Goal: Information Seeking & Learning: Check status

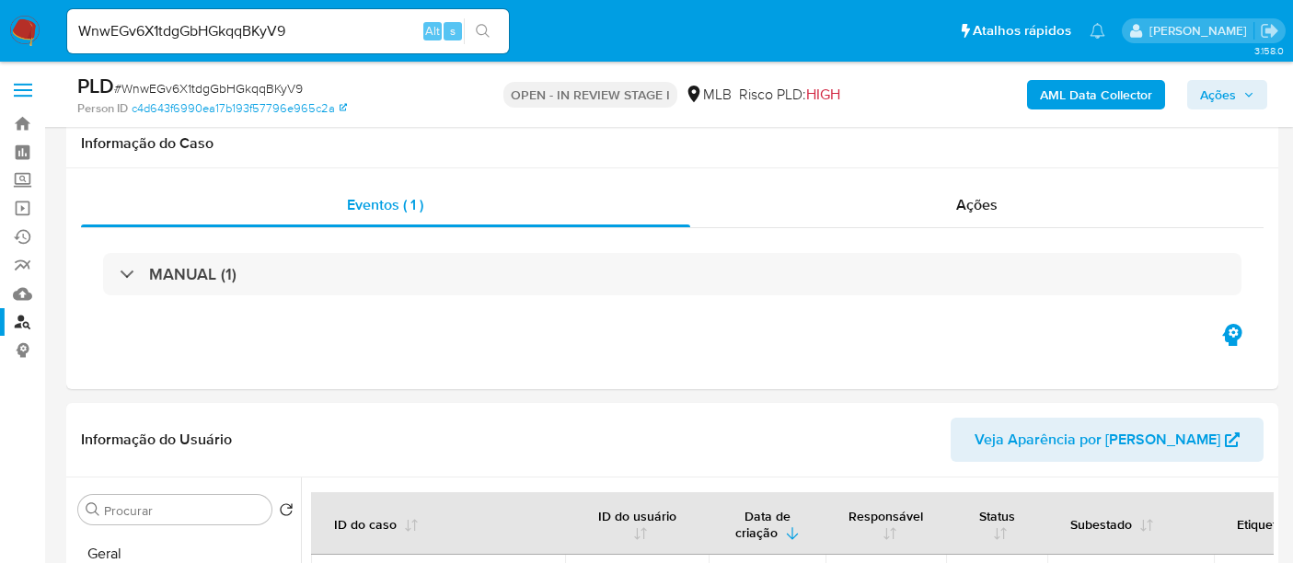
select select "10"
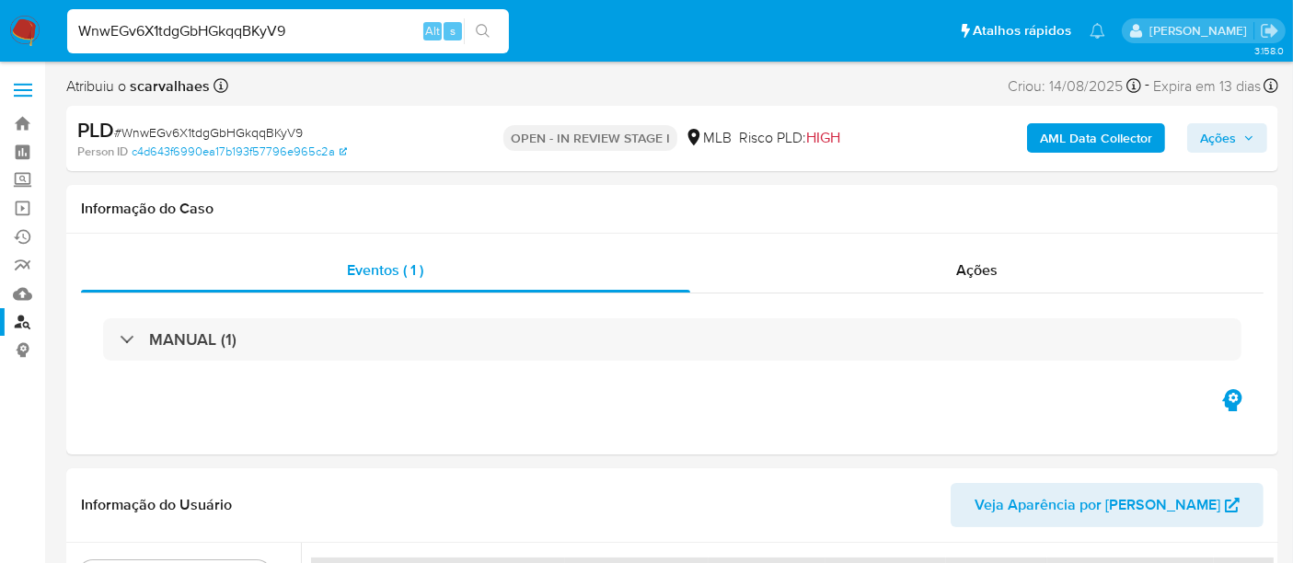
drag, startPoint x: 317, startPoint y: 38, endPoint x: 0, endPoint y: 45, distance: 317.5
click at [0, 45] on nav "Pausado Ver notificaciones WnwEGv6X1tdgGbHGkqqBKyV9 Alt s Atalhos rápidos Presi…" at bounding box center [646, 31] width 1293 height 62
paste input "i8d7pJDBeDruihNXq9uxUR8Z"
type input "i8d7pJDBeDruihNXq9uxUR8Z"
click at [483, 25] on icon "search-icon" at bounding box center [483, 31] width 14 height 14
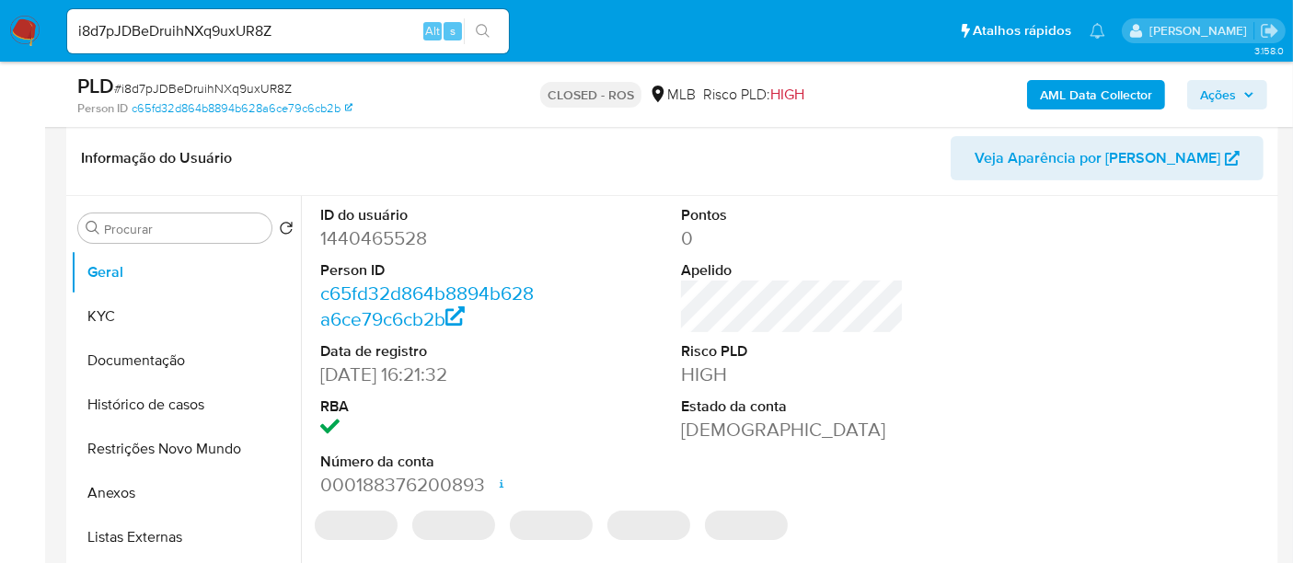
select select "10"
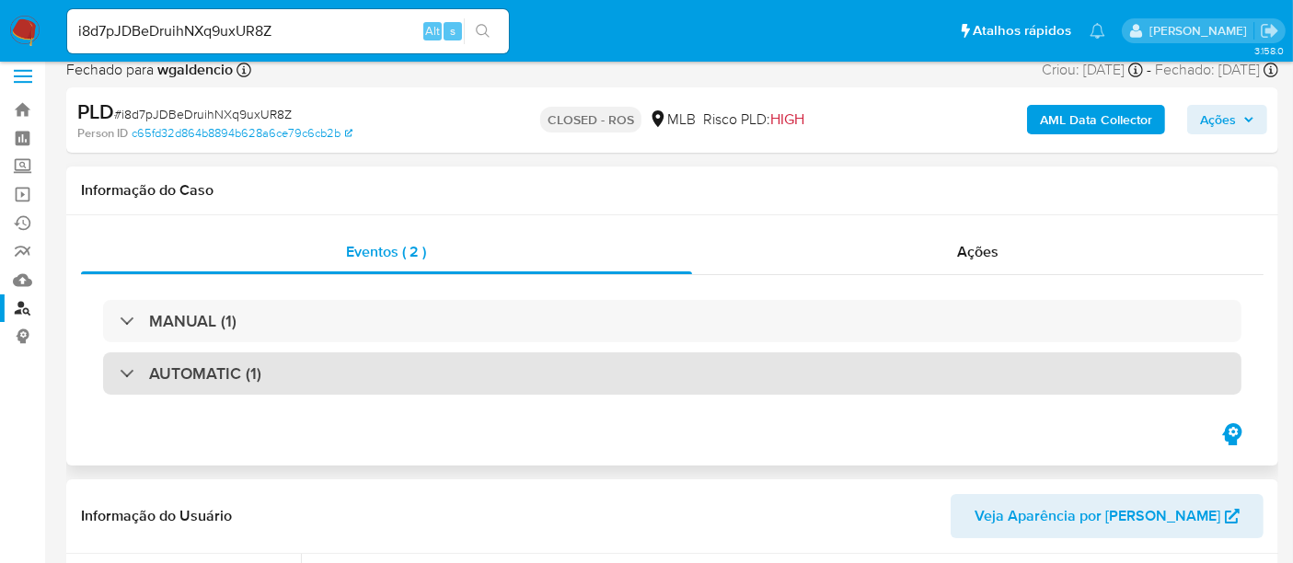
scroll to position [204, 0]
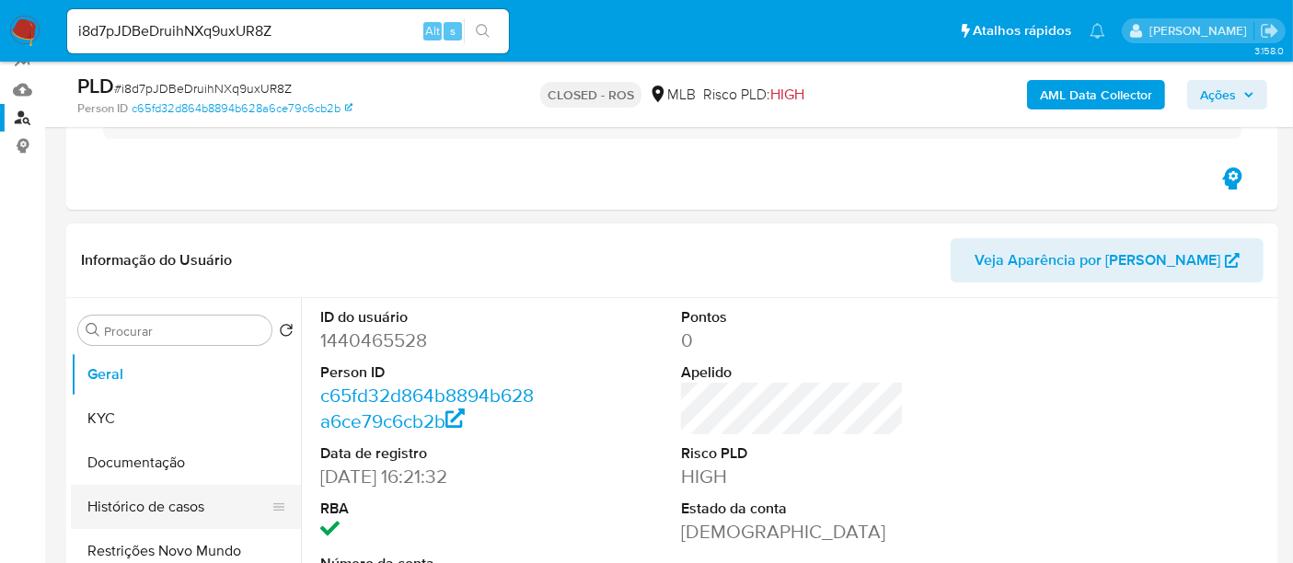
drag, startPoint x: 152, startPoint y: 503, endPoint x: 179, endPoint y: 503, distance: 26.7
click at [151, 503] on button "Histórico de casos" at bounding box center [178, 507] width 215 height 44
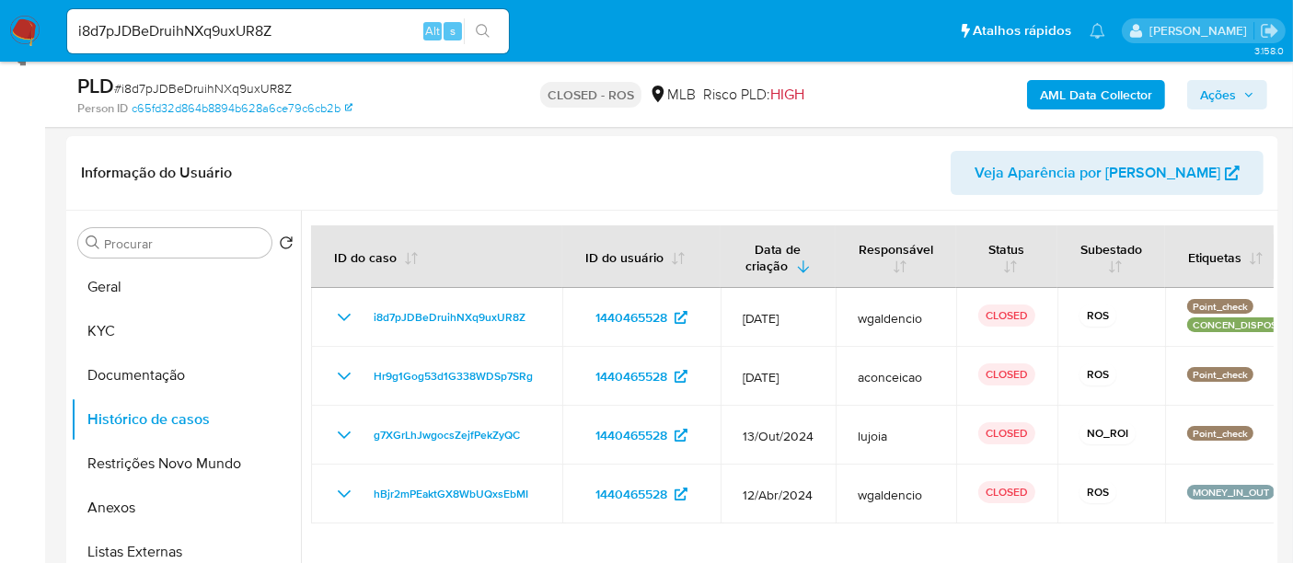
scroll to position [296, 0]
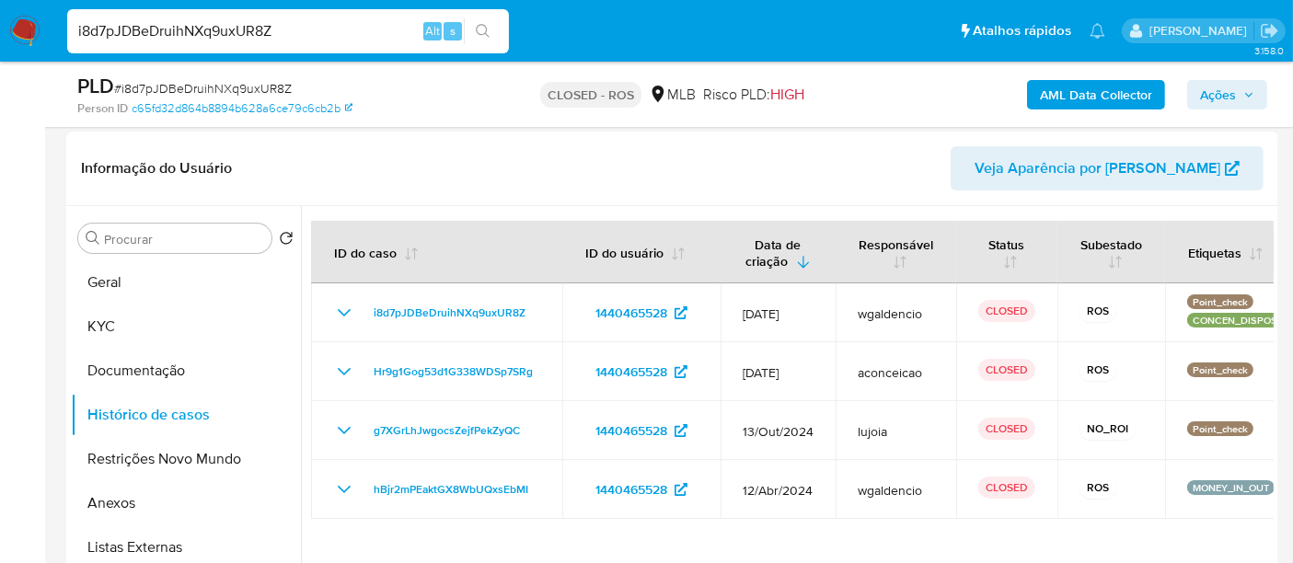
drag, startPoint x: 71, startPoint y: 64, endPoint x: 0, endPoint y: 75, distance: 71.7
paste input "GjgCkzcImzWgjXNbSPKWOyJ"
type input "iGjgCkzcImzWgjXNbSPKWOyJ"
click at [483, 28] on icon "search-icon" at bounding box center [483, 31] width 15 height 15
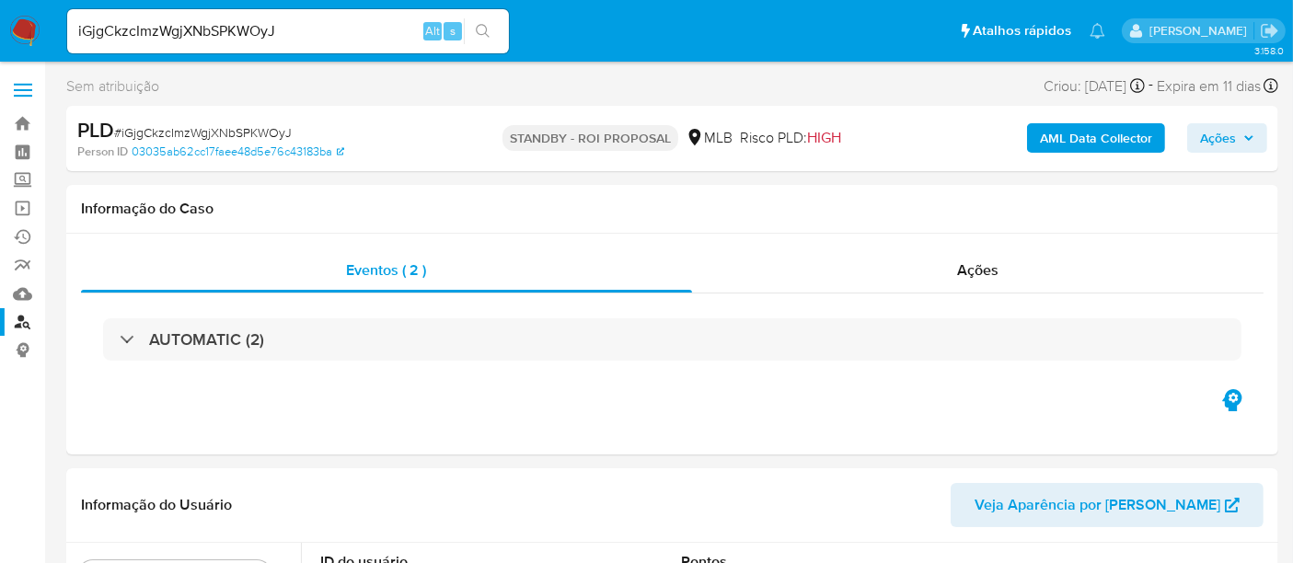
select select "10"
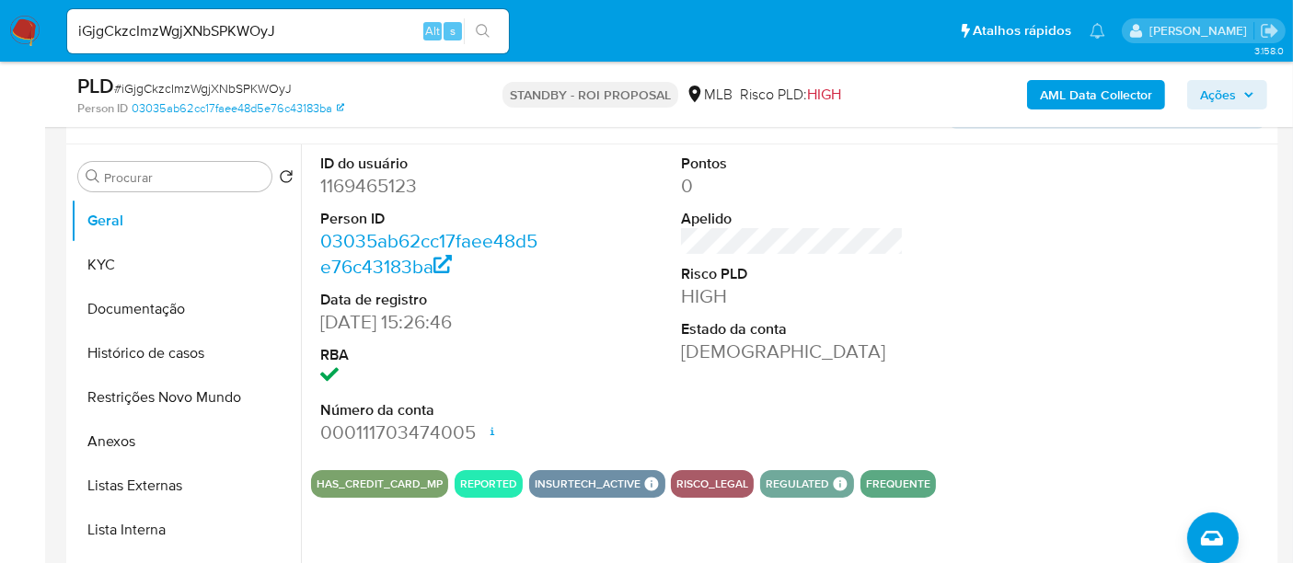
scroll to position [204, 0]
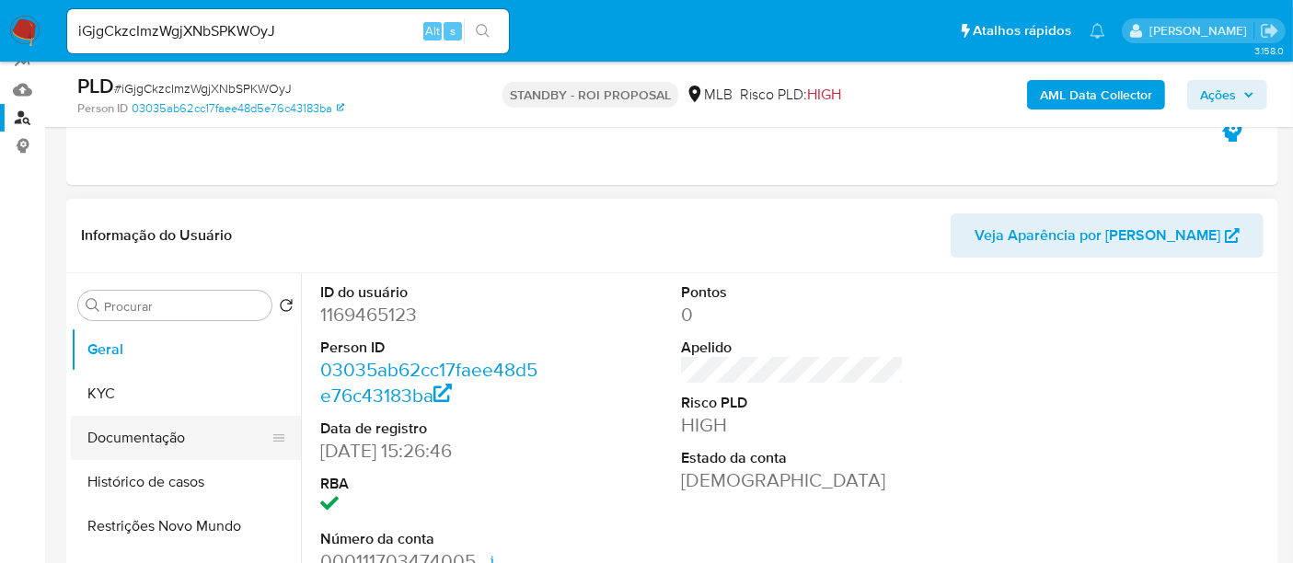
drag, startPoint x: 132, startPoint y: 438, endPoint x: 254, endPoint y: 438, distance: 122.4
click at [132, 438] on button "Documentação" at bounding box center [178, 438] width 215 height 44
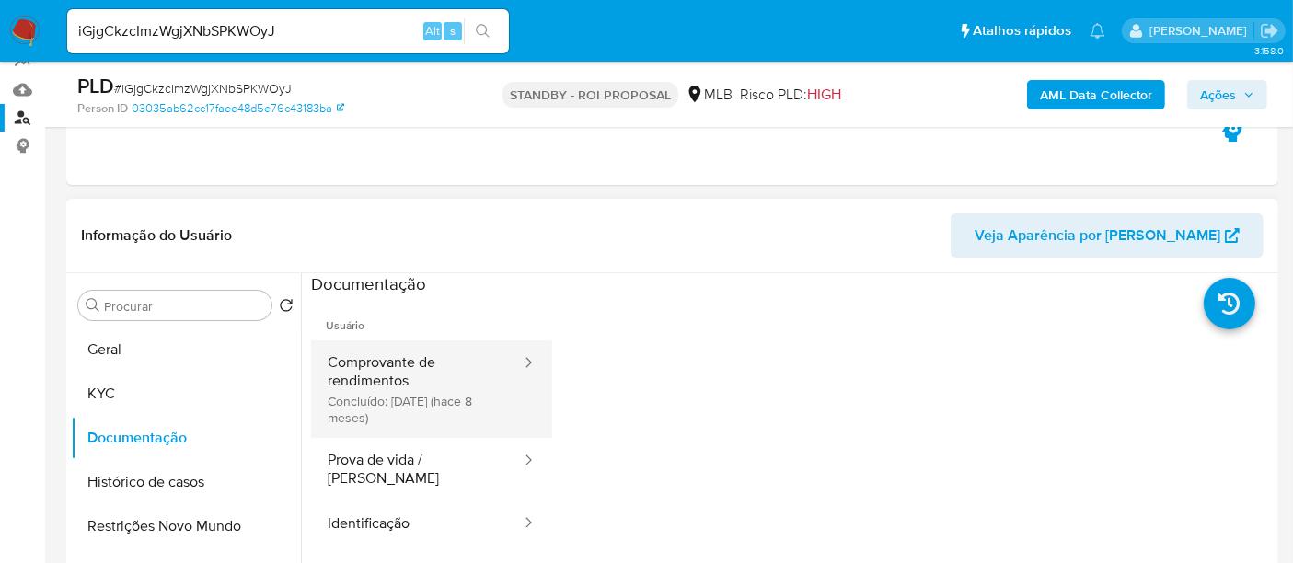
drag, startPoint x: 395, startPoint y: 374, endPoint x: 528, endPoint y: 380, distance: 133.5
click at [396, 374] on button "Comprovante de rendimentos Concluído: 09/01/2025 (hace 8 meses)" at bounding box center [417, 389] width 212 height 98
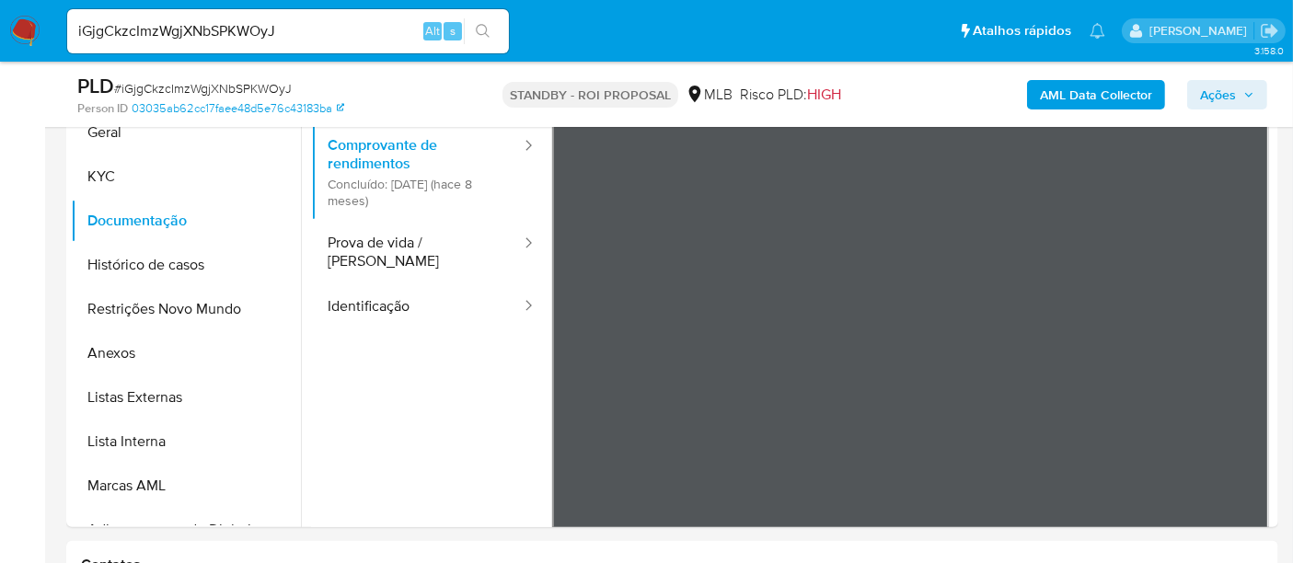
scroll to position [425, 0]
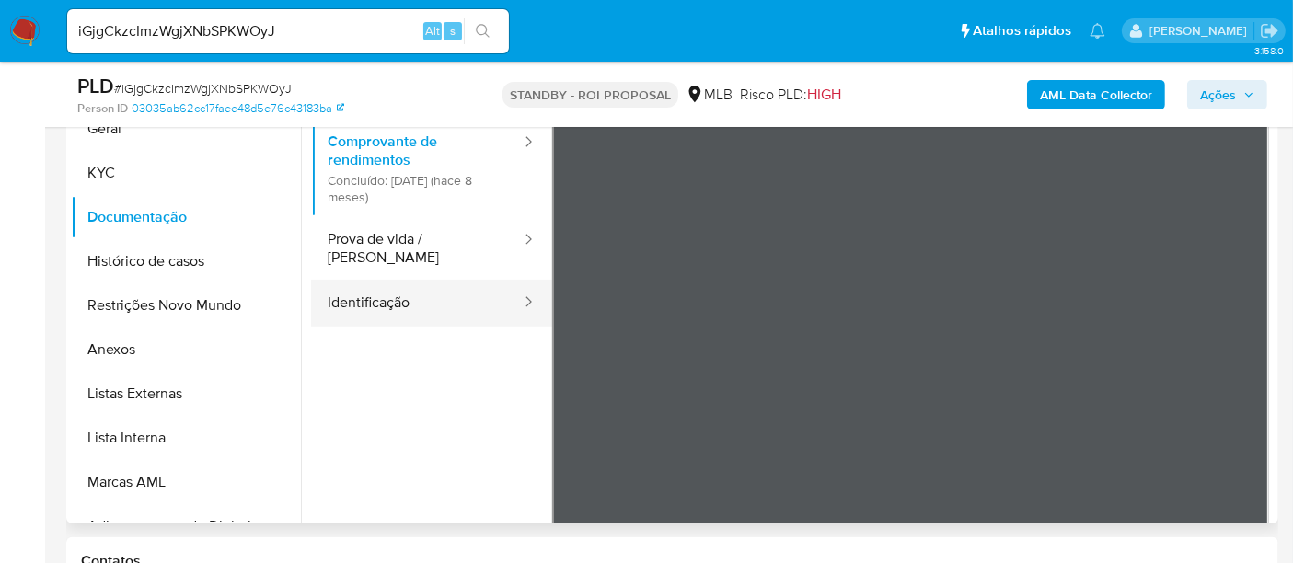
drag, startPoint x: 385, startPoint y: 295, endPoint x: 454, endPoint y: 293, distance: 69.1
click at [384, 295] on button "Identificação" at bounding box center [417, 303] width 212 height 47
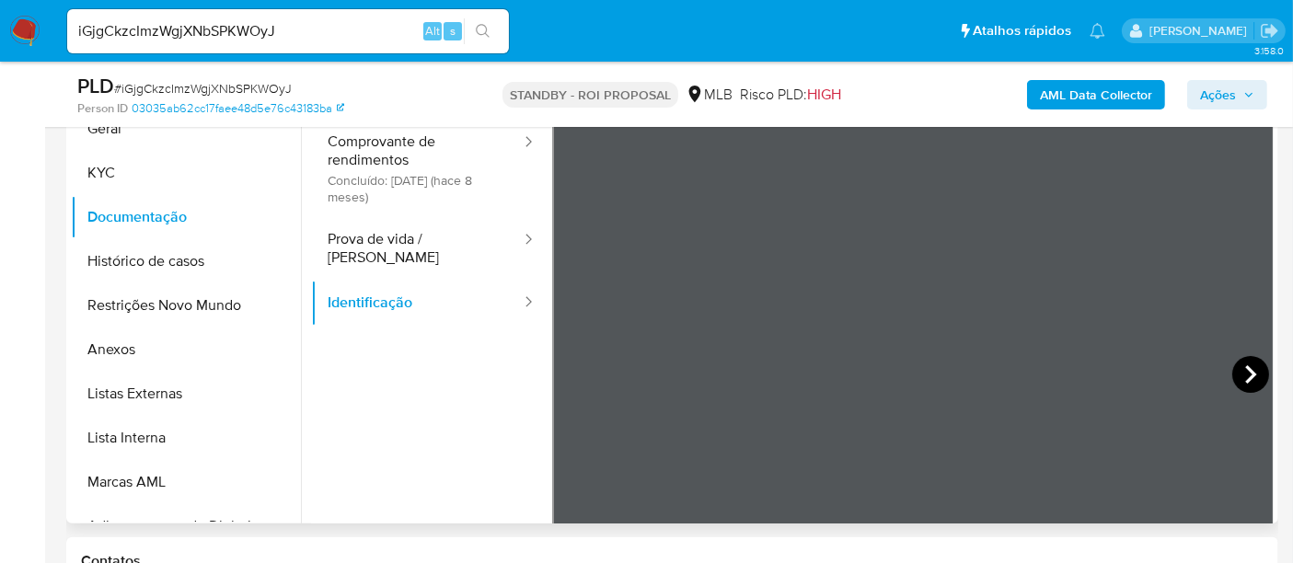
click at [1252, 369] on icon at bounding box center [1250, 374] width 37 height 37
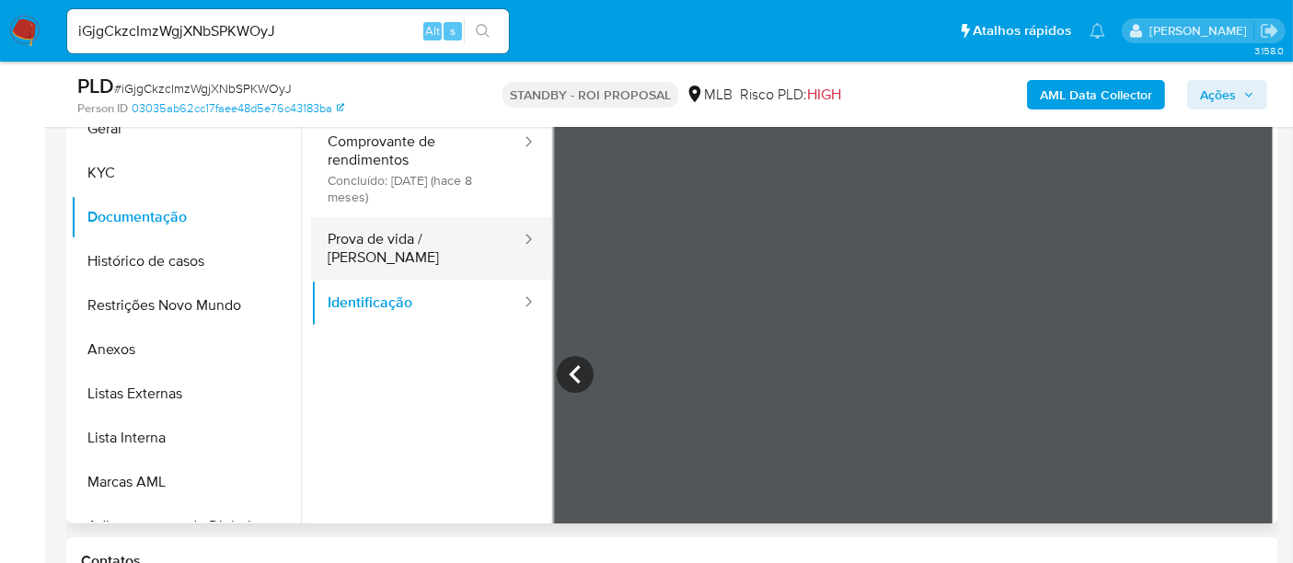
drag, startPoint x: 380, startPoint y: 237, endPoint x: 493, endPoint y: 263, distance: 116.1
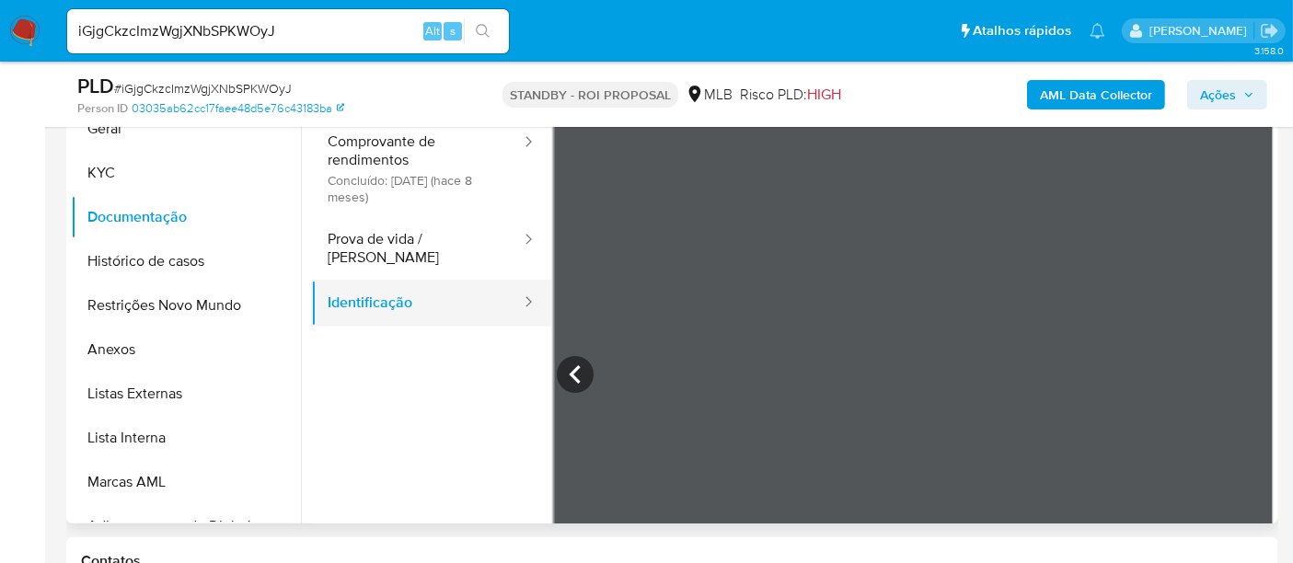
click at [380, 236] on button "Prova de vida / Selfie" at bounding box center [417, 248] width 212 height 63
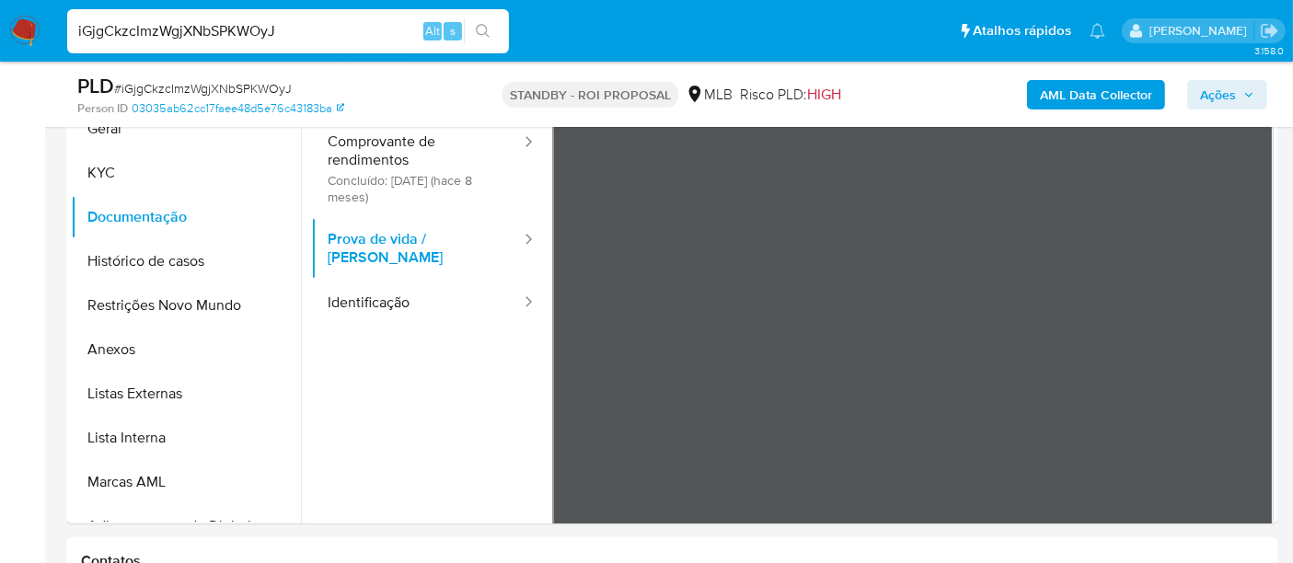
drag, startPoint x: 316, startPoint y: 32, endPoint x: 0, endPoint y: 61, distance: 316.9
click at [0, 61] on nav "Pausado Ver notificaciones iGjgCkzcImzWgjXNbSPKWOyJ Alt s Atalhos rápidos Presi…" at bounding box center [646, 31] width 1293 height 62
paste input "2rGqffNmah3A9YsZKyFXrI0"
type input "i2rGqffNmah3A9YsZKyFXrI0"
click at [476, 27] on icon "search-icon" at bounding box center [483, 31] width 15 height 15
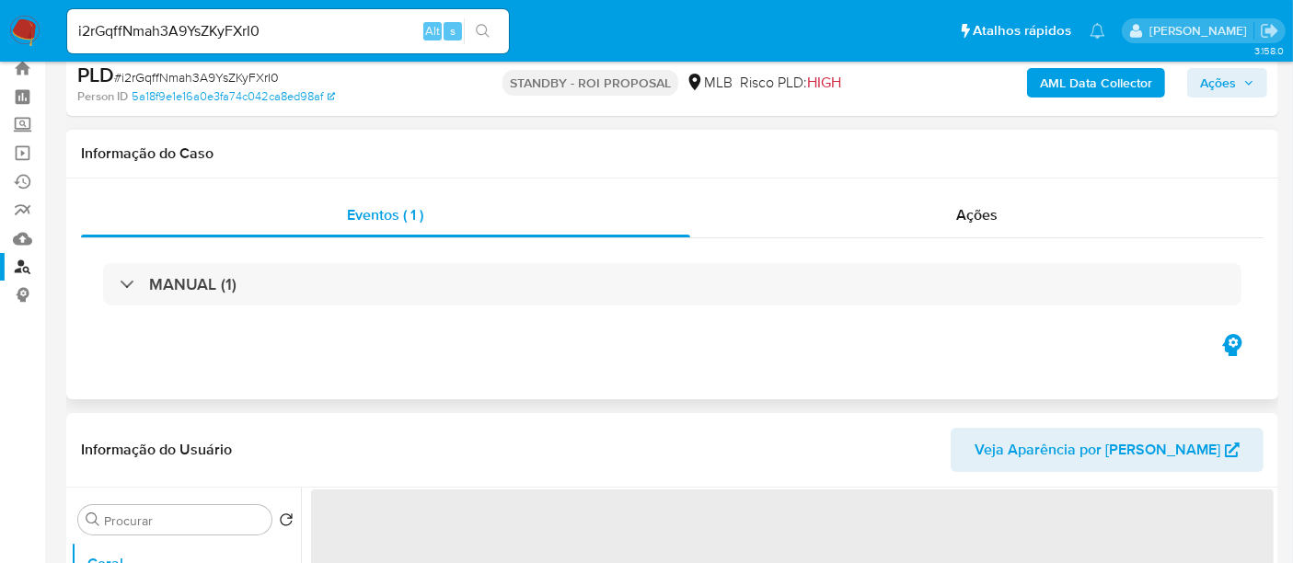
scroll to position [102, 0]
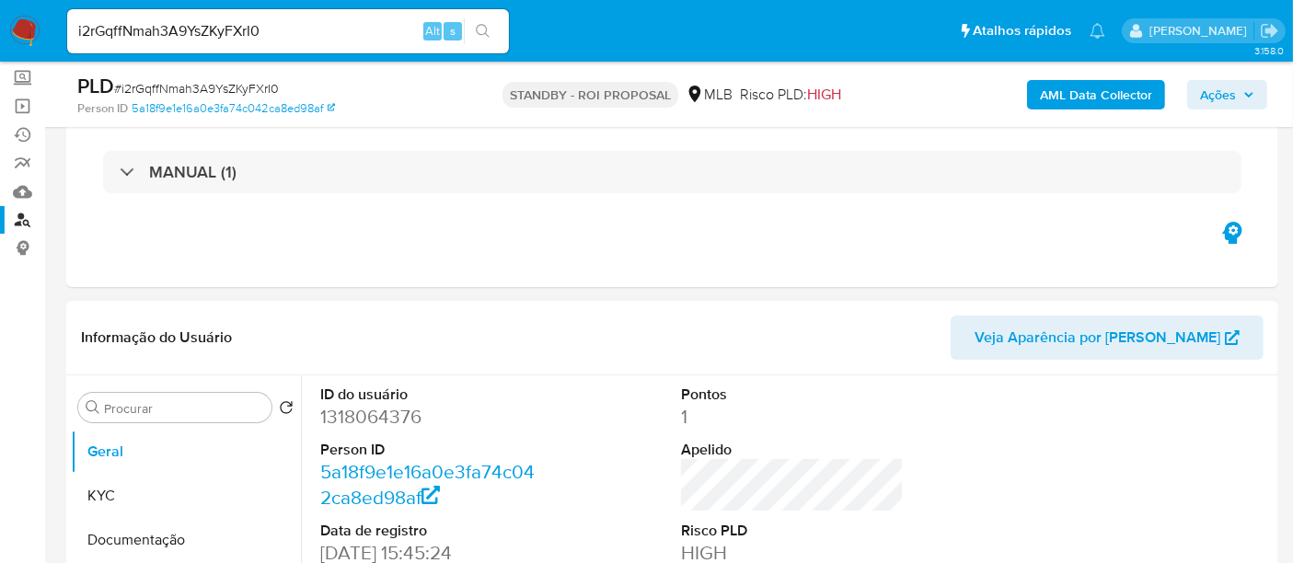
select select "10"
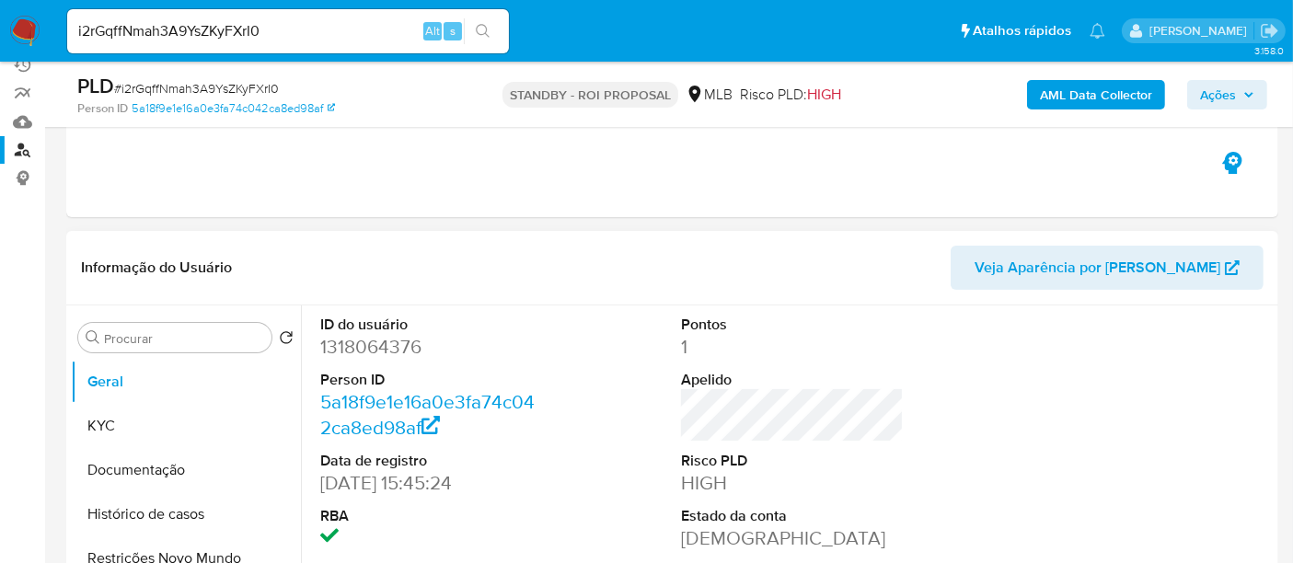
scroll to position [204, 0]
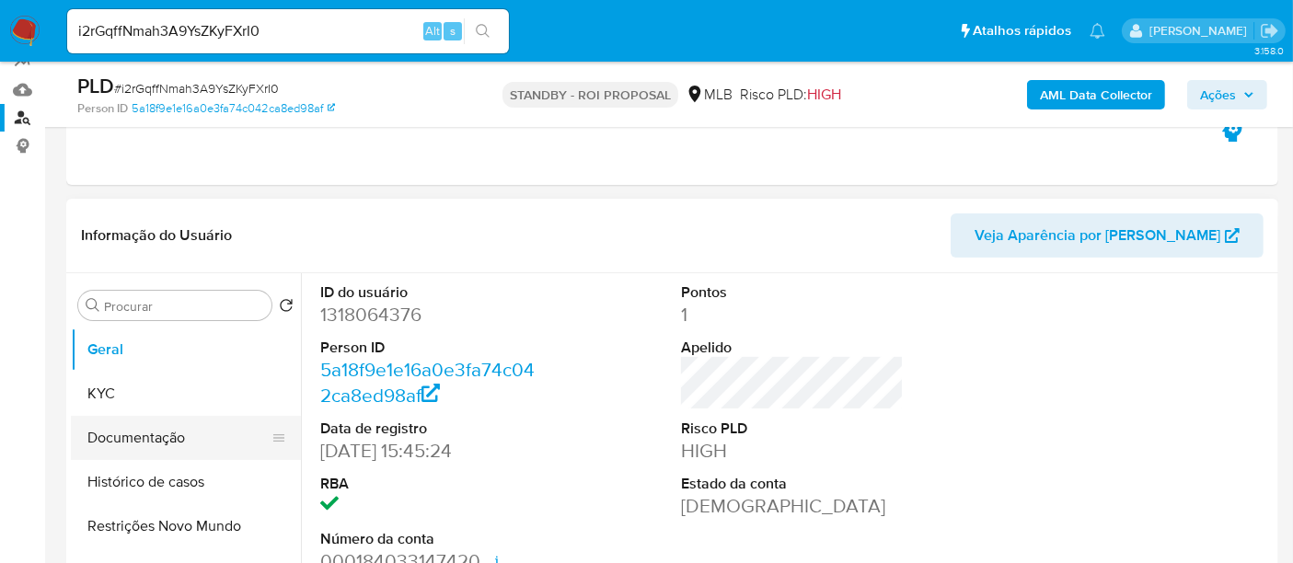
drag, startPoint x: 129, startPoint y: 433, endPoint x: 284, endPoint y: 432, distance: 155.5
click at [131, 433] on button "Documentação" at bounding box center [178, 438] width 215 height 44
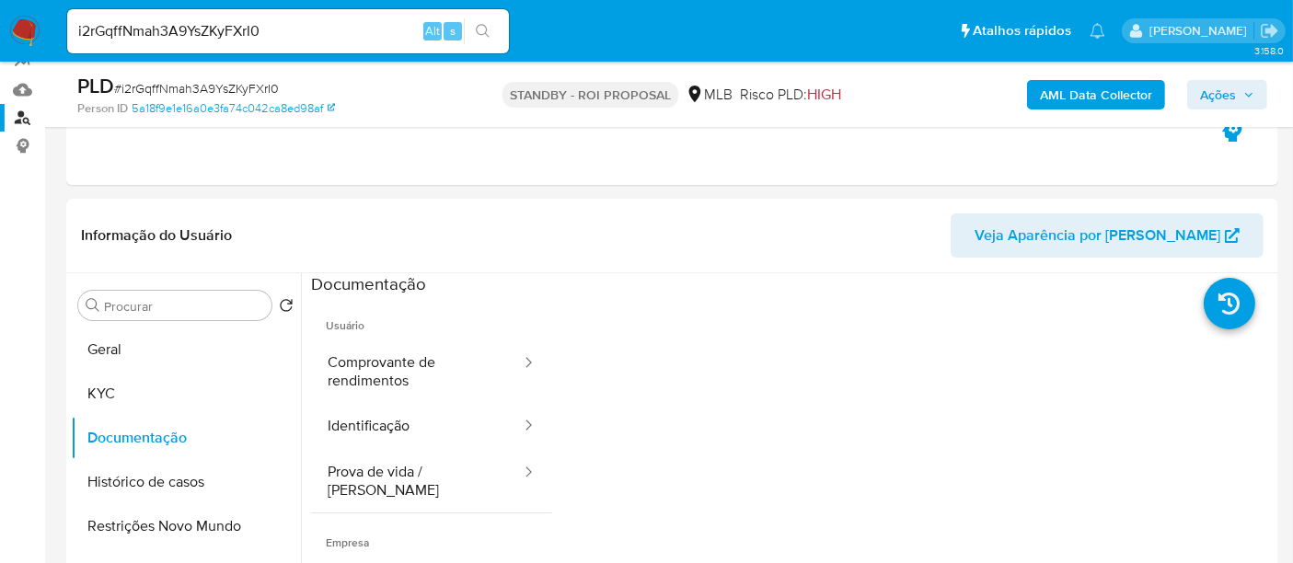
scroll to position [236, 0]
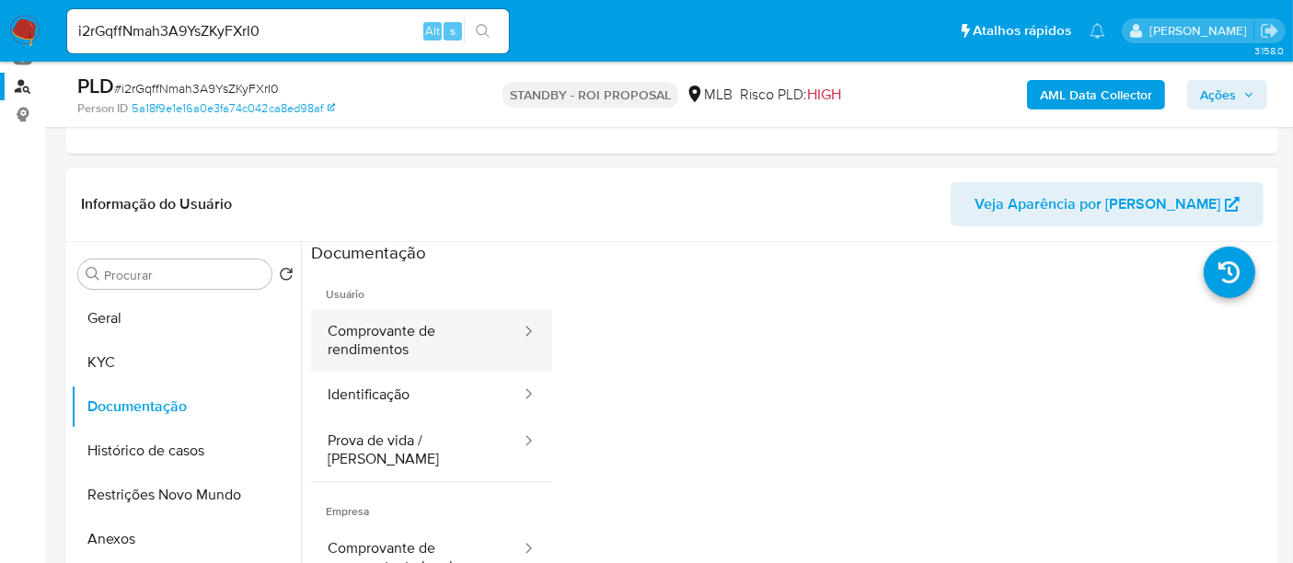
click at [365, 348] on button "Comprovante de rendimentos" at bounding box center [417, 340] width 212 height 63
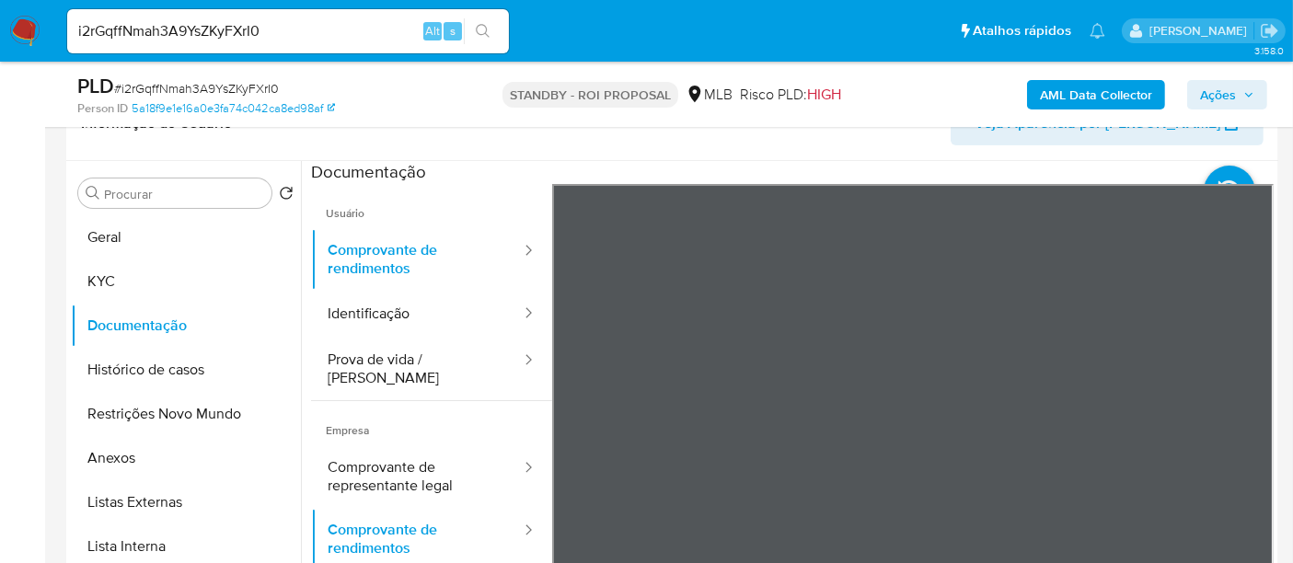
scroll to position [325, 0]
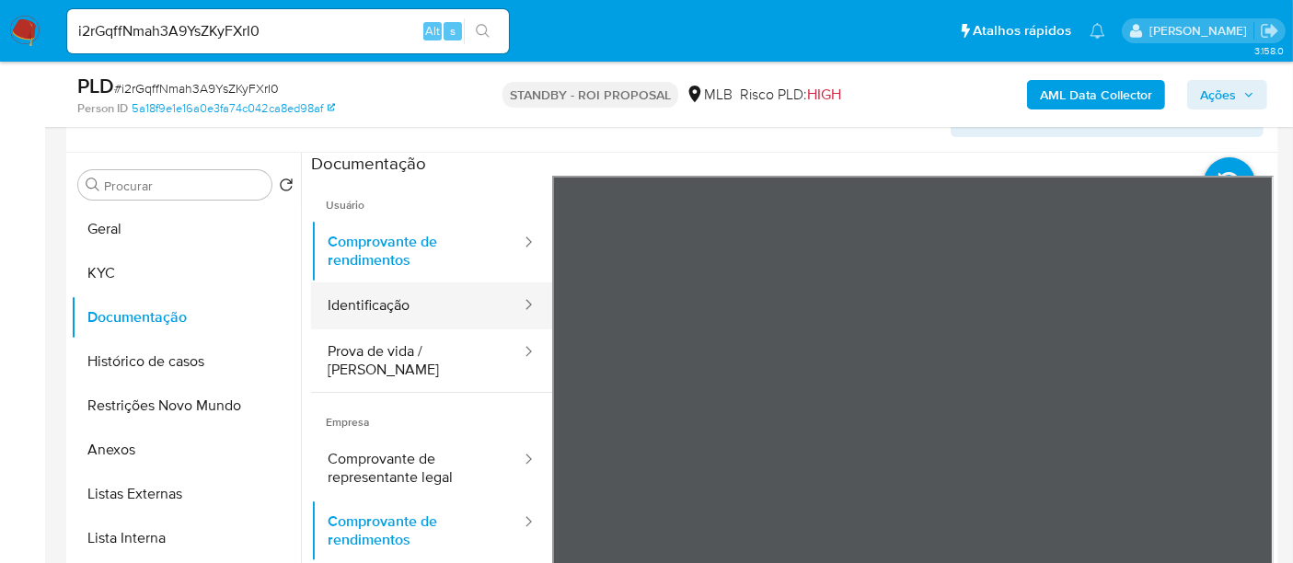
click at [400, 305] on button "Identificação" at bounding box center [417, 305] width 212 height 47
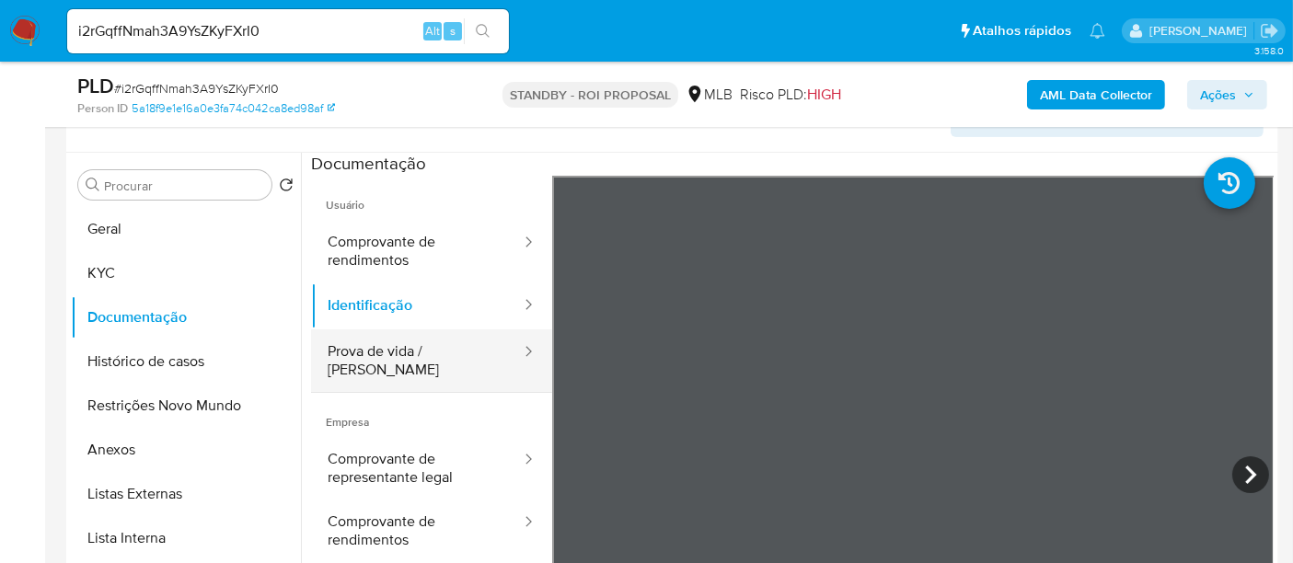
click at [381, 356] on button "Prova de vida / Selfie" at bounding box center [417, 360] width 212 height 63
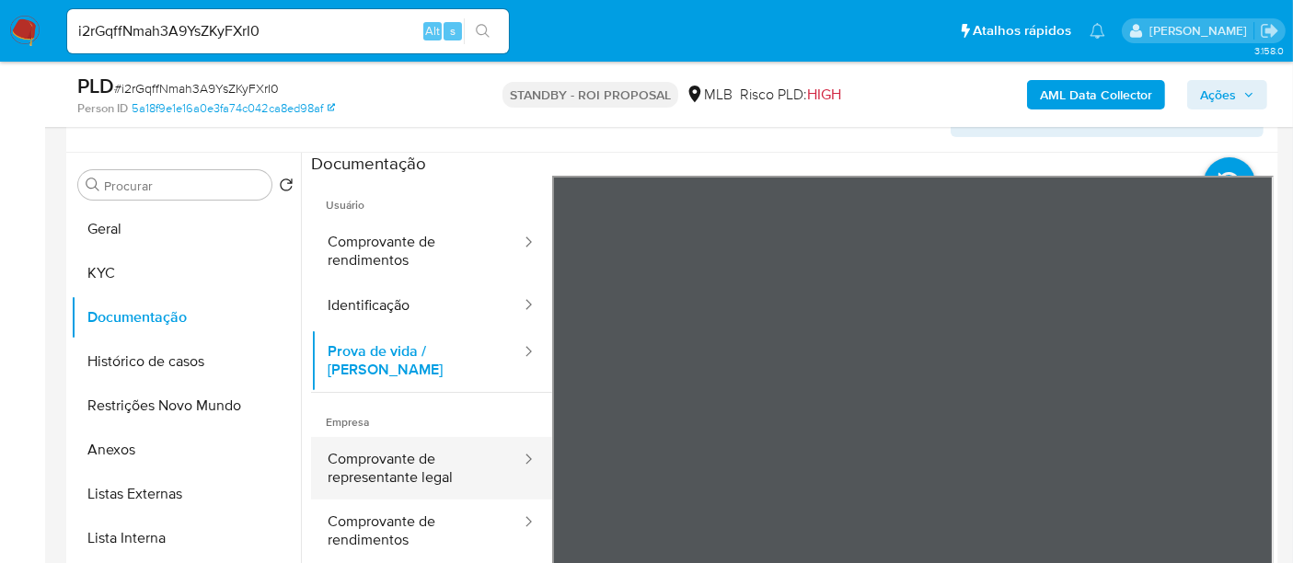
click at [351, 443] on button "Comprovante de representante legal" at bounding box center [417, 468] width 212 height 63
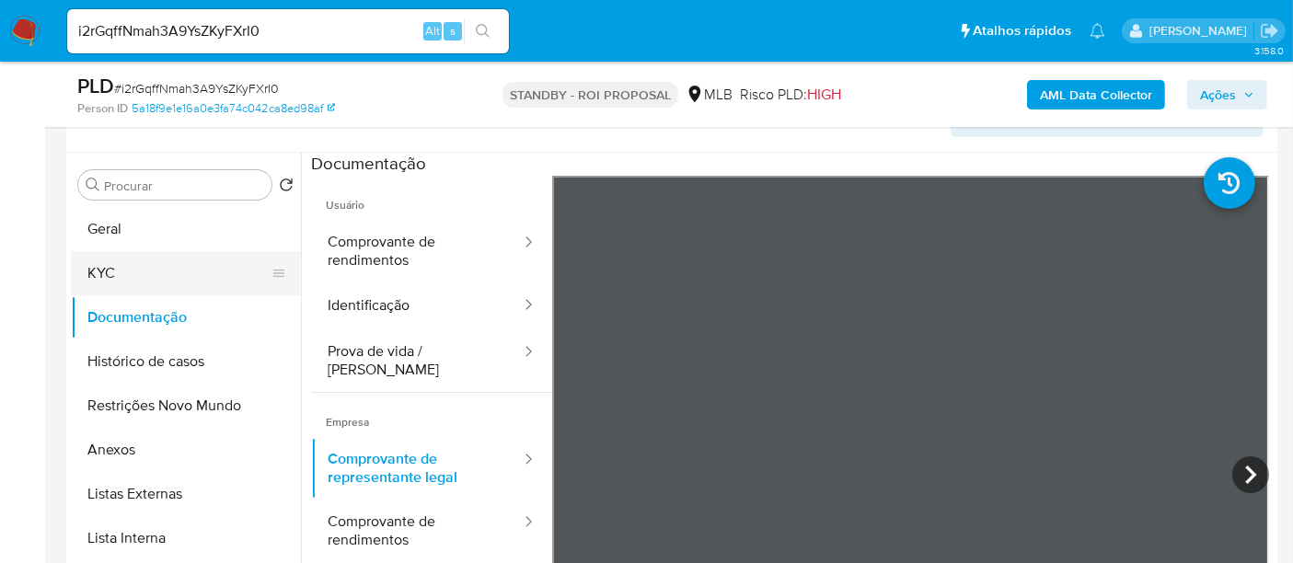
click at [130, 267] on button "KYC" at bounding box center [178, 273] width 215 height 44
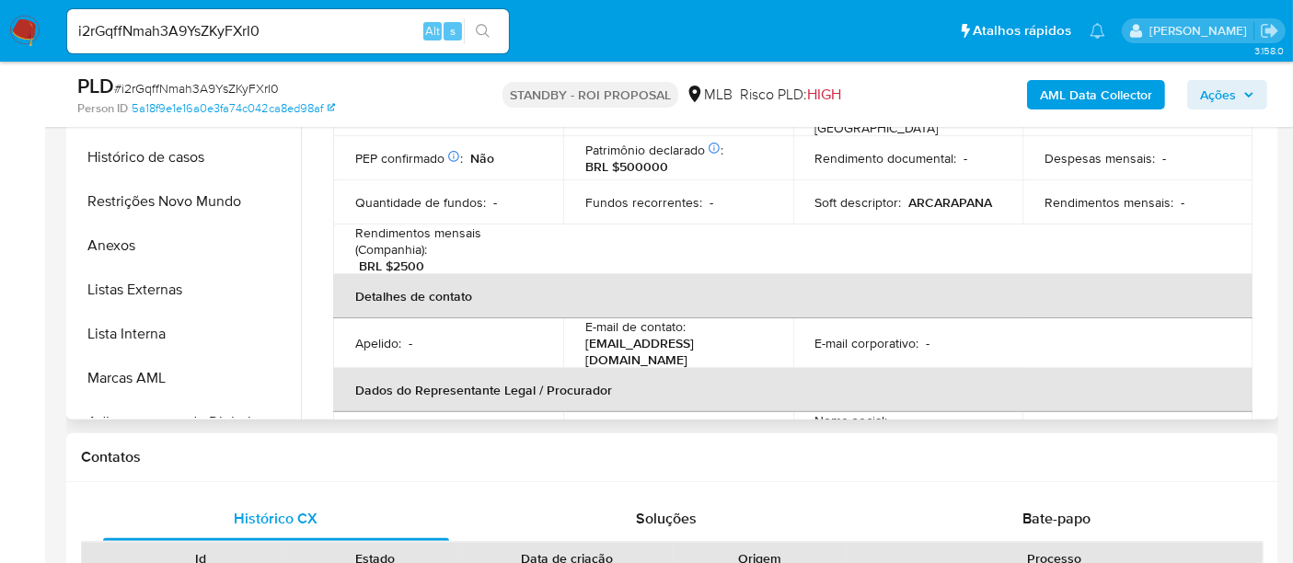
scroll to position [204, 0]
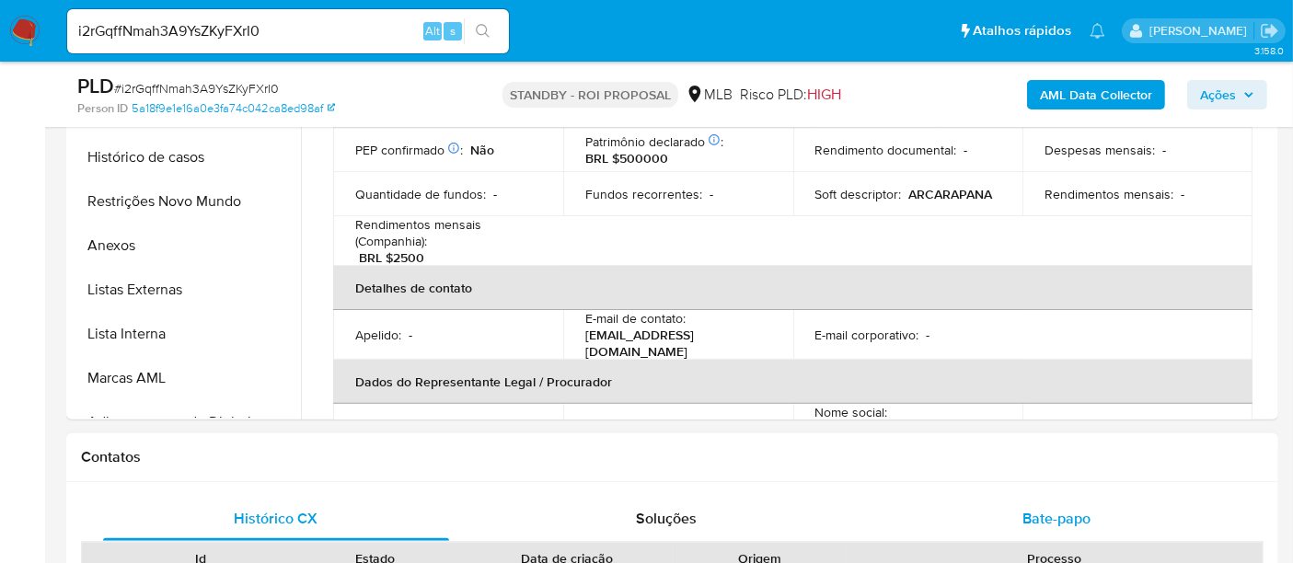
click at [1058, 517] on span "Bate-papo" at bounding box center [1056, 518] width 68 height 21
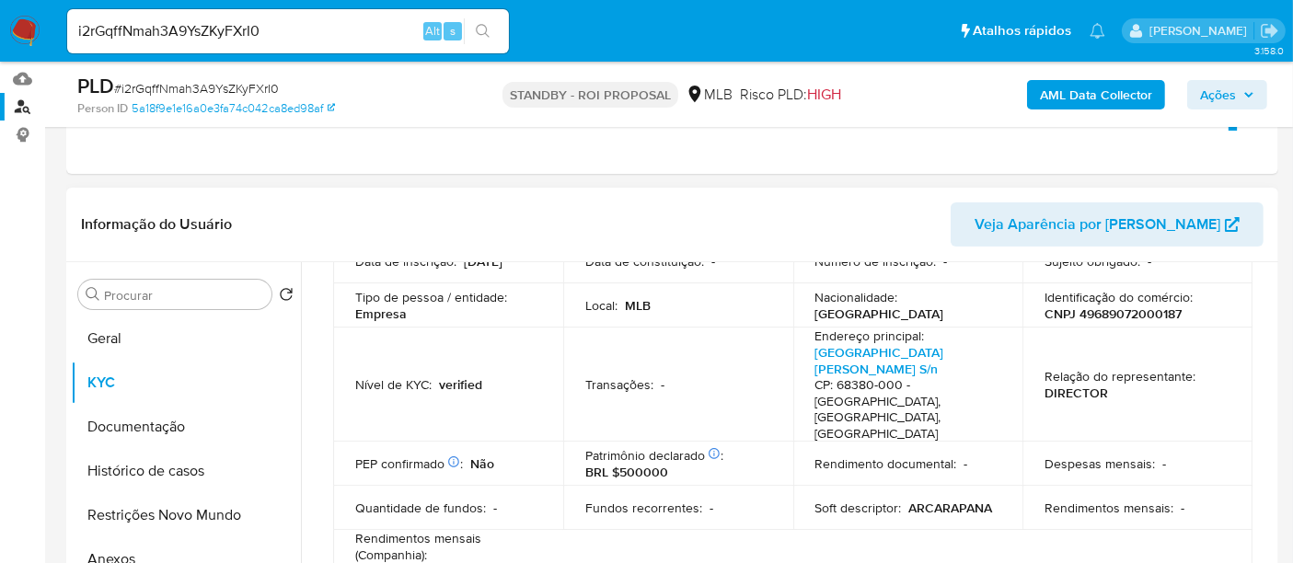
scroll to position [216, 0]
click at [118, 421] on button "Documentação" at bounding box center [178, 426] width 215 height 44
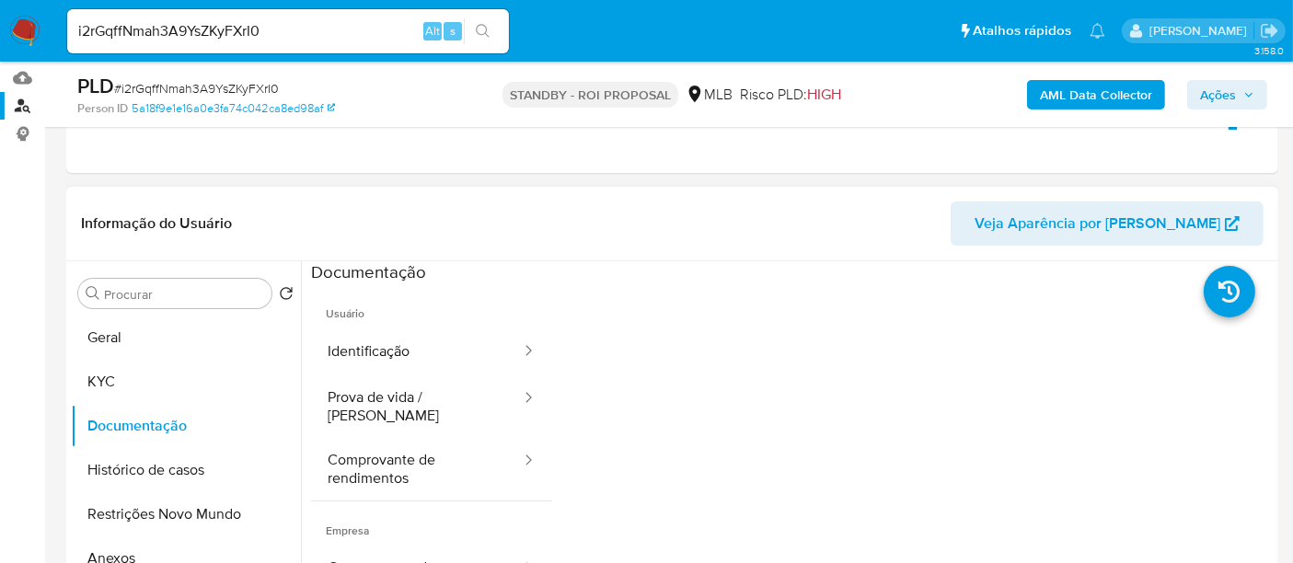
scroll to position [102, 0]
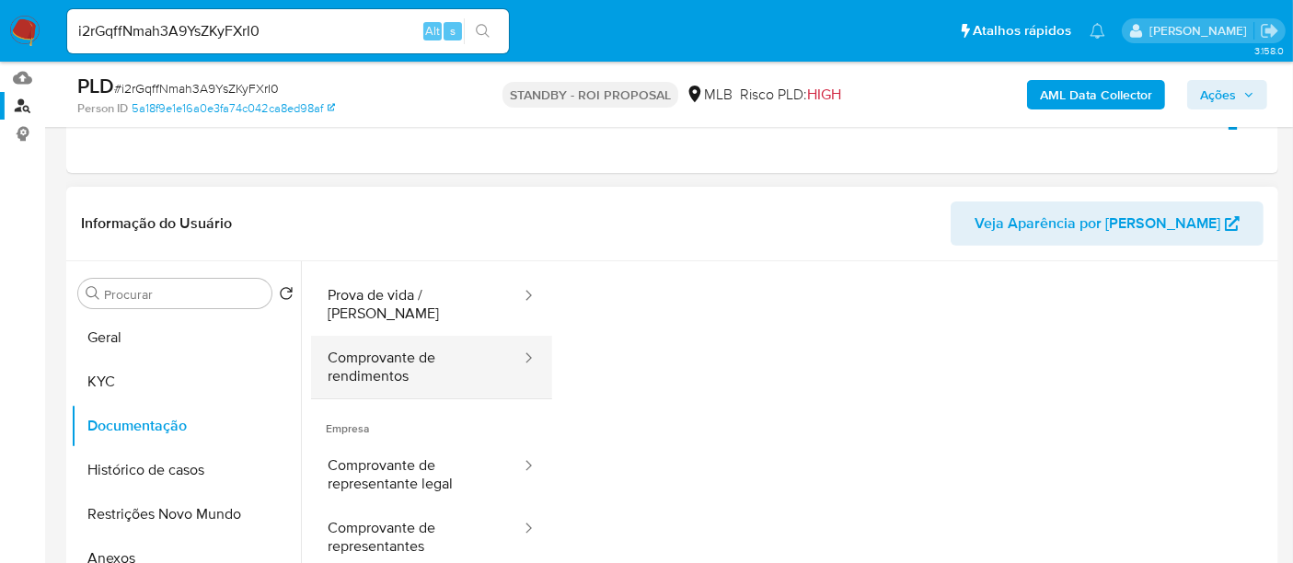
click at [409, 349] on button "Comprovante de rendimentos" at bounding box center [417, 367] width 212 height 63
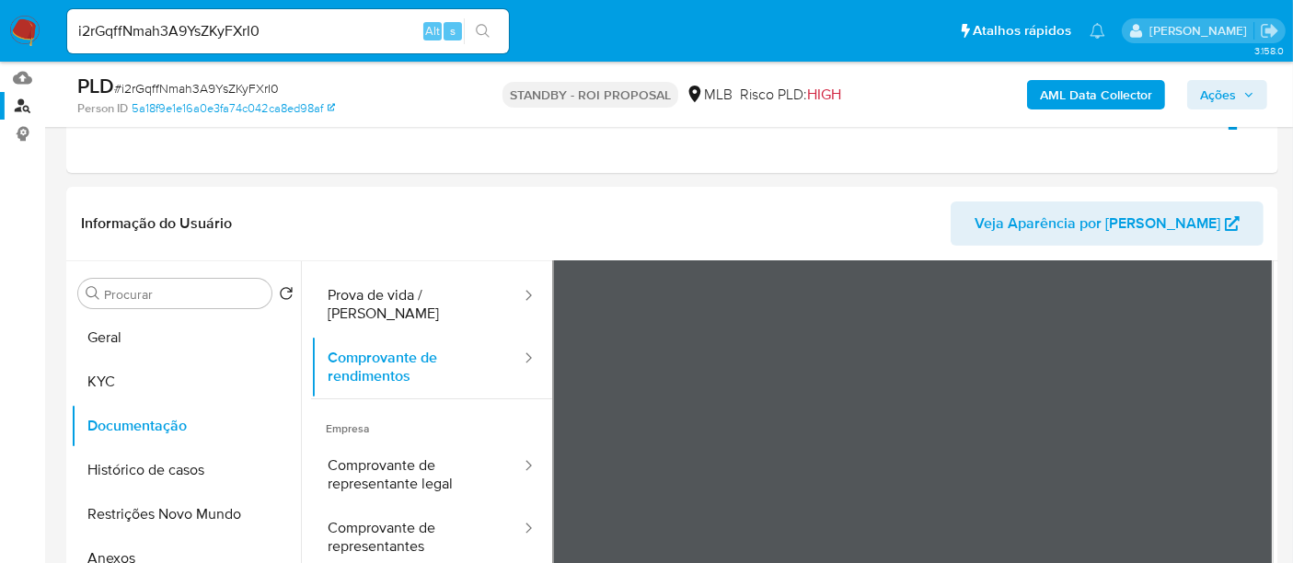
drag, startPoint x: 298, startPoint y: 28, endPoint x: 0, endPoint y: 45, distance: 298.6
click at [0, 45] on nav "Pausado Ver notificaciones i2rGqffNmah3A9YsZKyFXrI0 Alt s Atalhos rápidos Presi…" at bounding box center [646, 31] width 1293 height 62
paste input "6Bvb4vLi0zC6VS5CRvopVV2J"
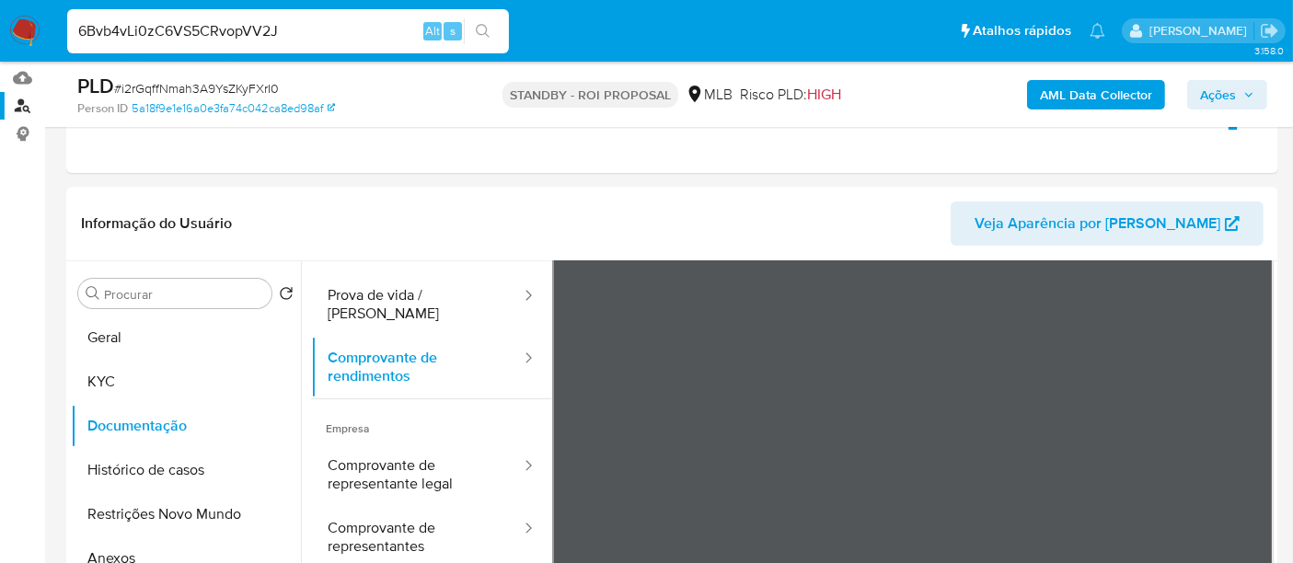
type input "6Bvb4vLi0zC6VS5CRvopVV2J"
click at [480, 28] on icon "search-icon" at bounding box center [483, 31] width 15 height 15
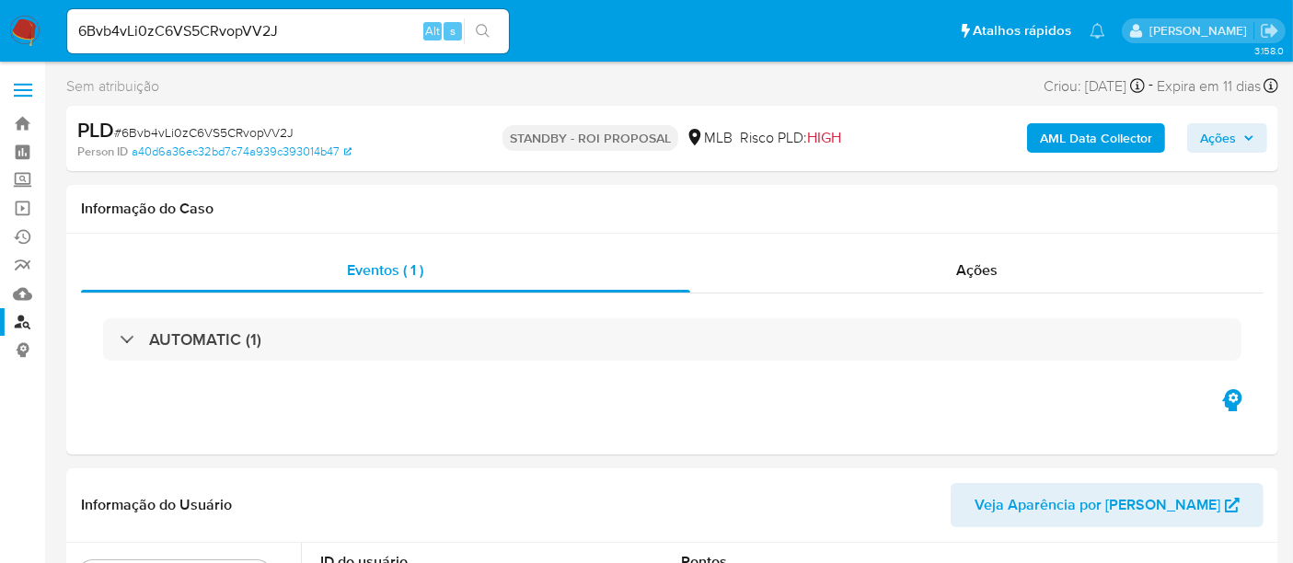
select select "10"
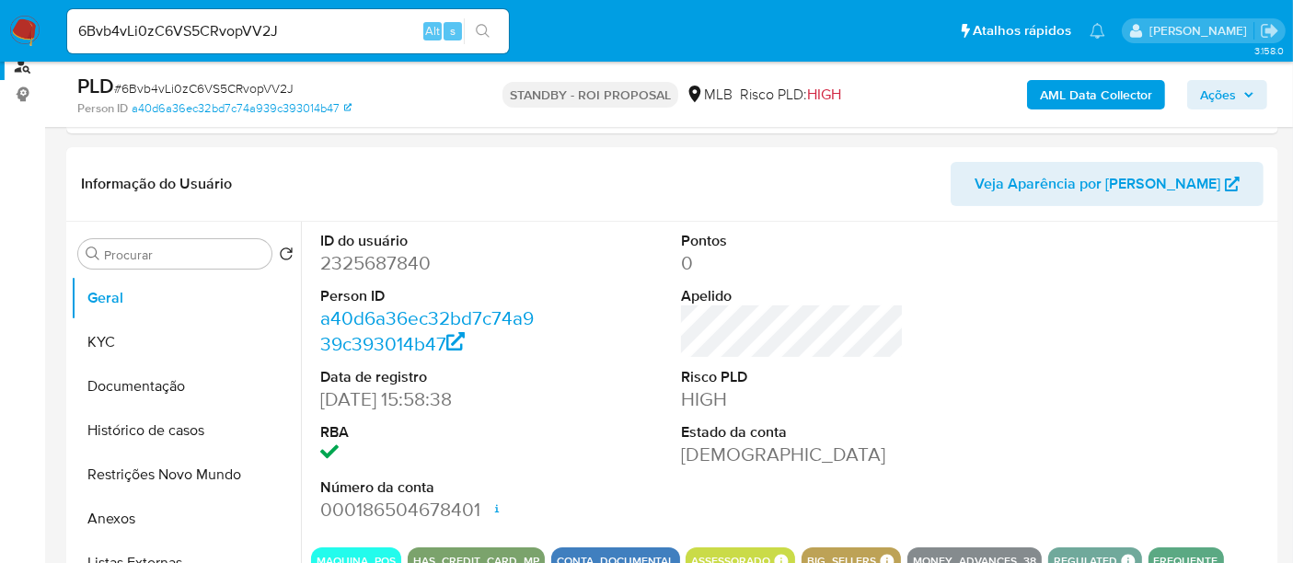
scroll to position [306, 0]
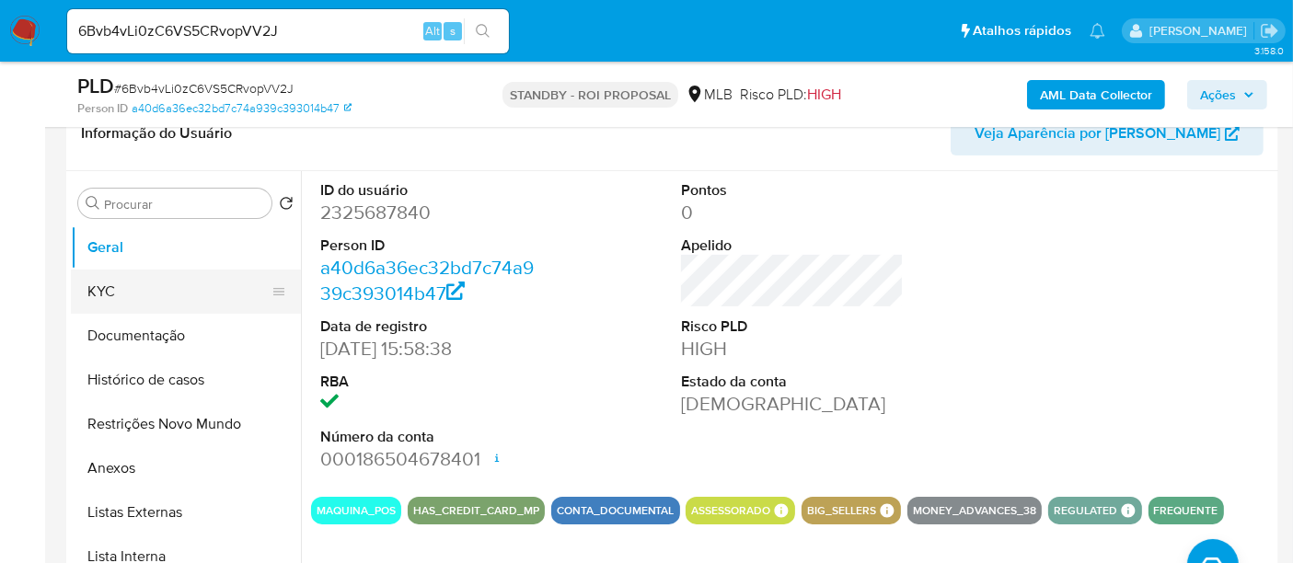
click at [102, 294] on button "KYC" at bounding box center [178, 292] width 215 height 44
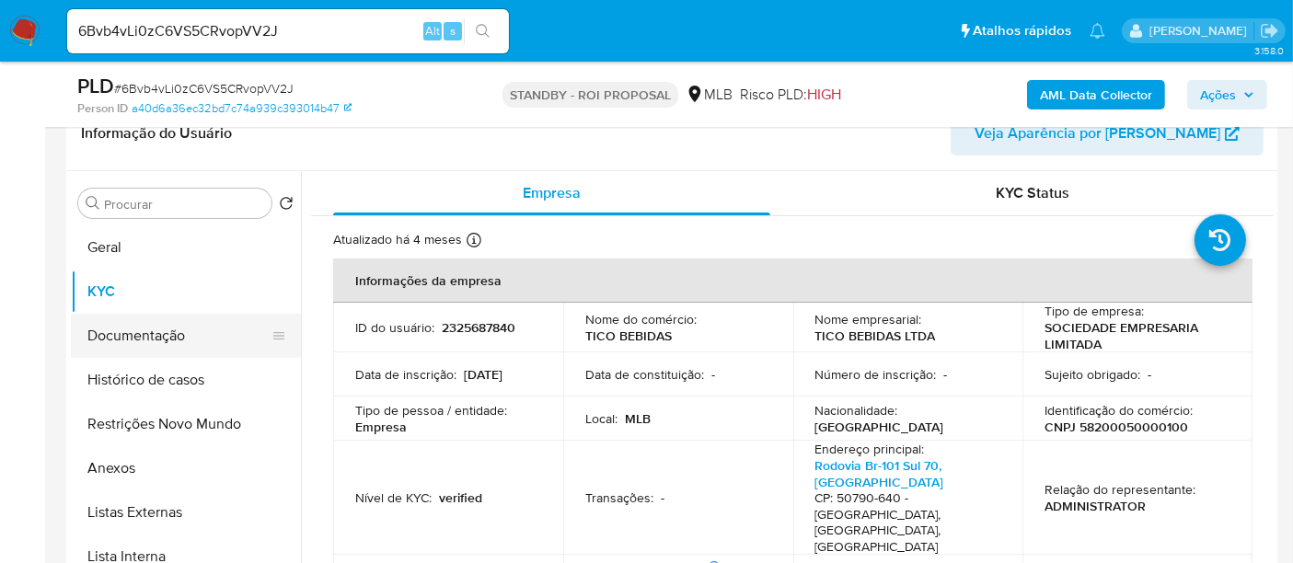
click at [105, 336] on button "Documentação" at bounding box center [178, 336] width 215 height 44
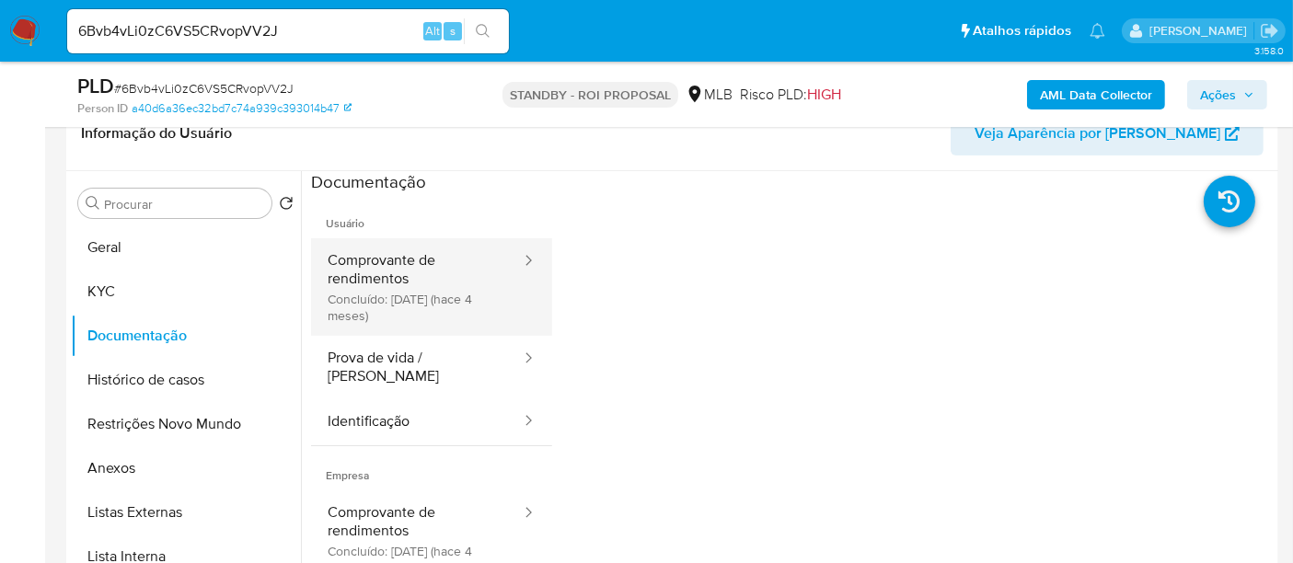
click at [391, 268] on button "Comprovante de rendimentos Concluído: 19/05/2025 (hace 4 meses)" at bounding box center [417, 287] width 212 height 98
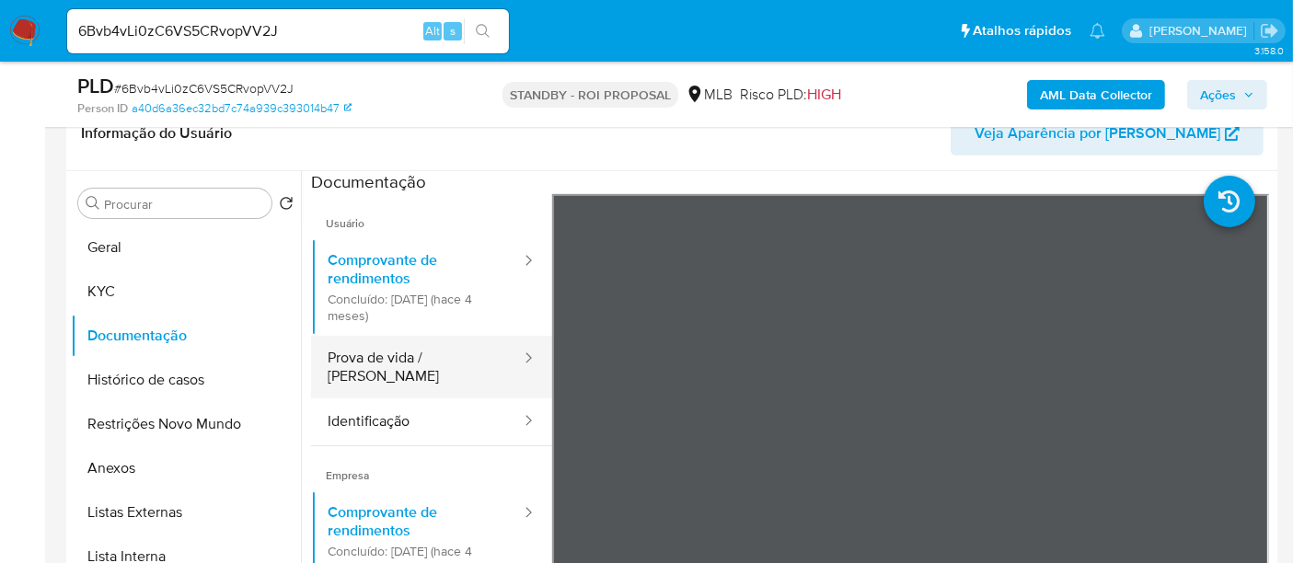
click at [416, 355] on button "Prova de vida / Selfie" at bounding box center [417, 367] width 212 height 63
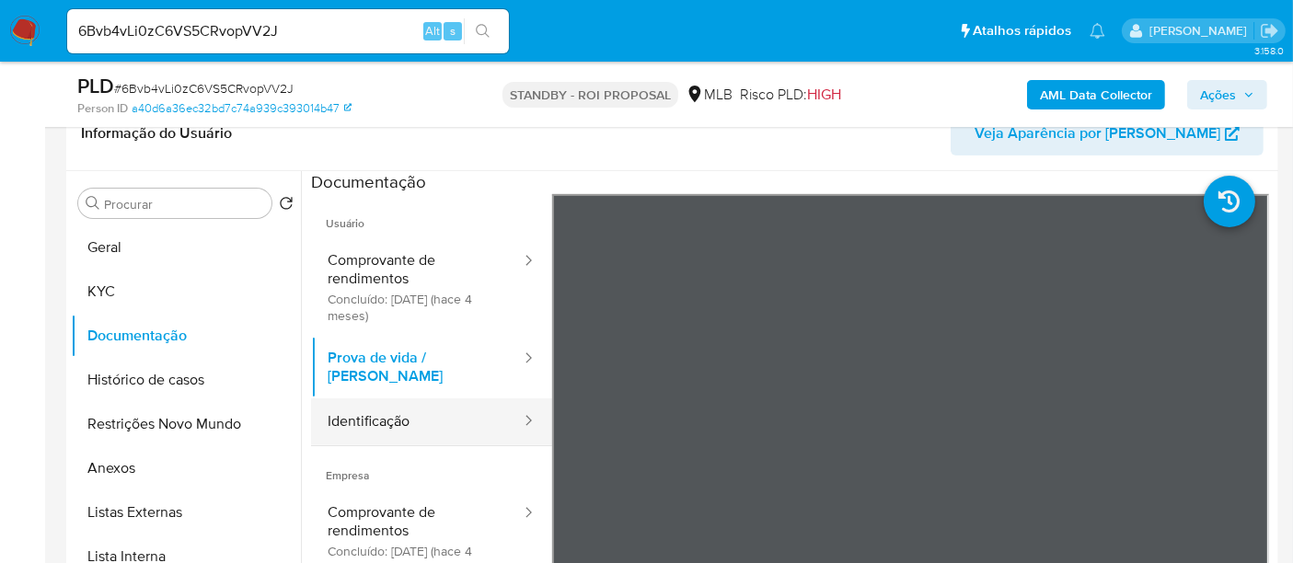
click at [370, 406] on button "Identificação" at bounding box center [417, 421] width 212 height 47
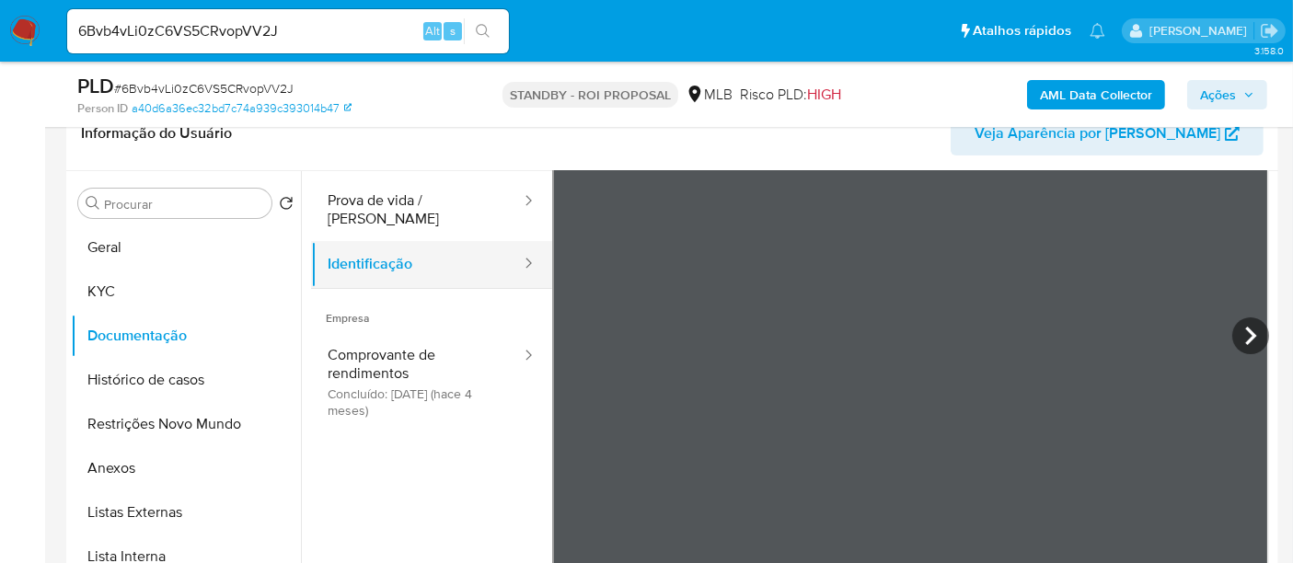
scroll to position [160, 0]
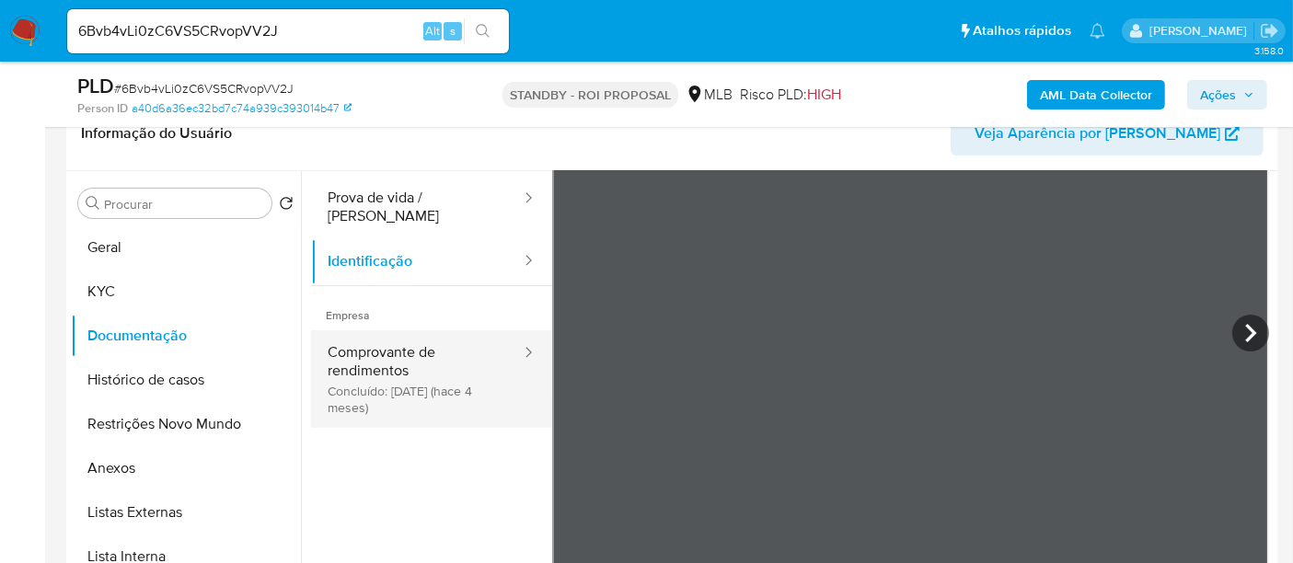
click at [415, 348] on button "Comprovante de rendimentos Concluído: 19/05/2025 (hace 4 meses)" at bounding box center [417, 379] width 212 height 98
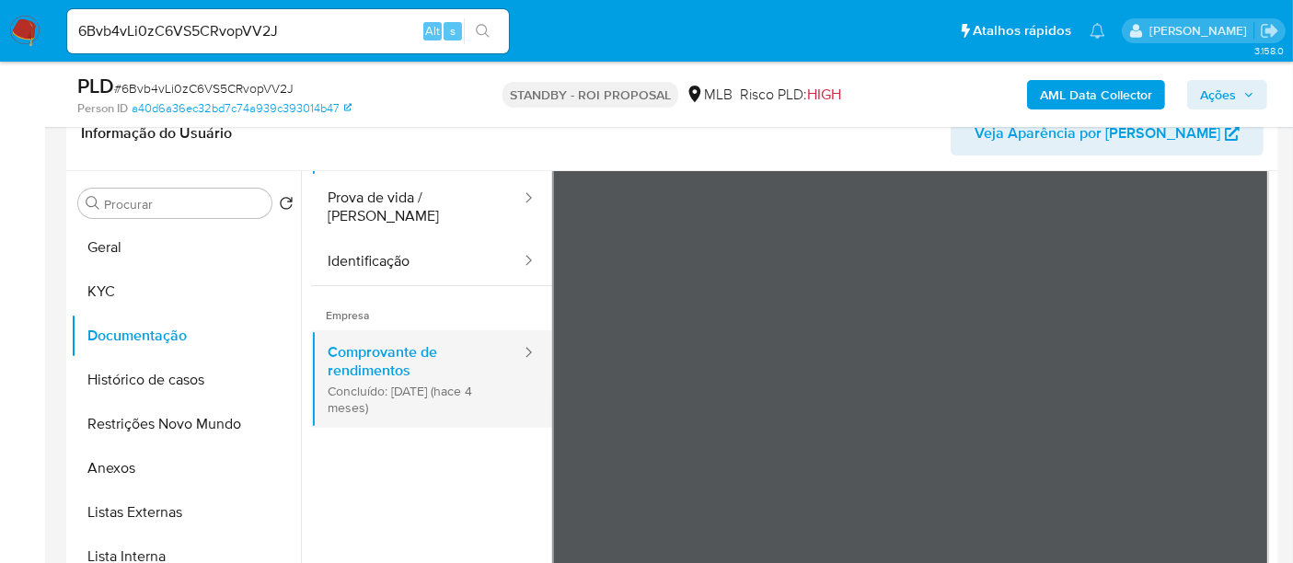
scroll to position [57, 0]
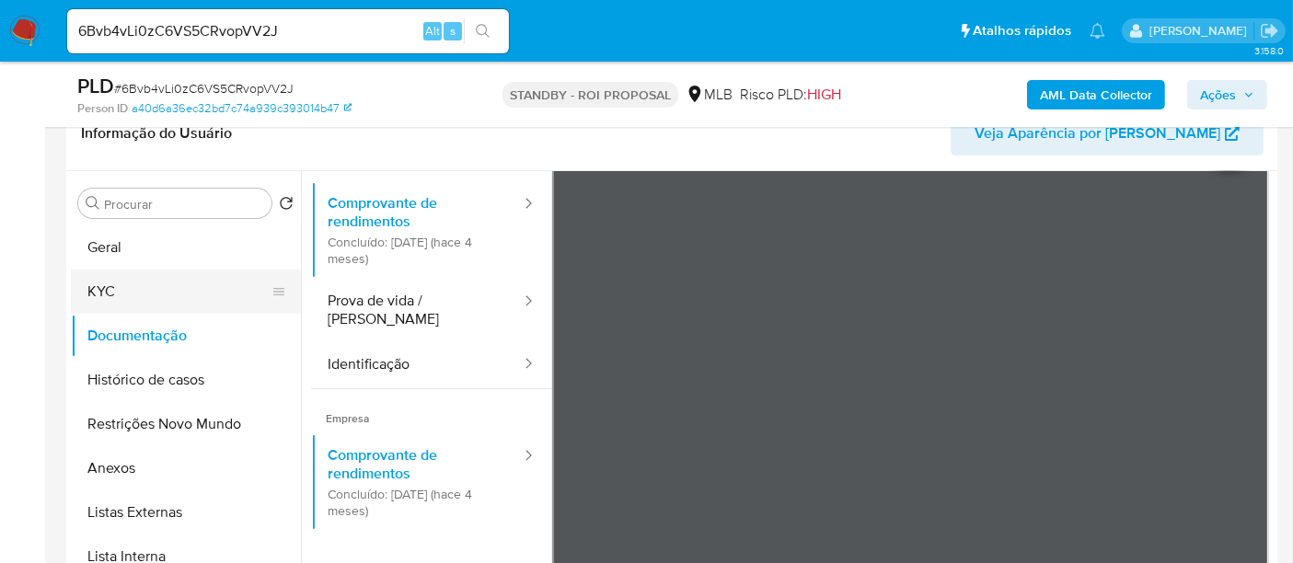
click at [114, 294] on button "KYC" at bounding box center [178, 292] width 215 height 44
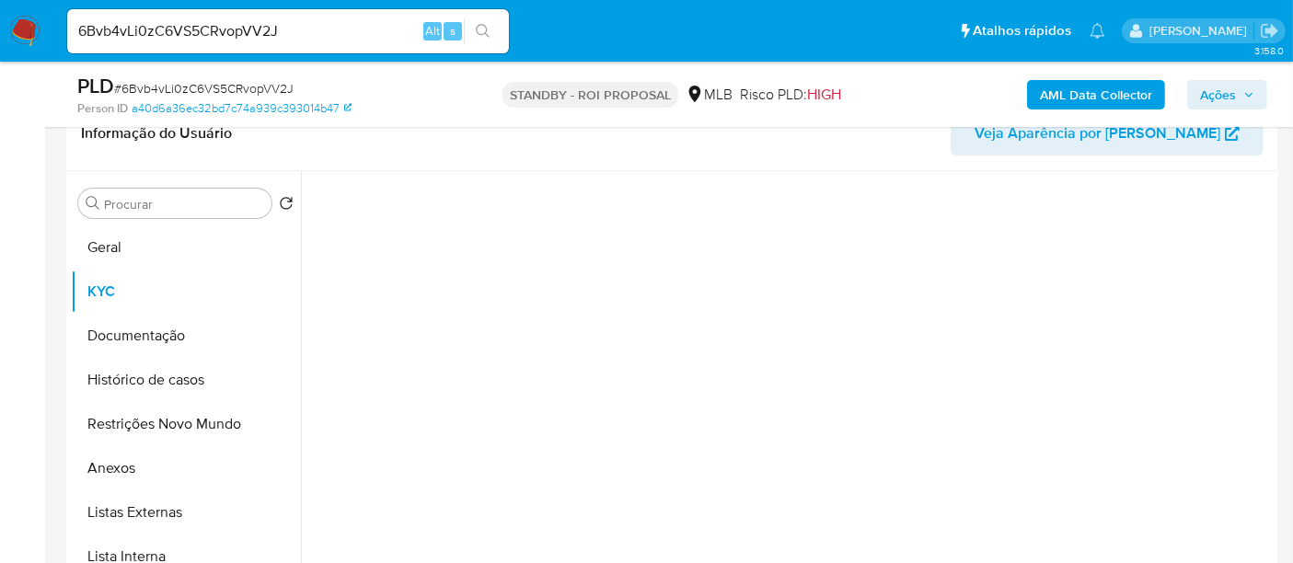
scroll to position [0, 0]
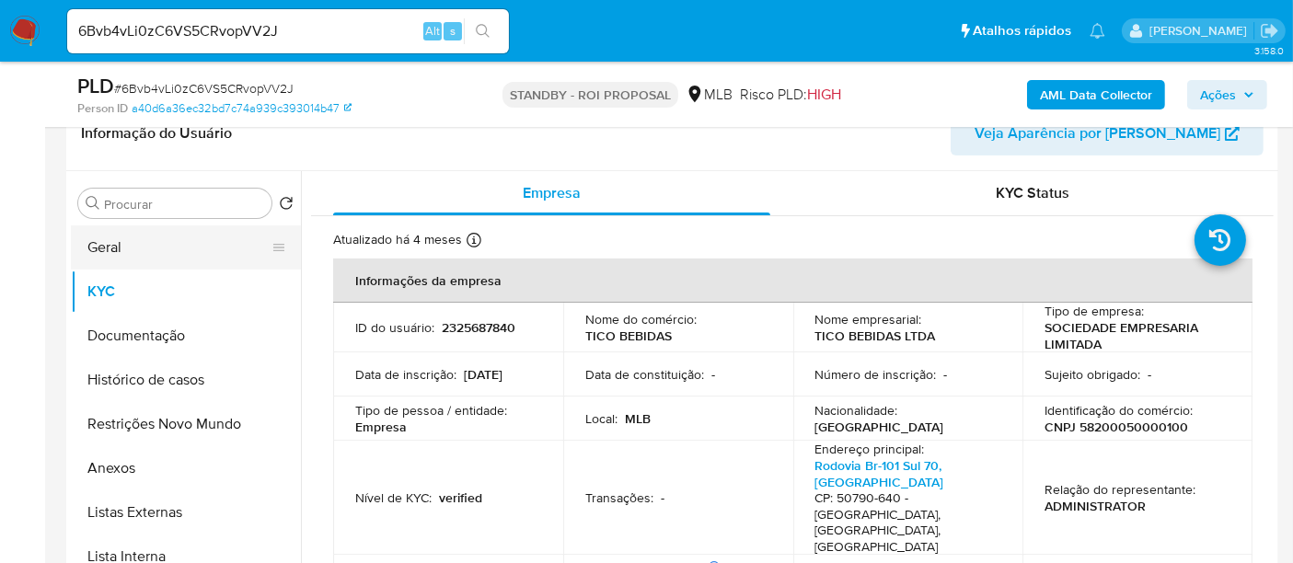
click at [108, 250] on button "Geral" at bounding box center [178, 247] width 215 height 44
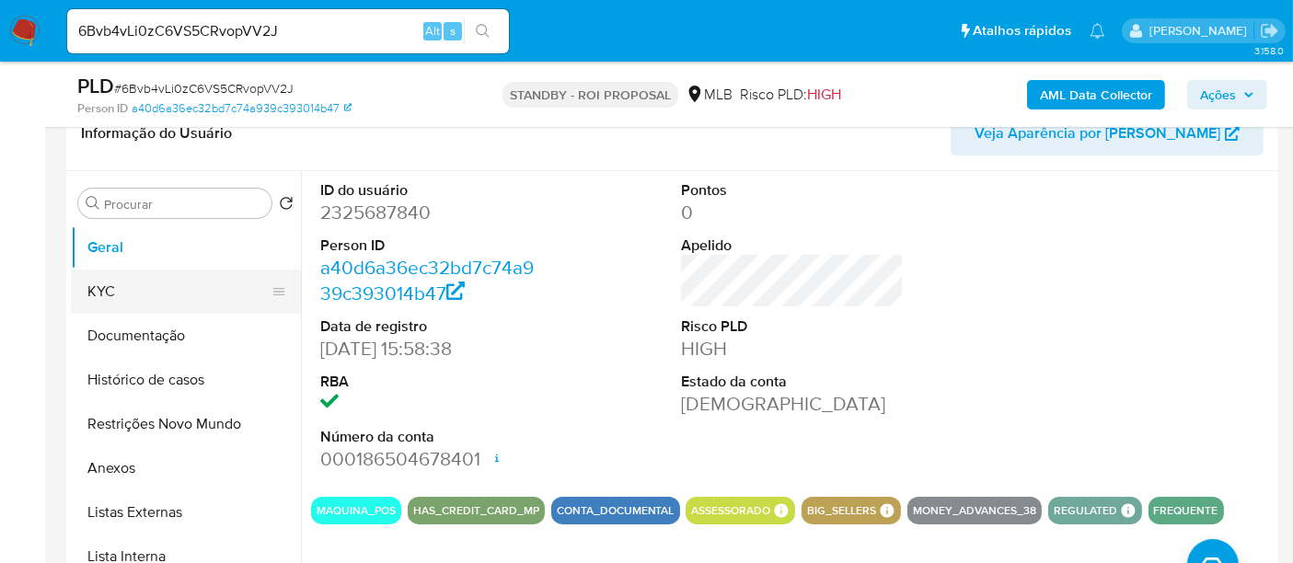
click at [131, 291] on button "KYC" at bounding box center [178, 292] width 215 height 44
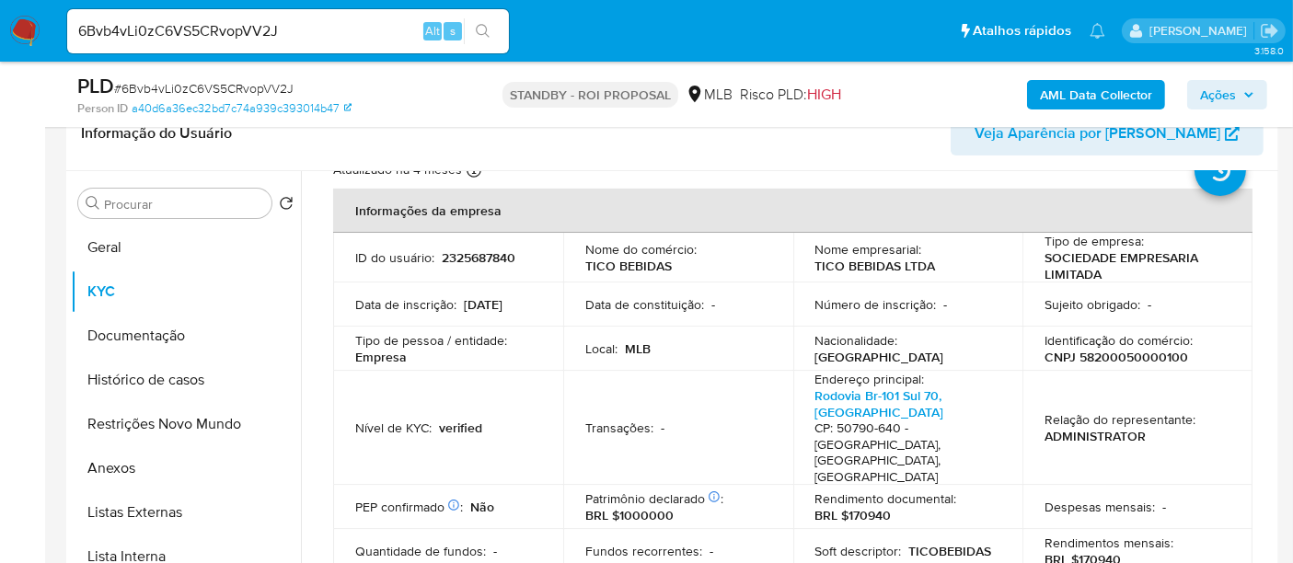
scroll to position [102, 0]
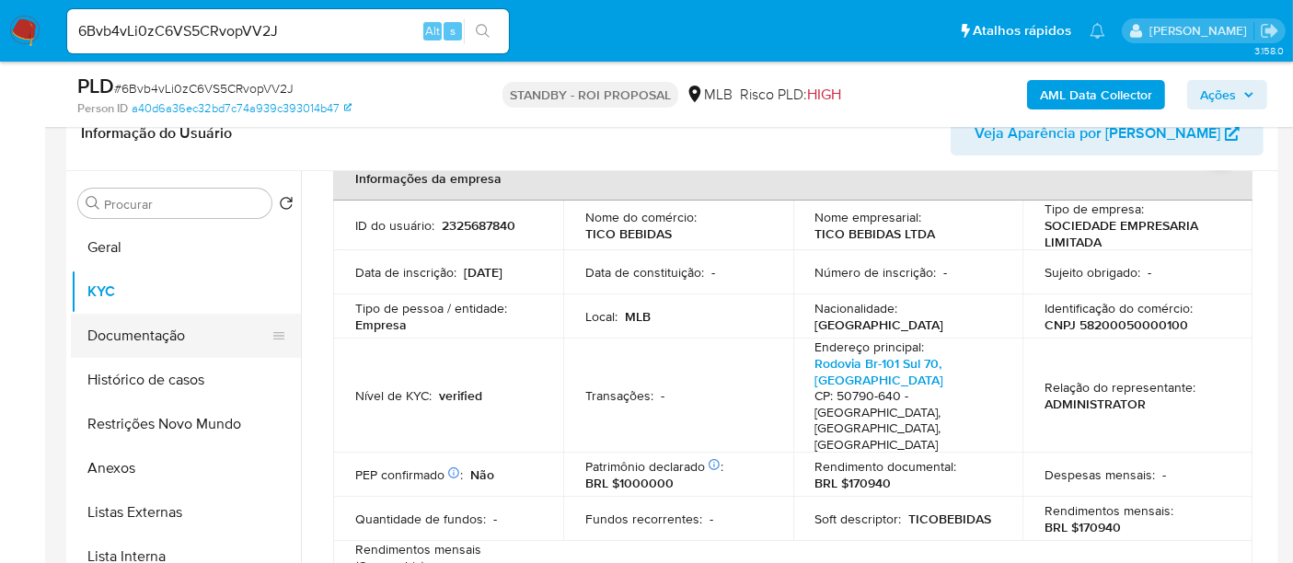
drag, startPoint x: 160, startPoint y: 320, endPoint x: 231, endPoint y: 320, distance: 70.9
click at [164, 320] on button "Documentação" at bounding box center [178, 336] width 215 height 44
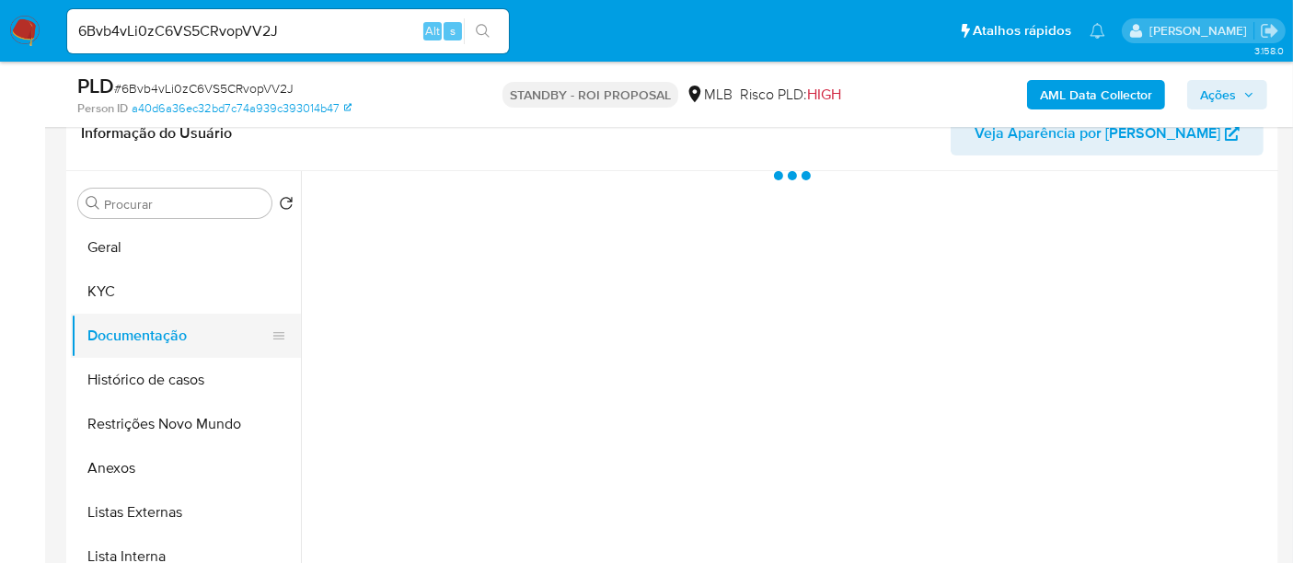
scroll to position [0, 0]
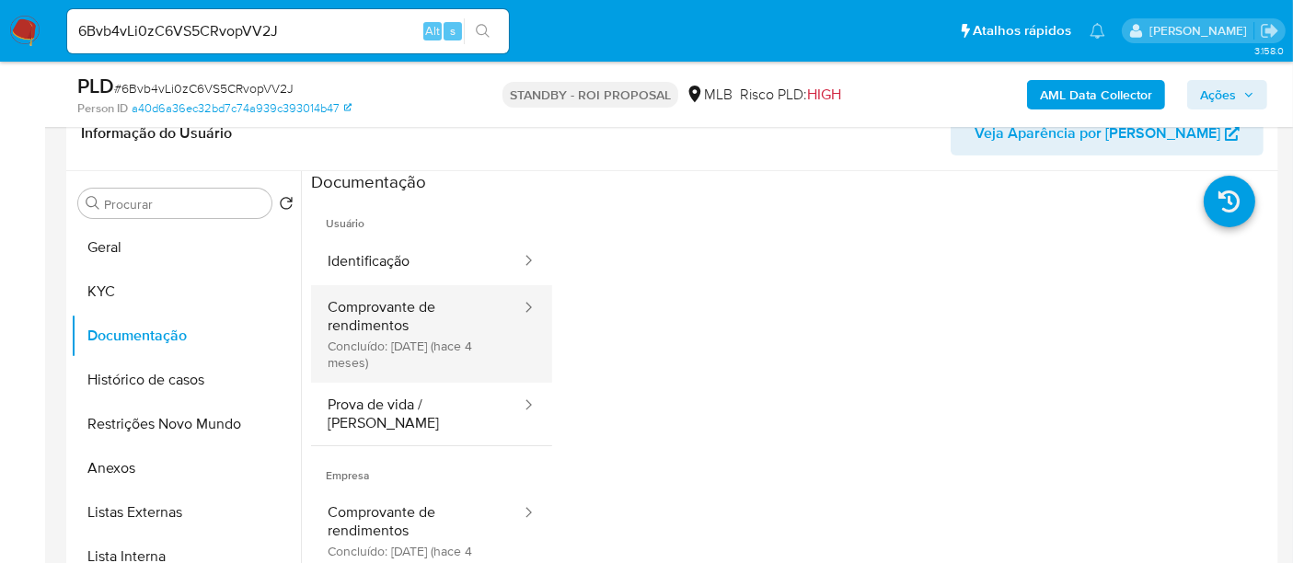
click at [444, 314] on button "Comprovante de rendimentos Concluído: 19/05/2025 (hace 4 meses)" at bounding box center [417, 334] width 212 height 98
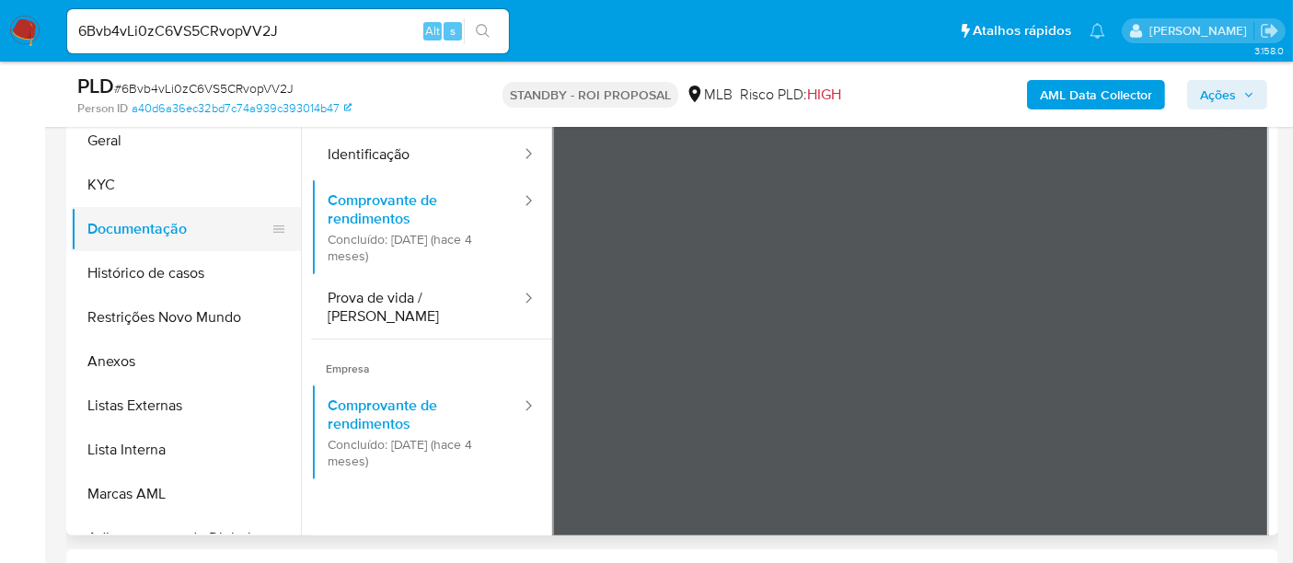
scroll to position [311, 0]
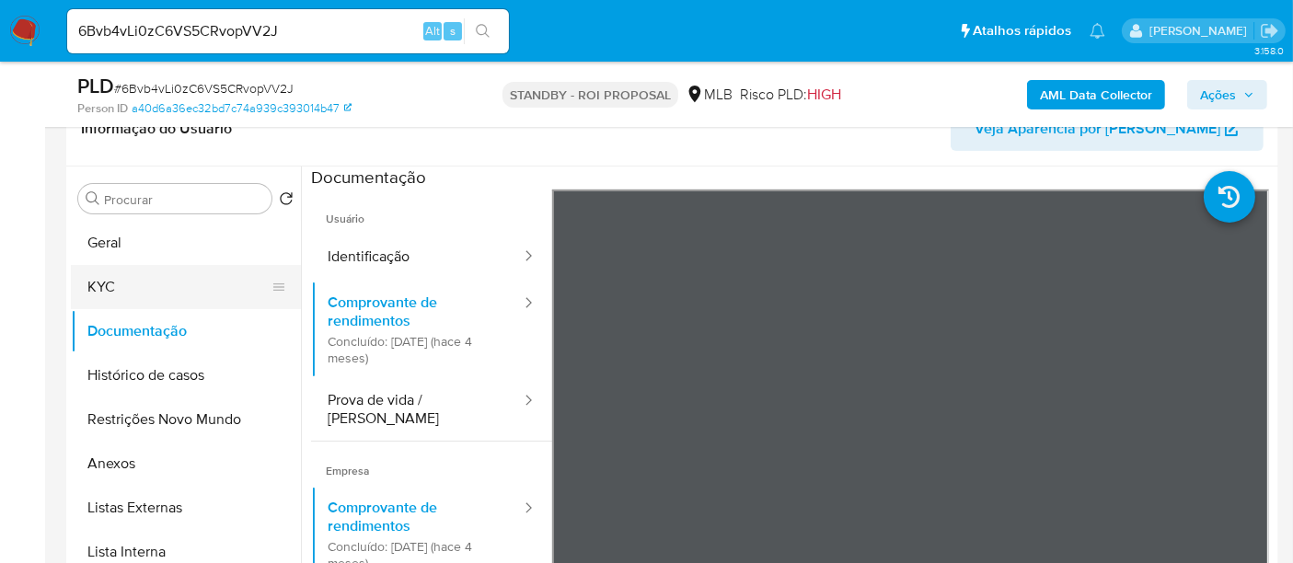
drag, startPoint x: 108, startPoint y: 287, endPoint x: 277, endPoint y: 271, distance: 170.0
click at [108, 285] on button "KYC" at bounding box center [178, 287] width 215 height 44
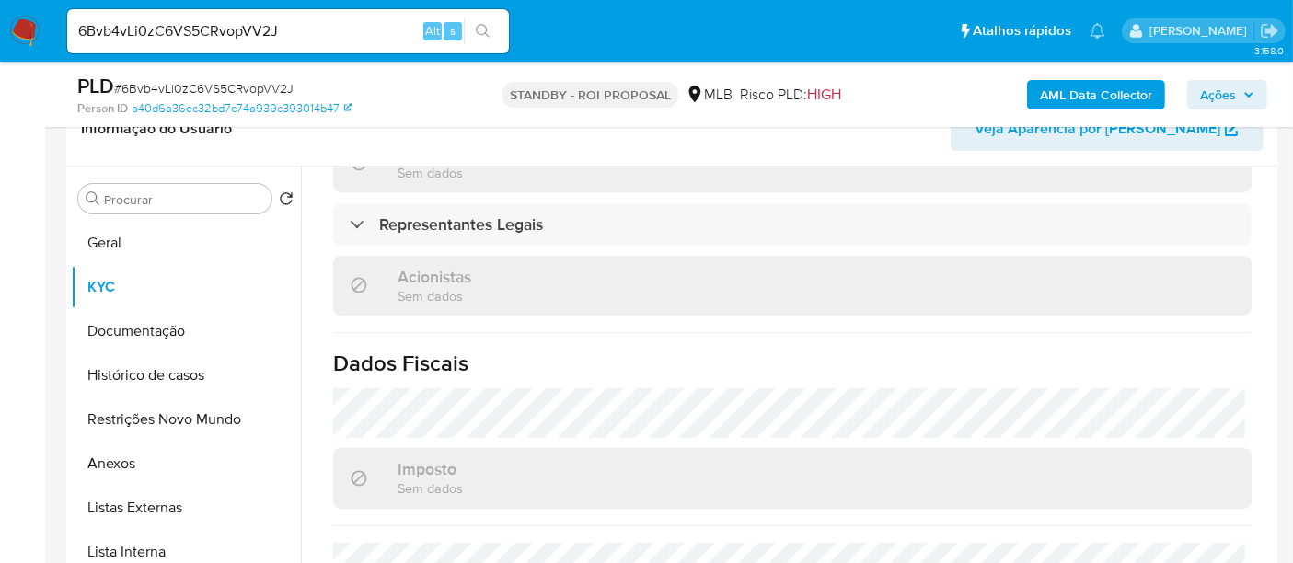
scroll to position [1118, 0]
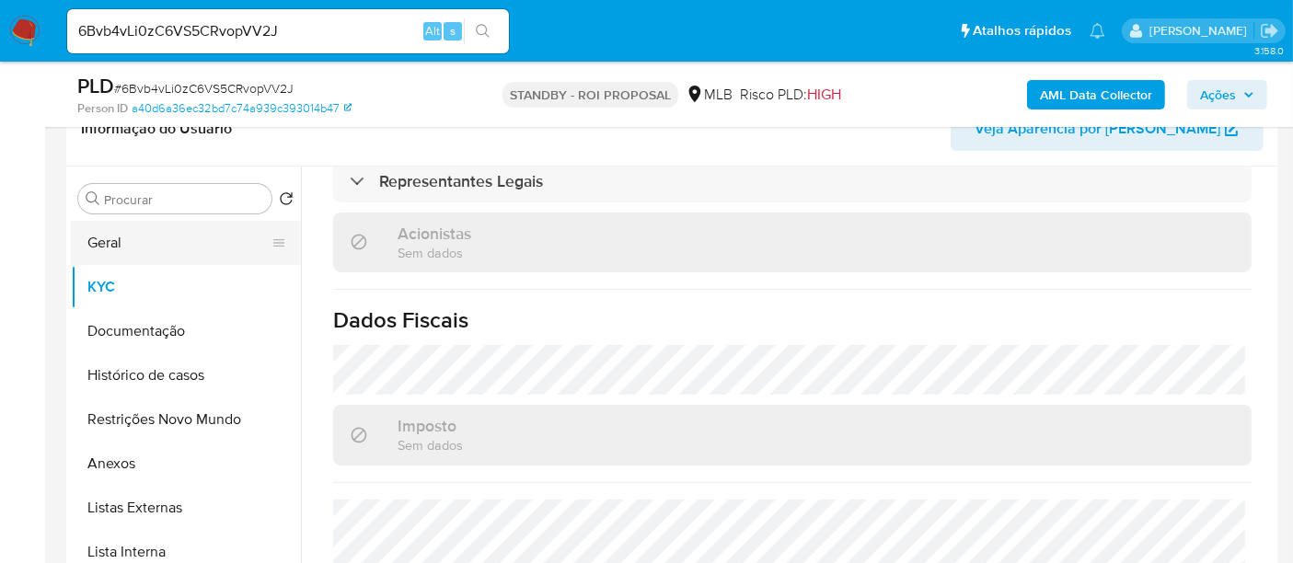
drag, startPoint x: 144, startPoint y: 238, endPoint x: 164, endPoint y: 243, distance: 20.8
click at [143, 237] on button "Geral" at bounding box center [178, 243] width 215 height 44
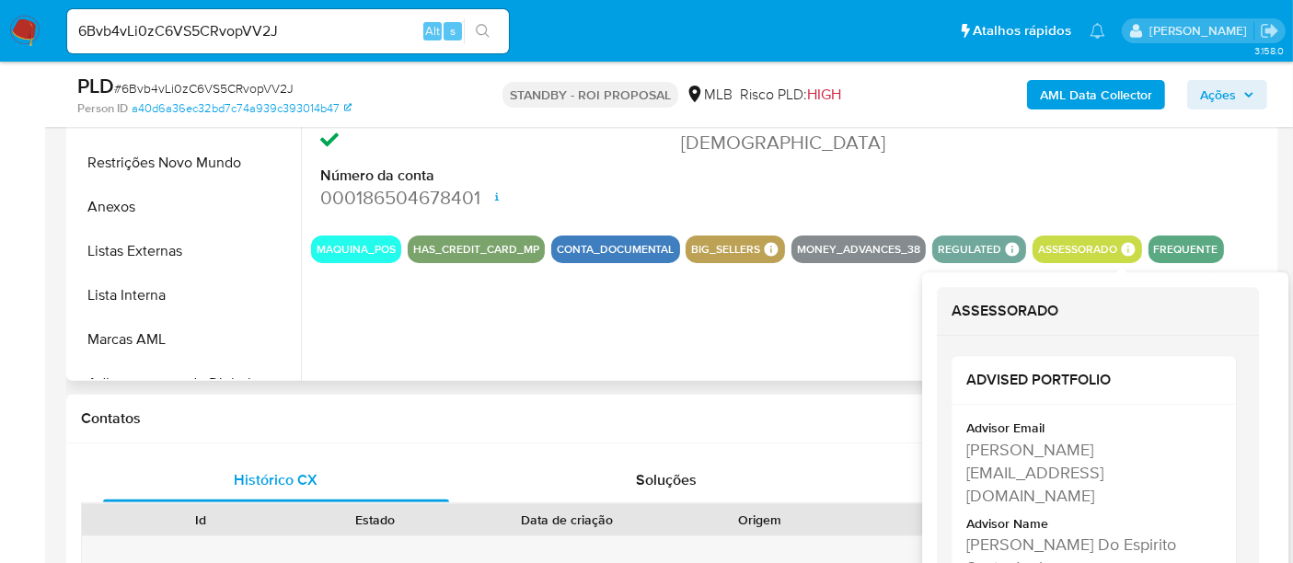
scroll to position [595, 0]
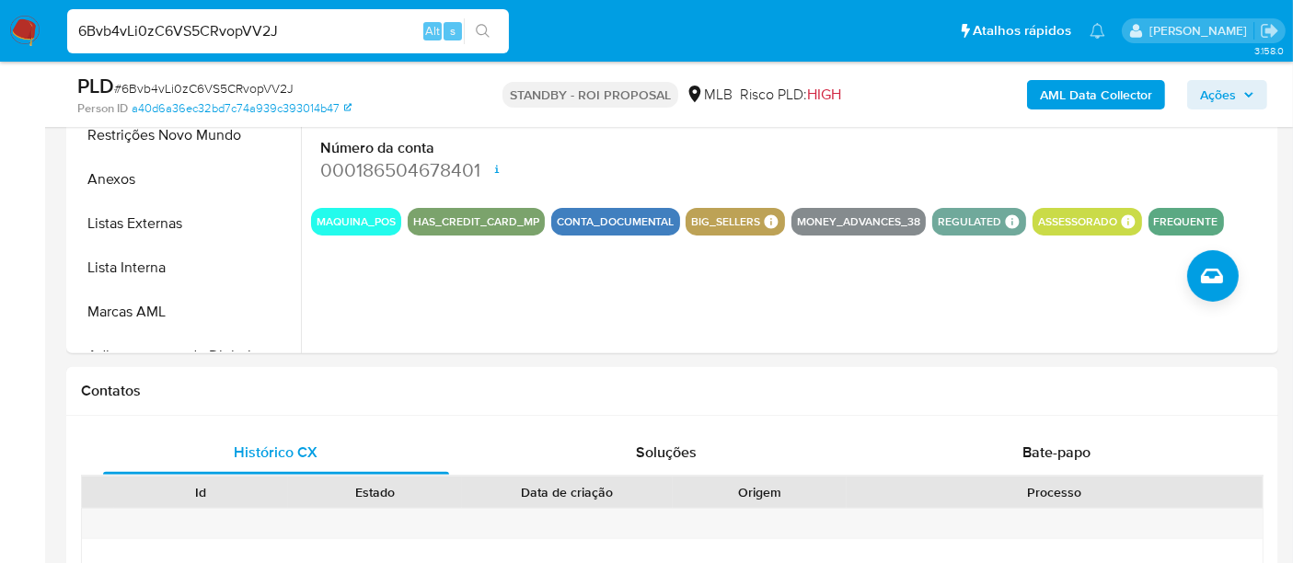
drag, startPoint x: 325, startPoint y: 25, endPoint x: 0, endPoint y: 75, distance: 328.7
paste input "dxTbDG3nPh8VTkQxOj0OX65"
type input "6dxTbDG3nPh8VTkQxOj0OX65"
click at [480, 29] on icon "search-icon" at bounding box center [483, 31] width 15 height 15
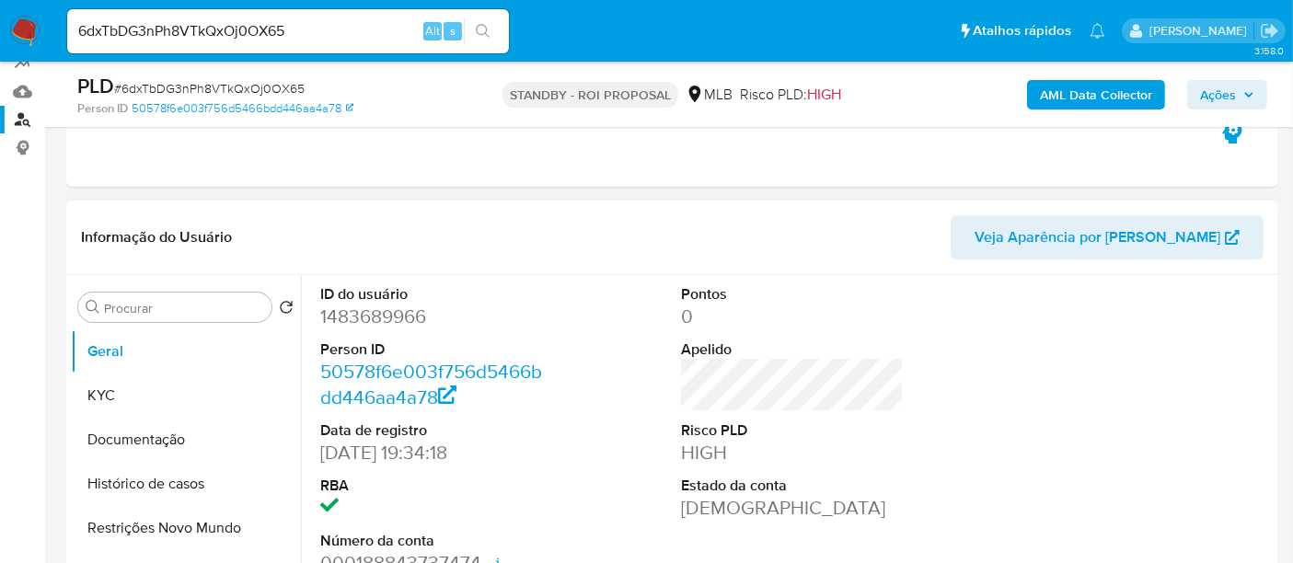
select select "10"
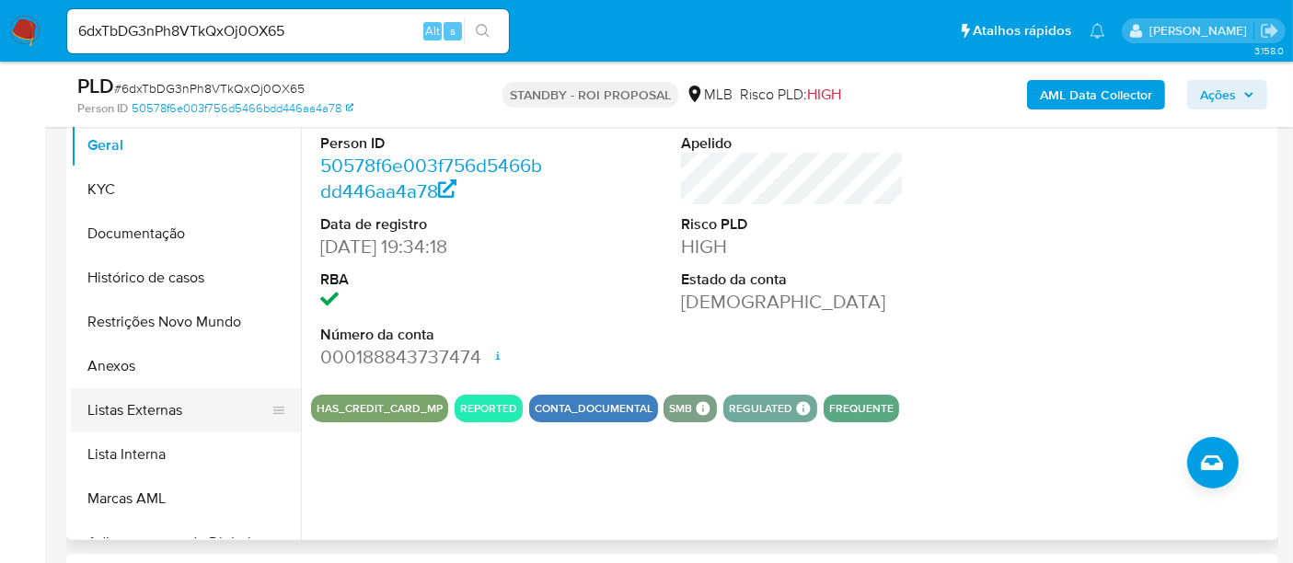
scroll to position [306, 0]
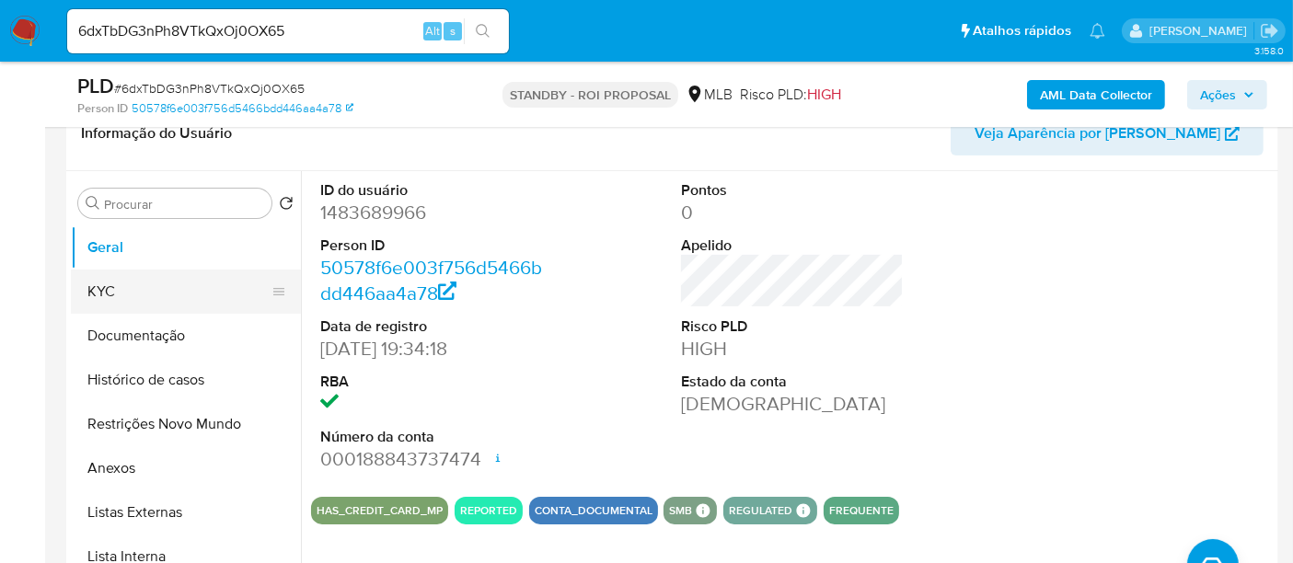
click at [99, 295] on button "KYC" at bounding box center [178, 292] width 215 height 44
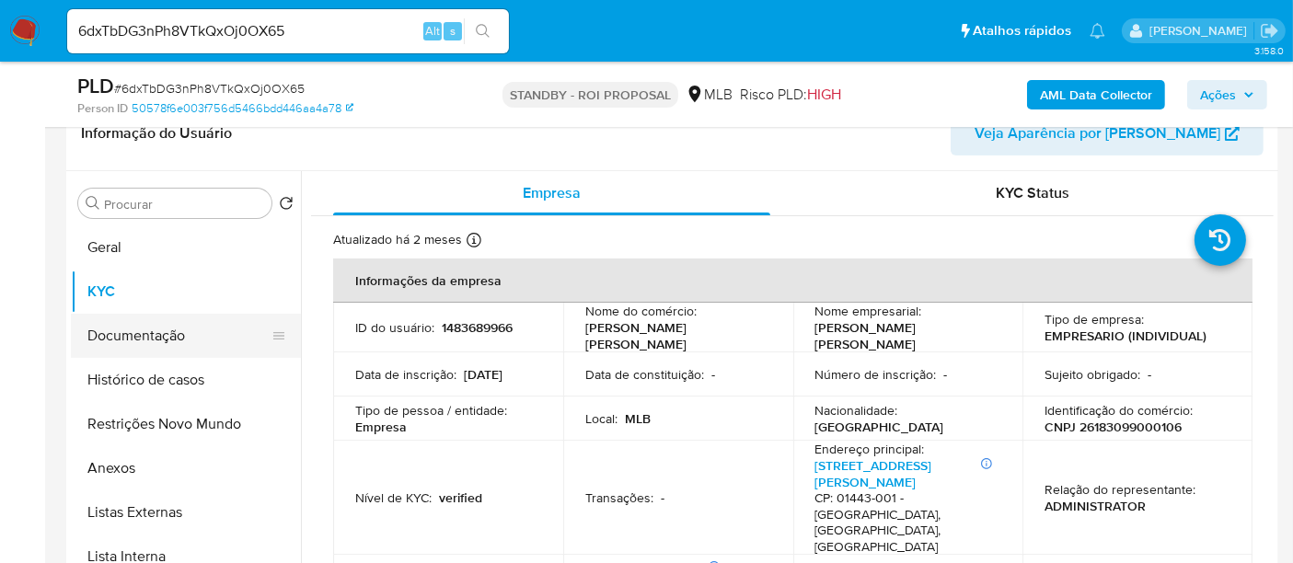
click at [143, 333] on button "Documentação" at bounding box center [178, 336] width 215 height 44
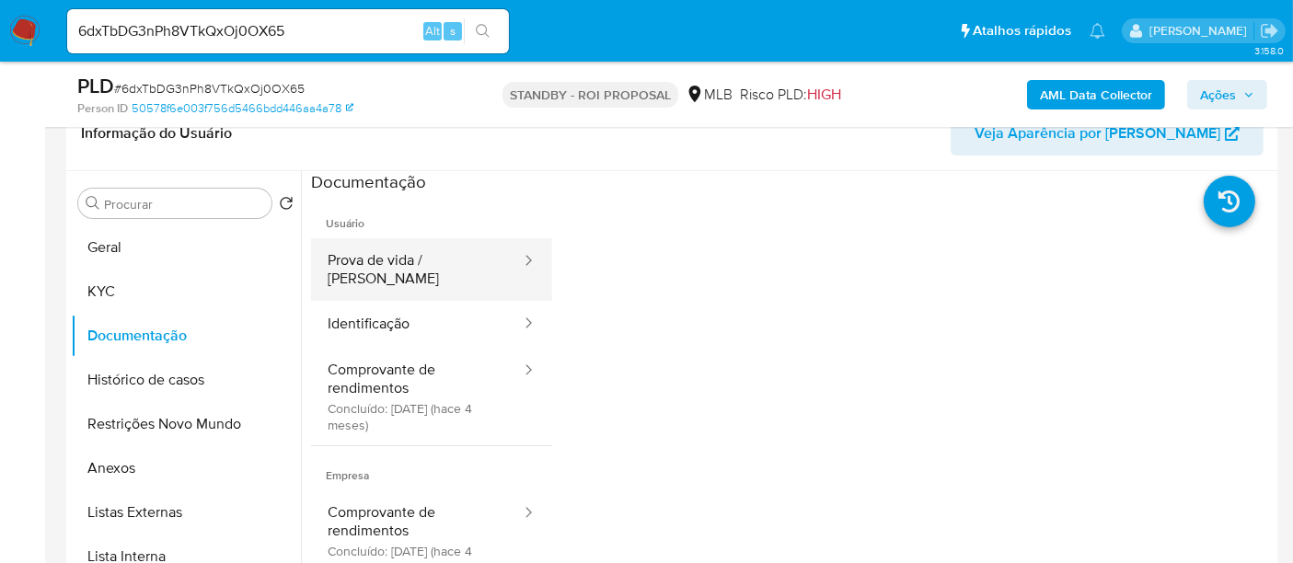
click at [397, 261] on button "Prova de vida / Selfie" at bounding box center [417, 269] width 212 height 63
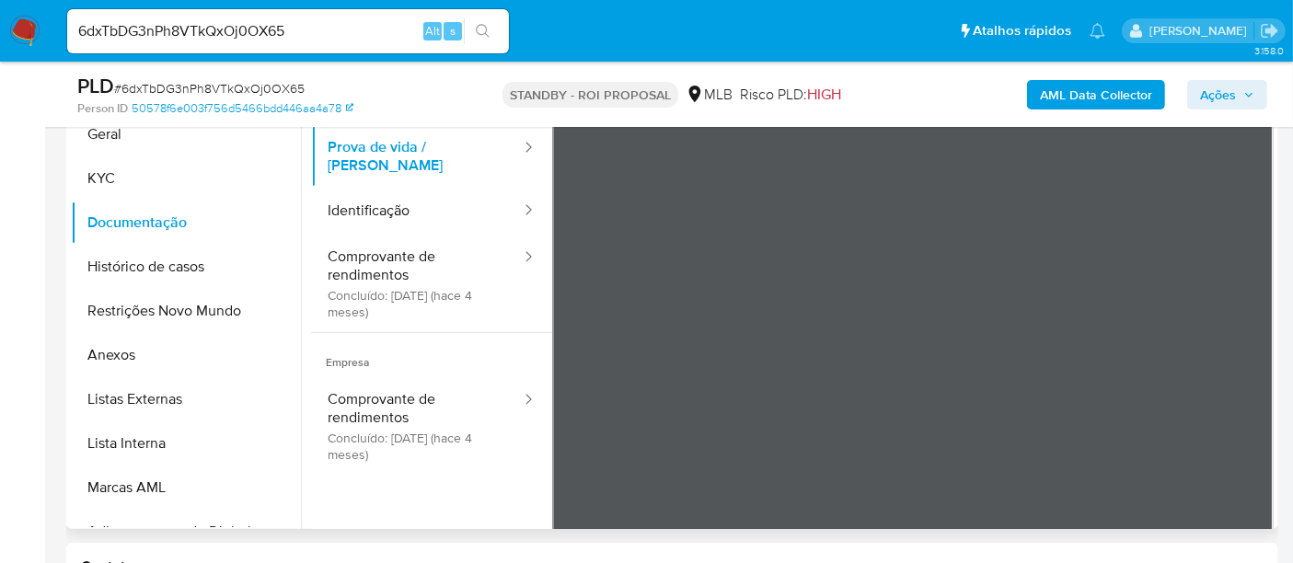
scroll to position [428, 0]
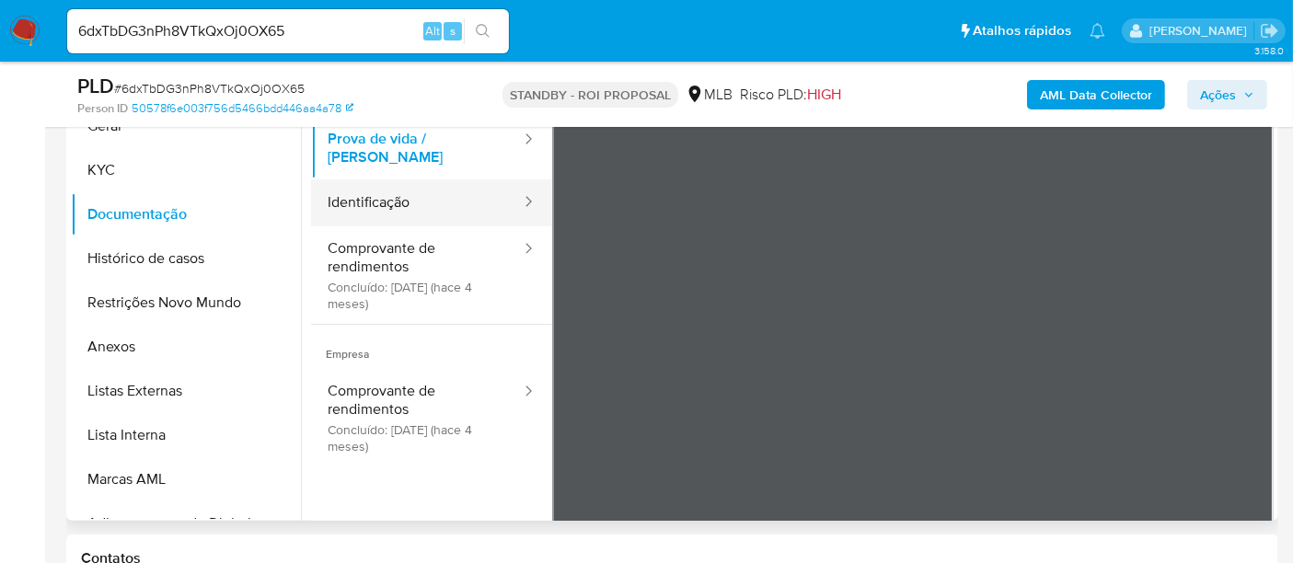
click at [378, 179] on button "Identificação" at bounding box center [417, 202] width 212 height 47
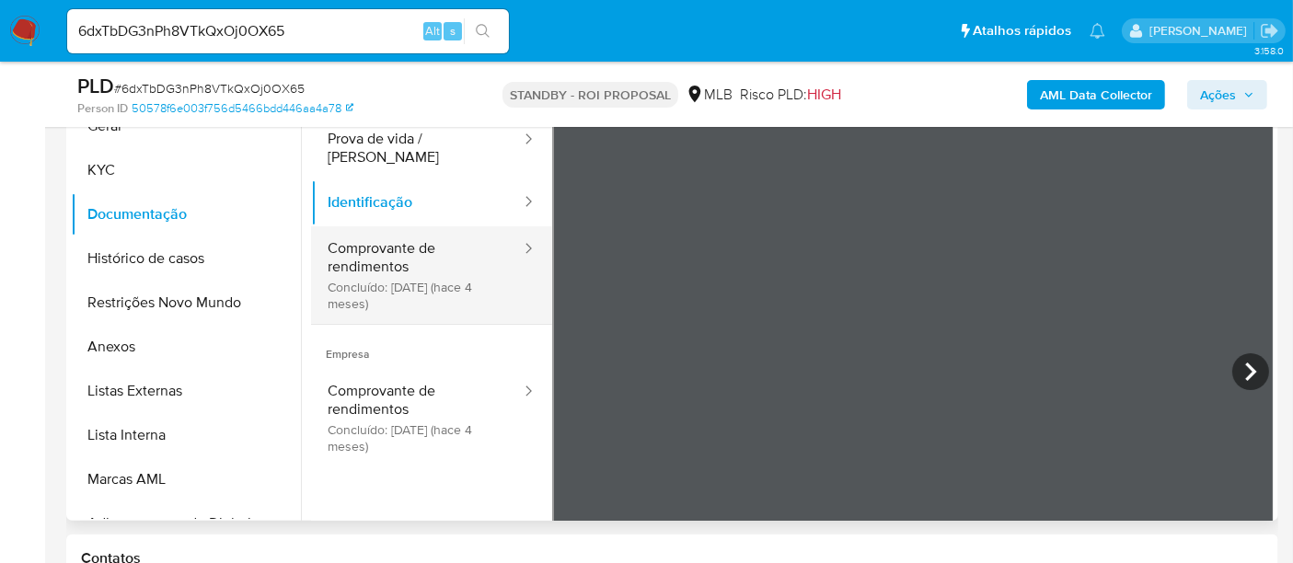
click at [381, 247] on button "Comprovante de rendimentos Concluído: 05/05/2025 (hace 4 meses)" at bounding box center [417, 275] width 212 height 98
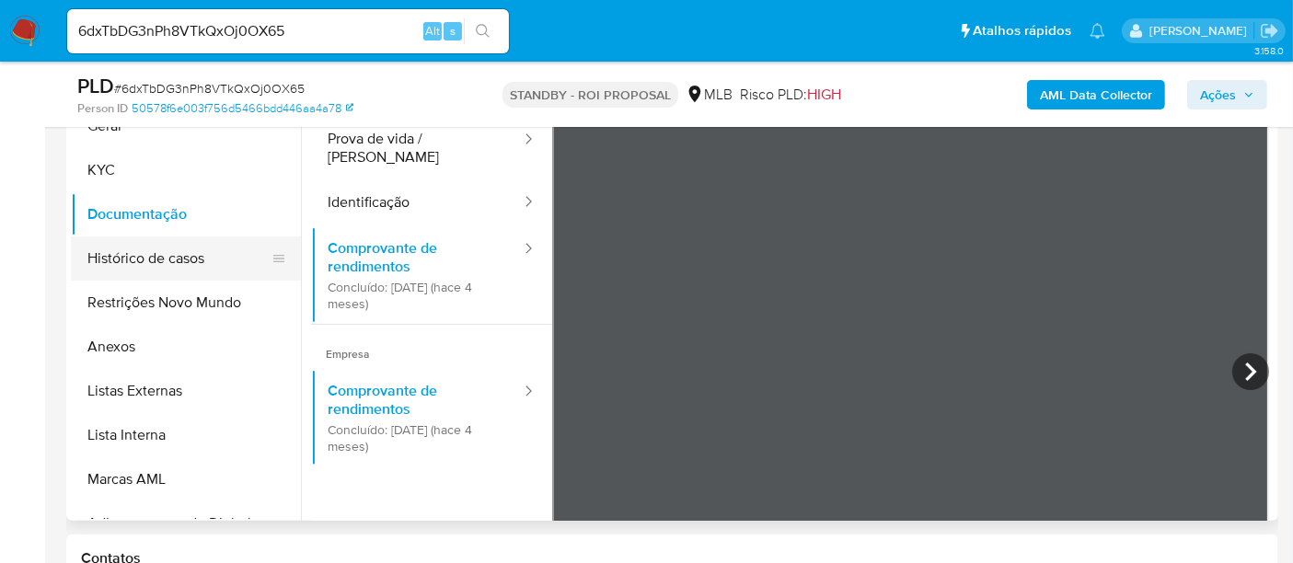
click at [146, 248] on button "Histórico de casos" at bounding box center [178, 258] width 215 height 44
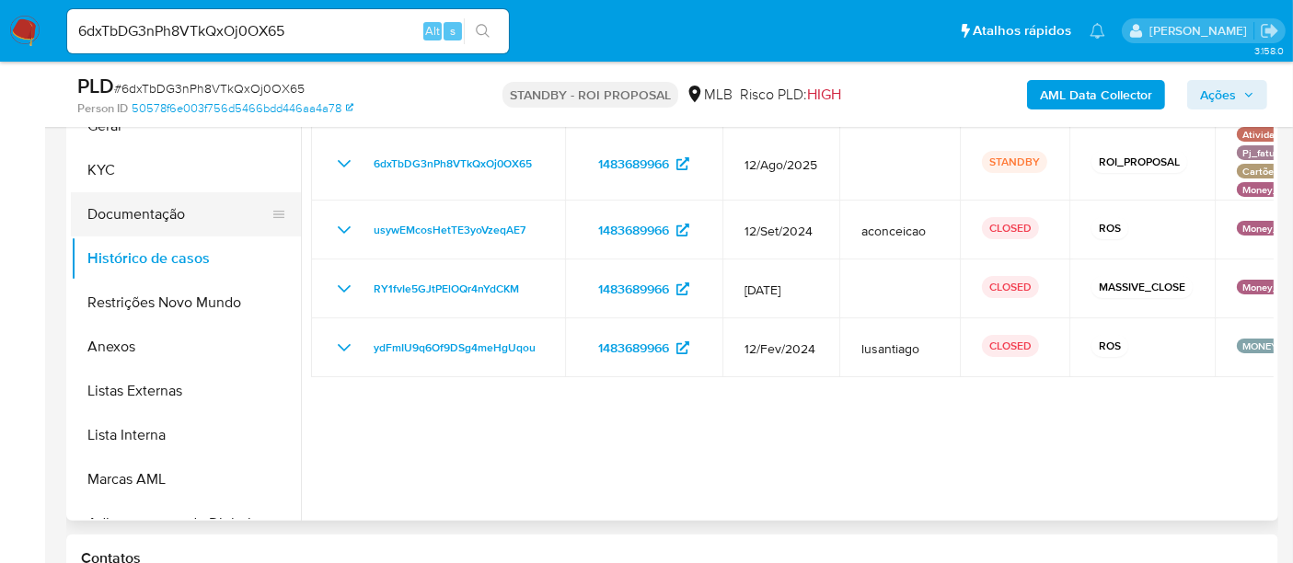
click at [110, 215] on button "Documentação" at bounding box center [178, 214] width 215 height 44
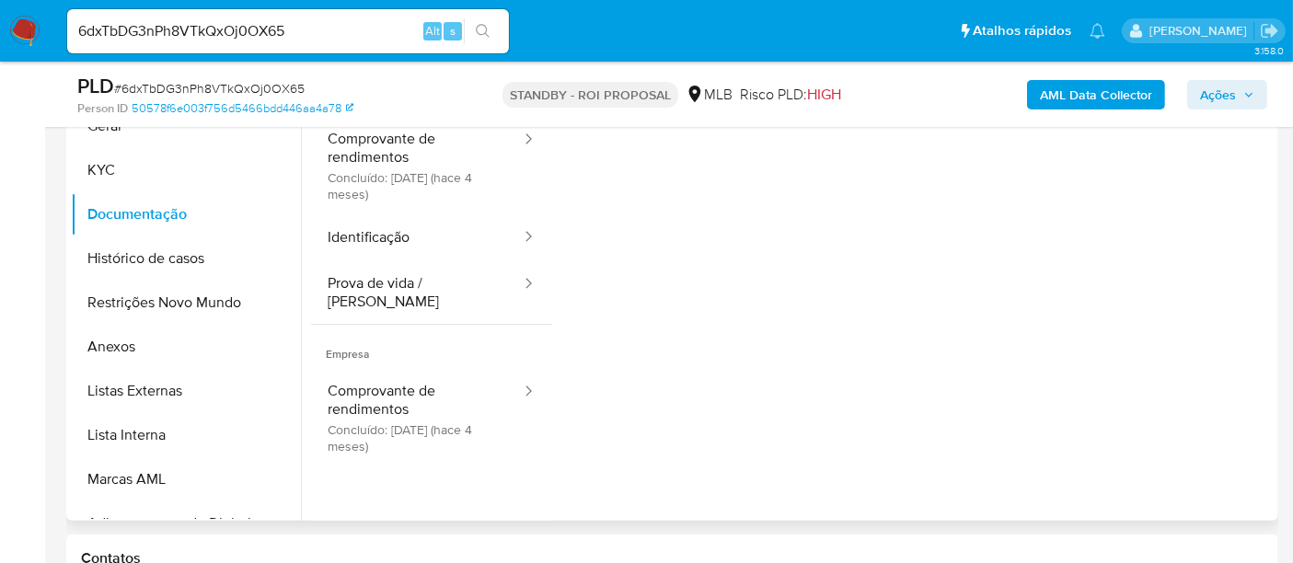
scroll to position [326, 0]
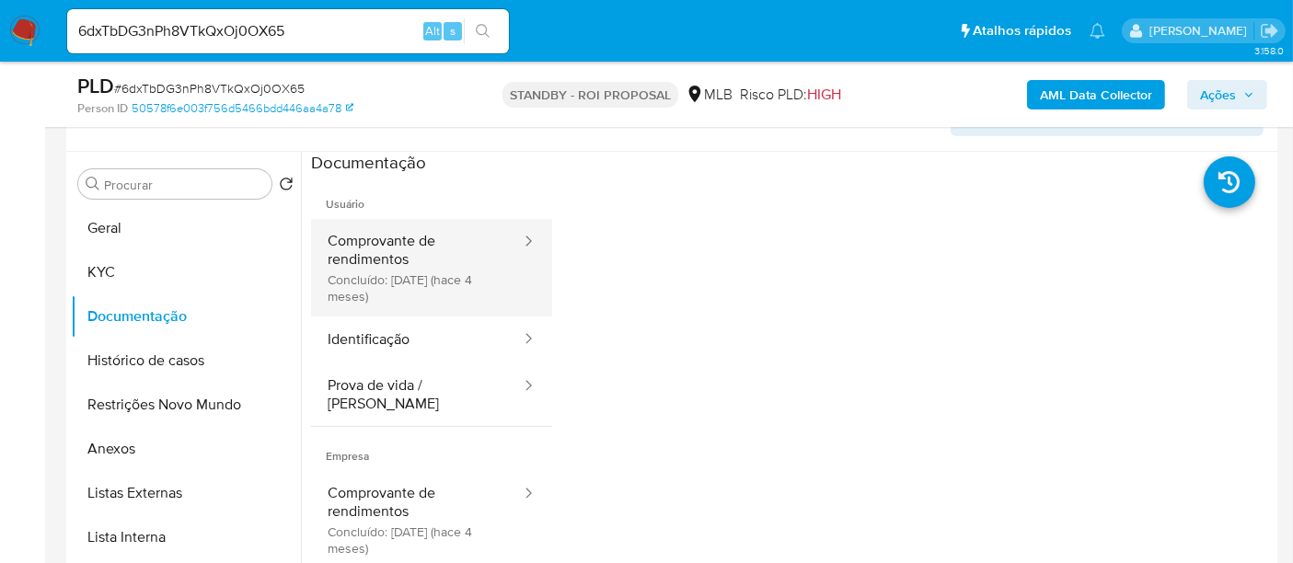
drag, startPoint x: 423, startPoint y: 248, endPoint x: 442, endPoint y: 249, distance: 18.4
click at [421, 248] on button "Comprovante de rendimentos Concluído: 05/05/2025 (hace 4 meses)" at bounding box center [417, 268] width 212 height 98
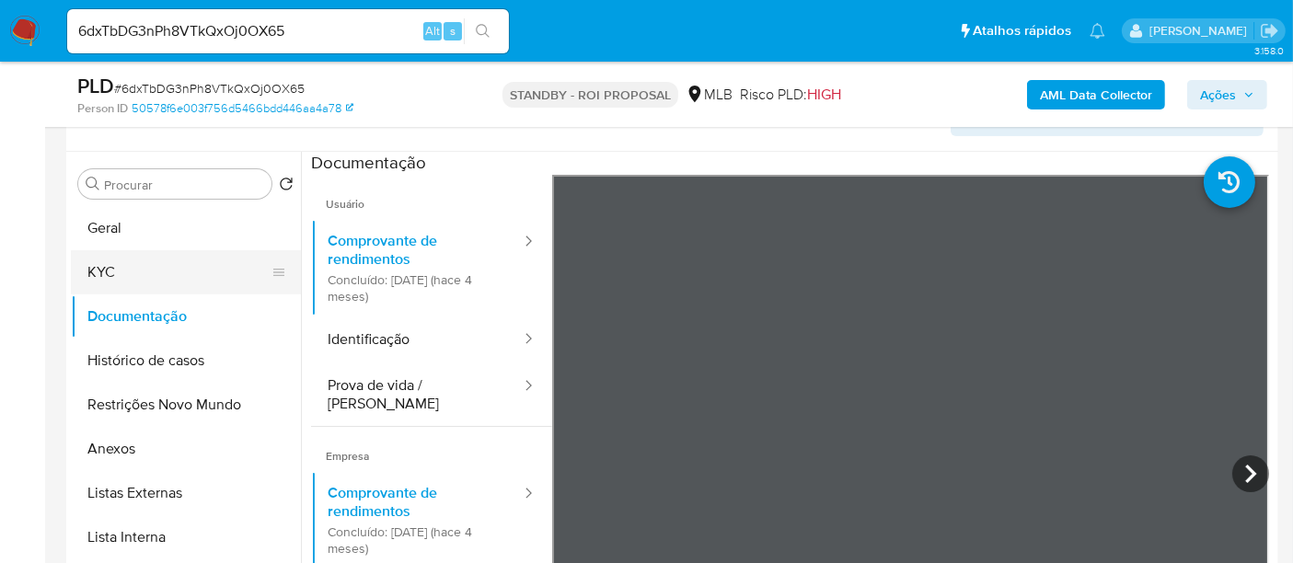
click at [101, 260] on button "KYC" at bounding box center [178, 272] width 215 height 44
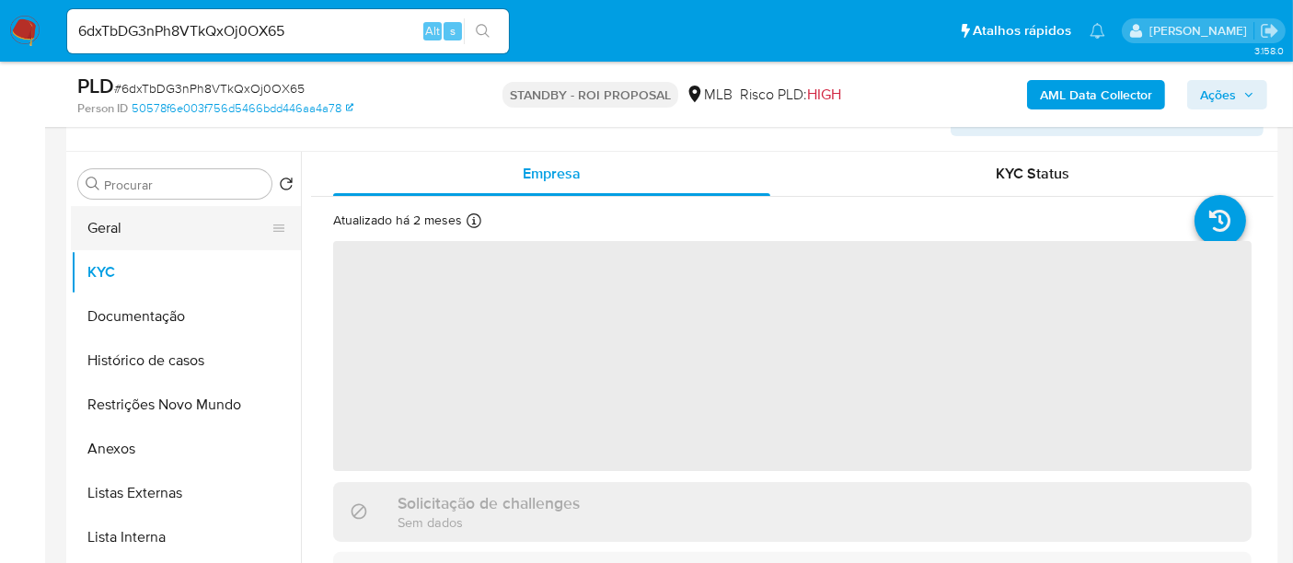
click at [133, 232] on button "Geral" at bounding box center [178, 228] width 215 height 44
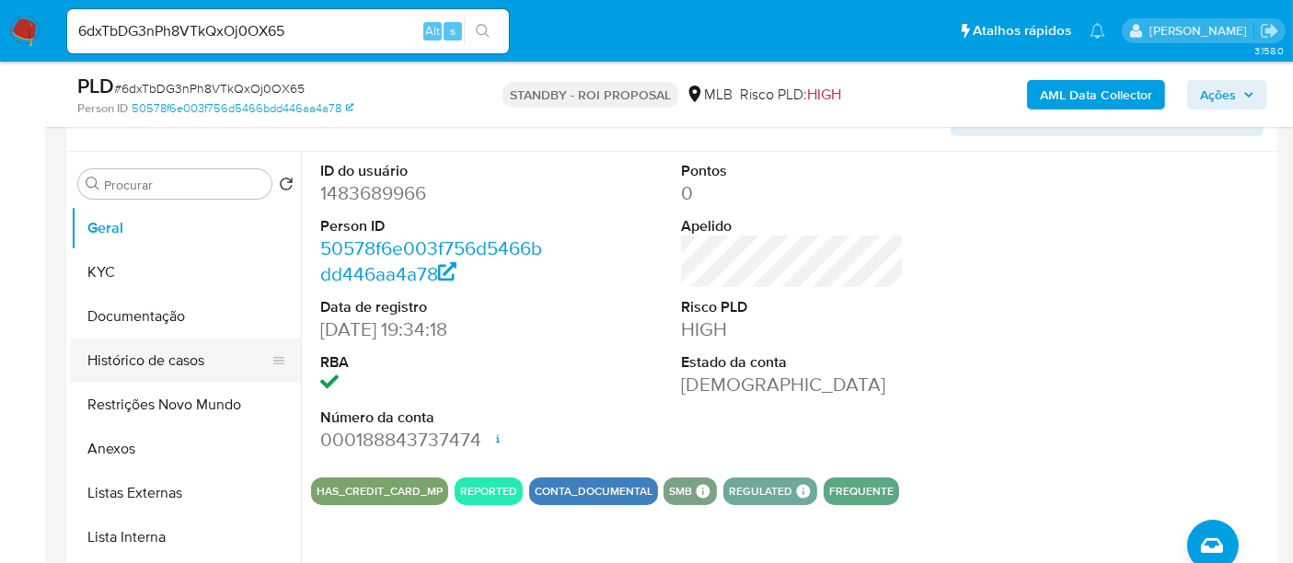
click at [173, 354] on button "Histórico de casos" at bounding box center [178, 361] width 215 height 44
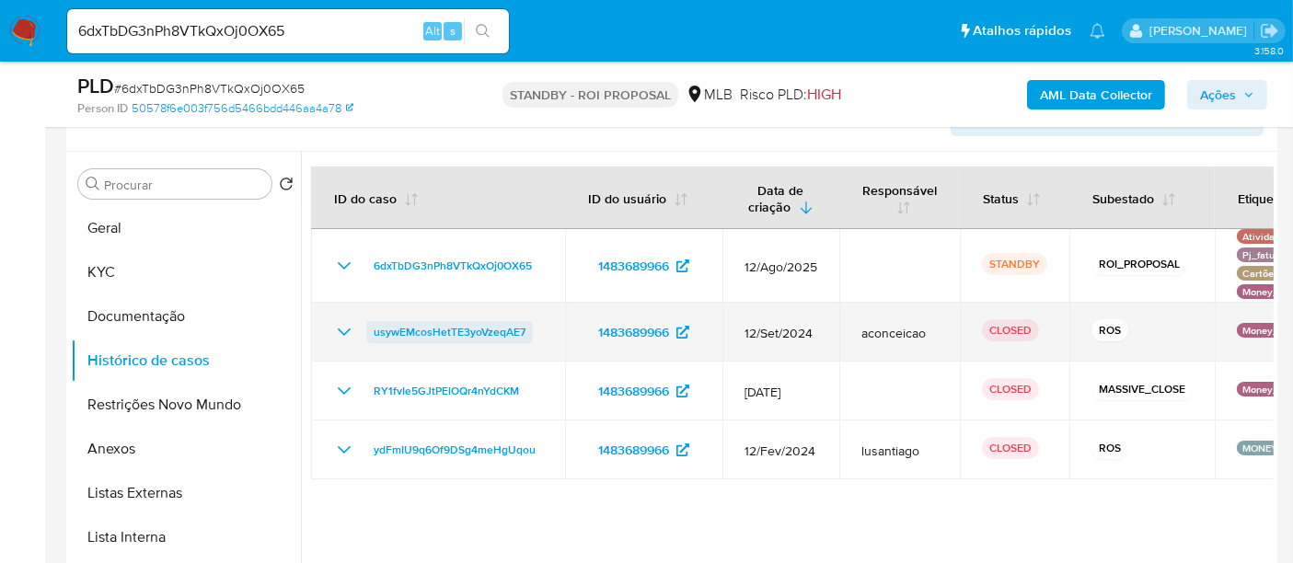
click at [469, 335] on span "usywEMcosHetTE3yoVzeqAE7" at bounding box center [450, 332] width 152 height 22
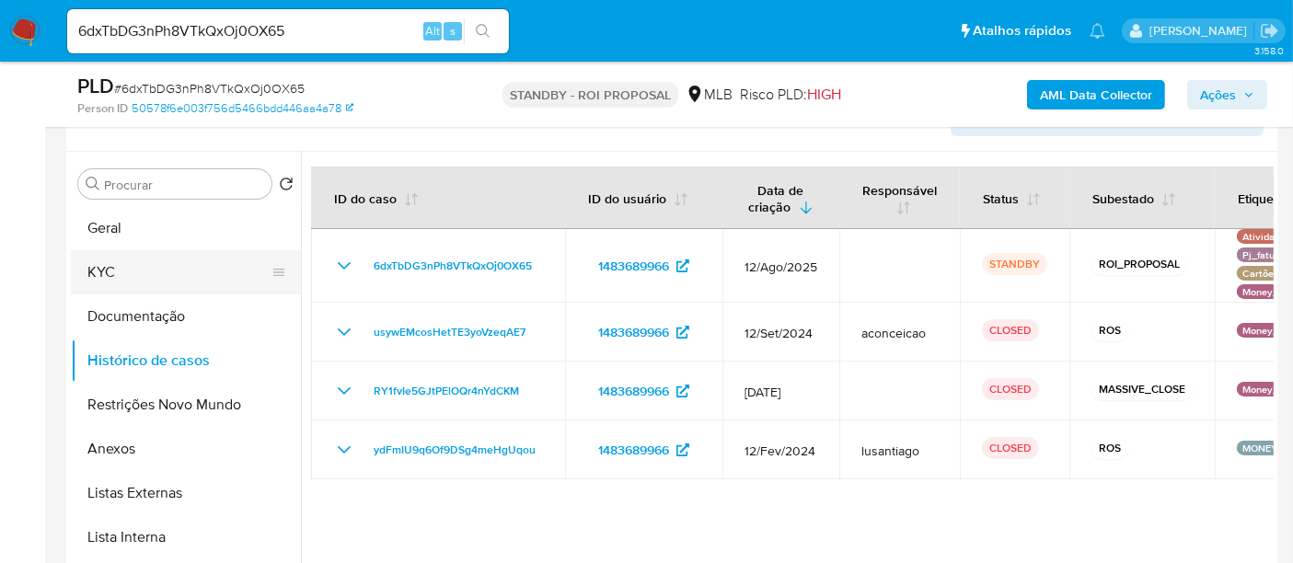
click at [122, 260] on button "KYC" at bounding box center [178, 272] width 215 height 44
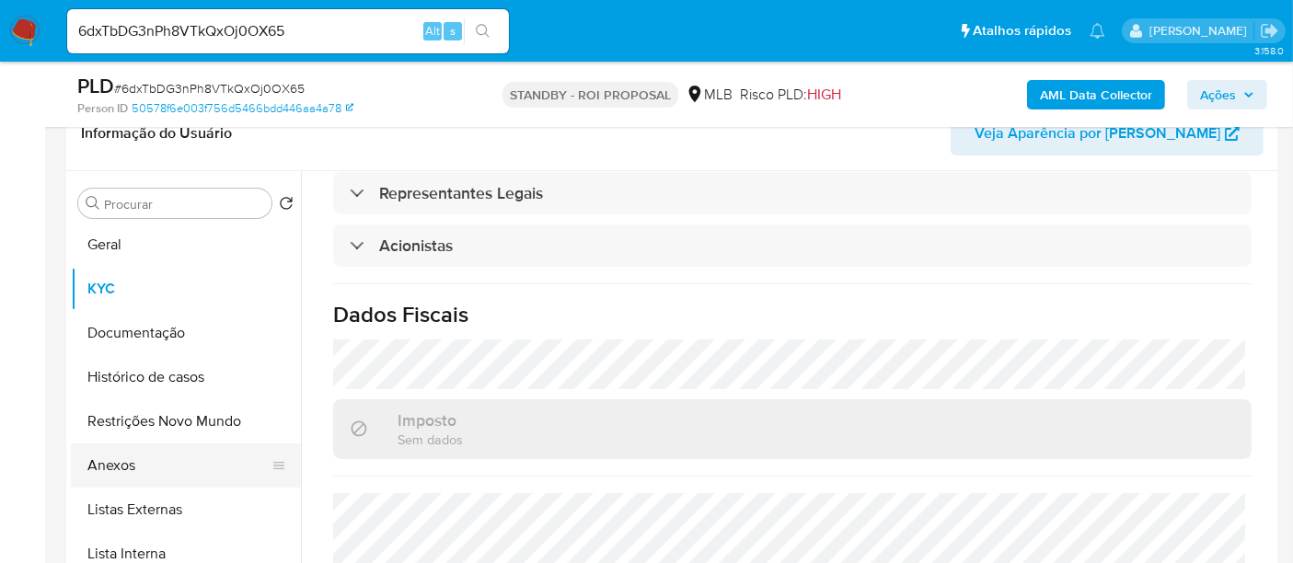
scroll to position [0, 0]
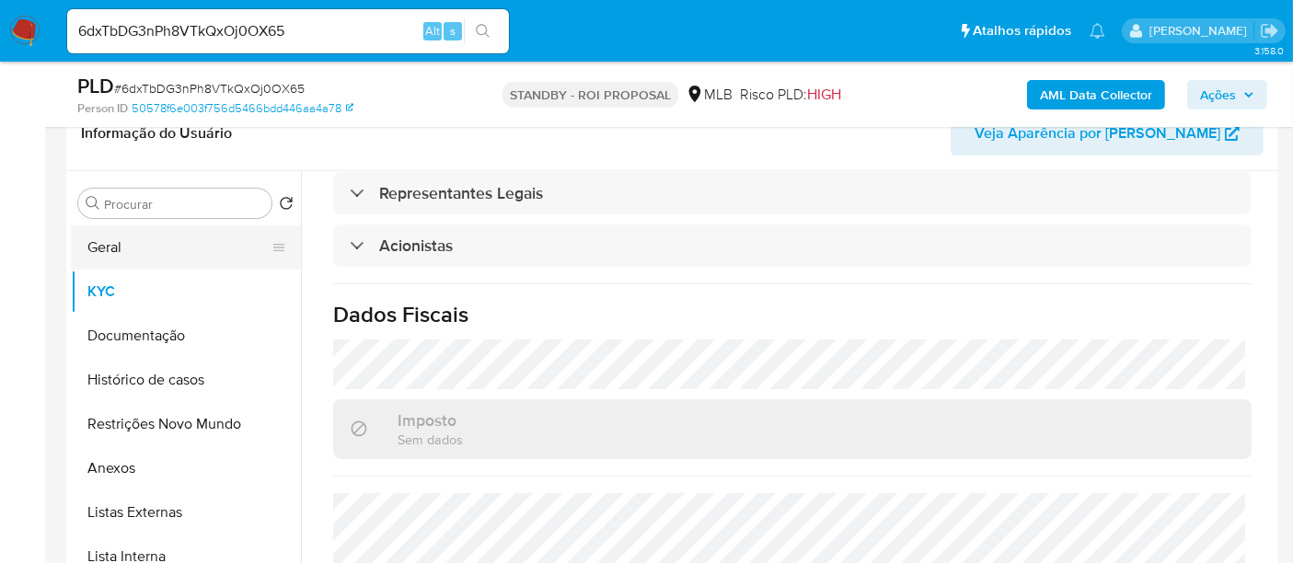
click at [127, 243] on button "Geral" at bounding box center [178, 247] width 215 height 44
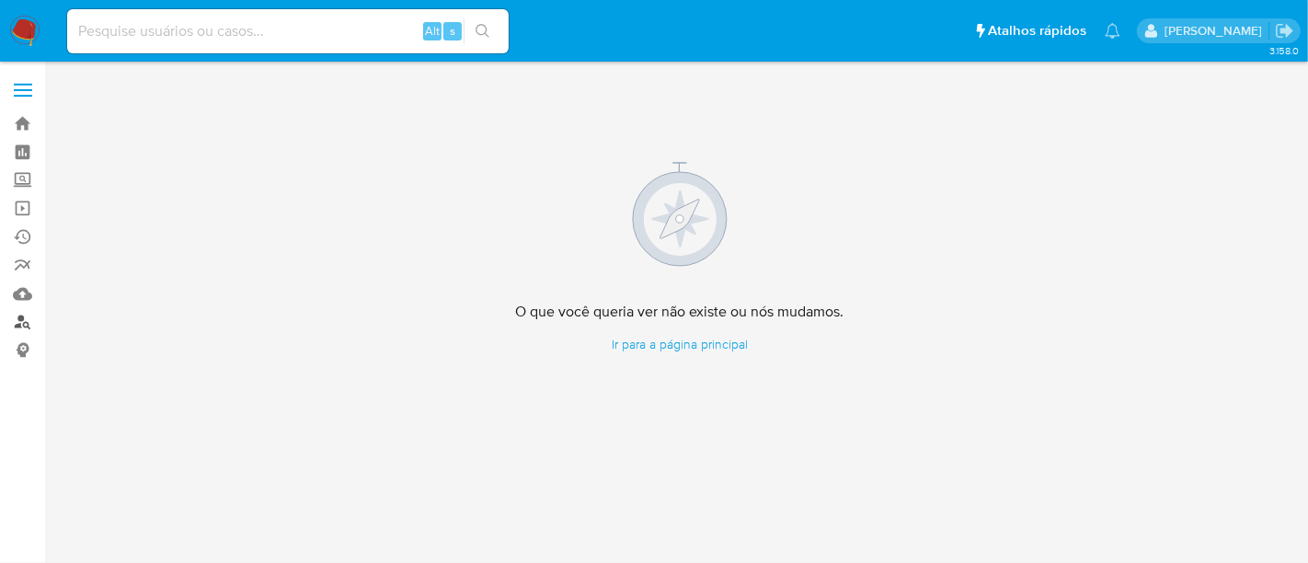
click at [18, 323] on link "Localizador de pessoas" at bounding box center [109, 322] width 219 height 29
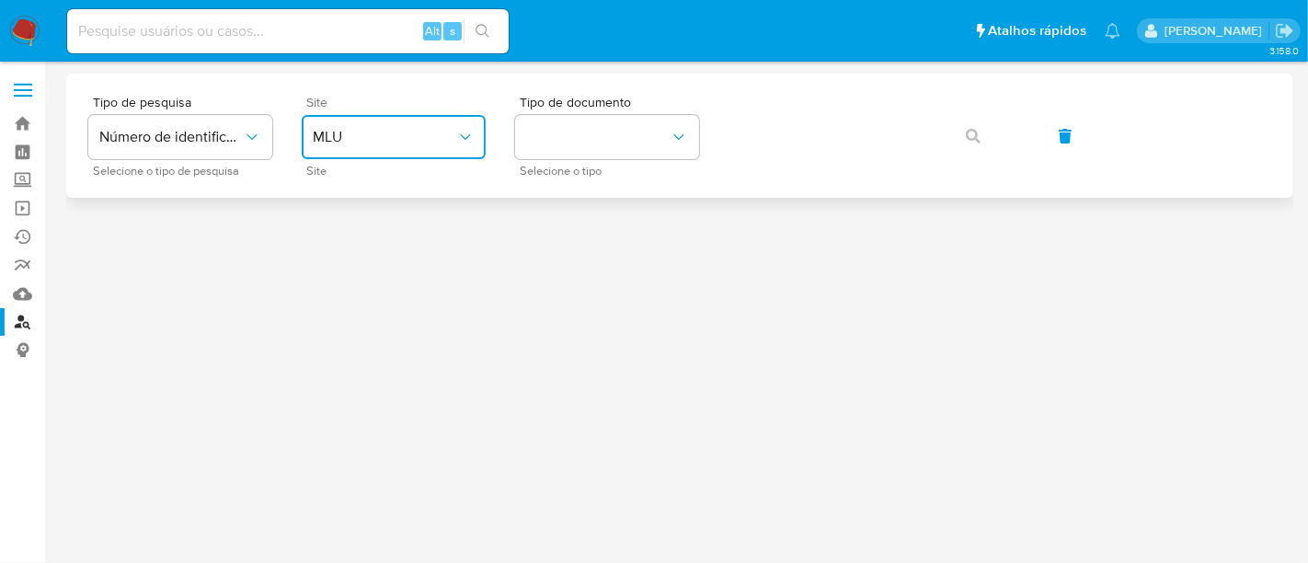
drag, startPoint x: 467, startPoint y: 130, endPoint x: 466, endPoint y: 152, distance: 22.1
click at [466, 130] on icon "site_id" at bounding box center [465, 137] width 18 height 18
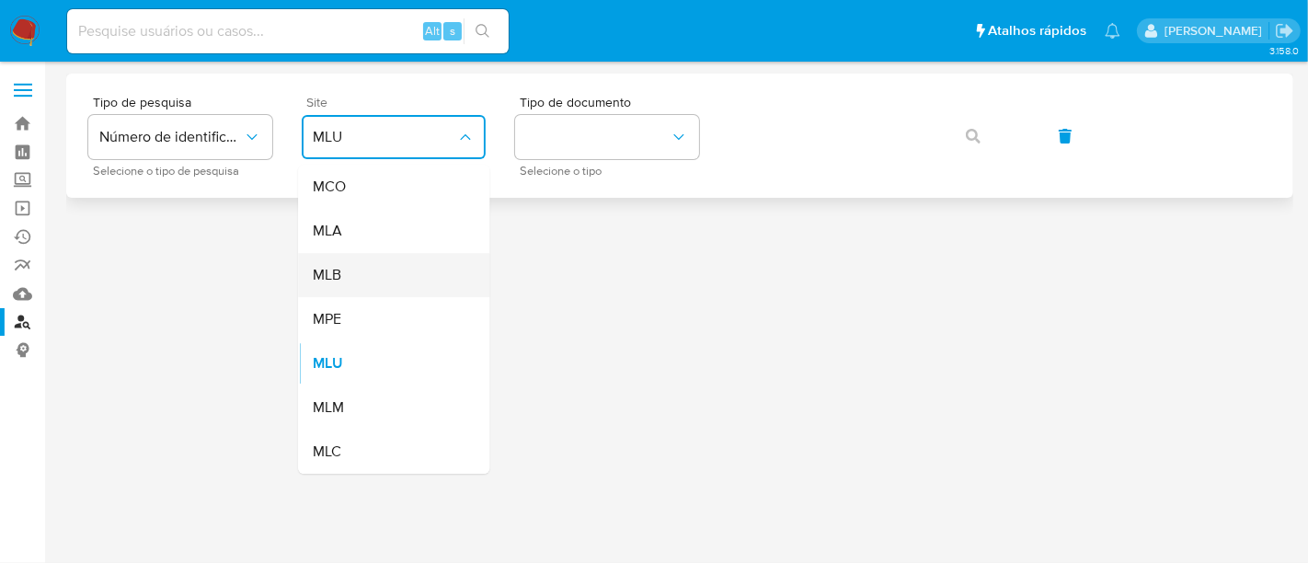
click at [352, 280] on div "MLB" at bounding box center [388, 275] width 151 height 44
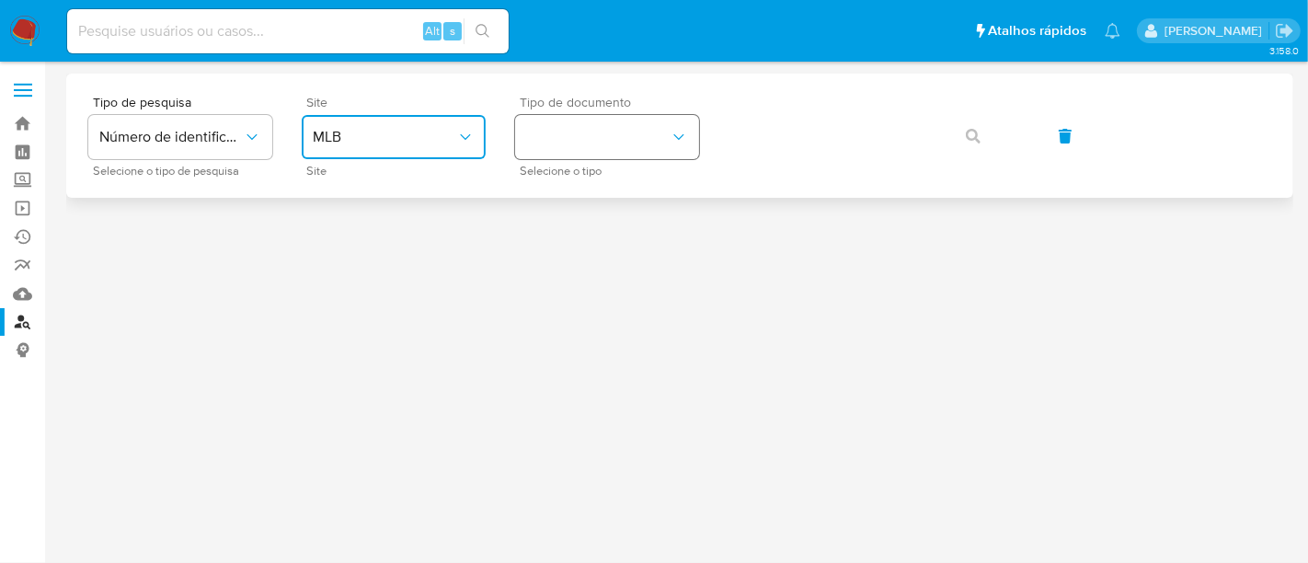
click at [547, 154] on button "identificationType" at bounding box center [607, 137] width 184 height 44
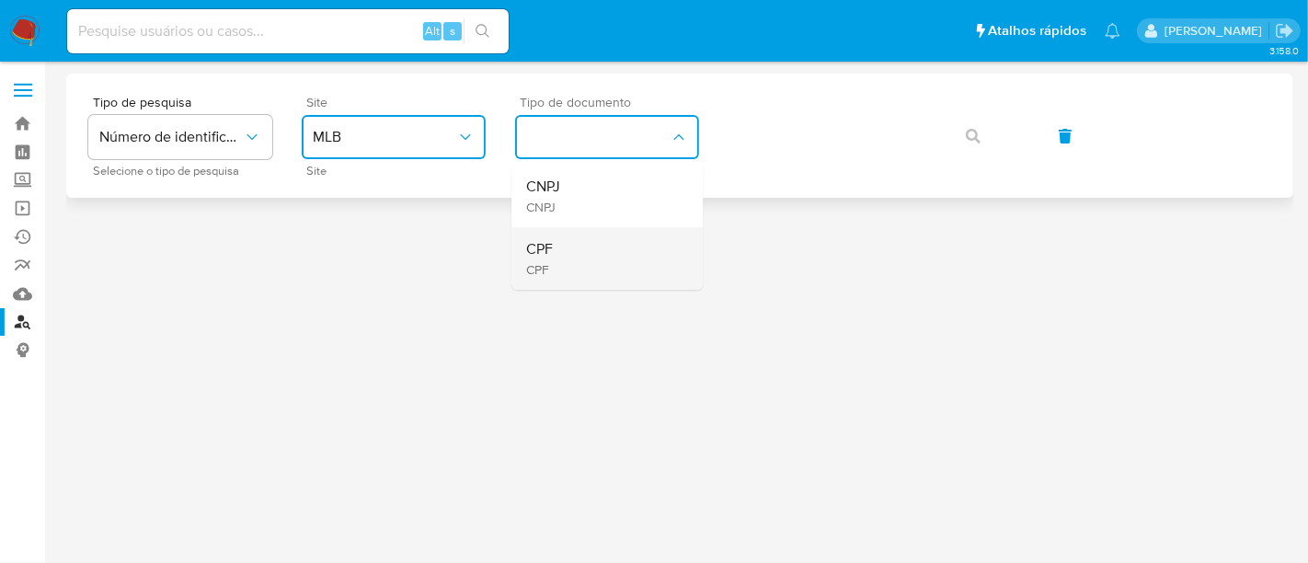
click at [524, 250] on li "CPF CPF" at bounding box center [607, 258] width 191 height 63
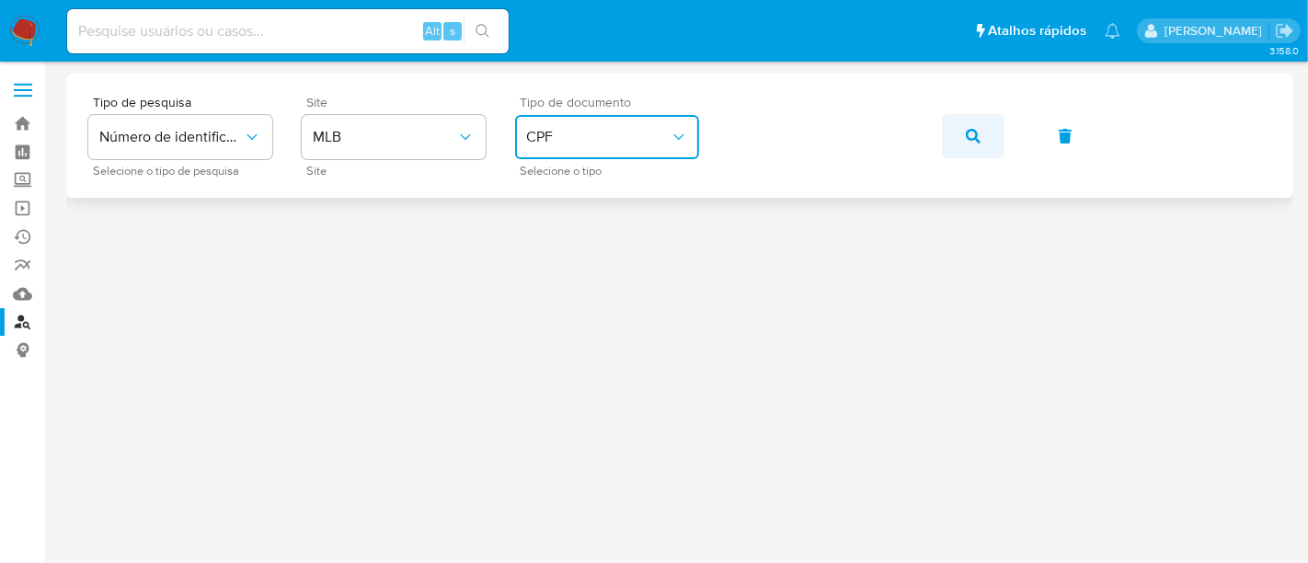
click at [968, 134] on icon "button" at bounding box center [973, 136] width 15 height 15
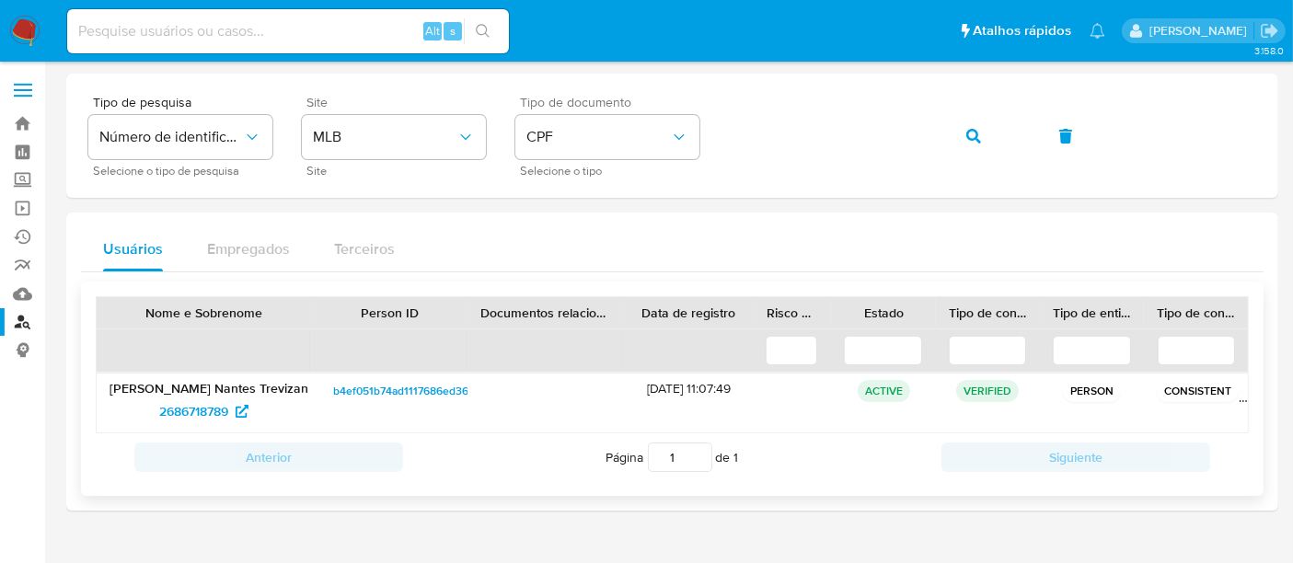
click at [173, 393] on p "Mariano Lucca Nantes Trevizan" at bounding box center [203, 388] width 189 height 17
click at [174, 403] on span "2686718789" at bounding box center [193, 411] width 69 height 29
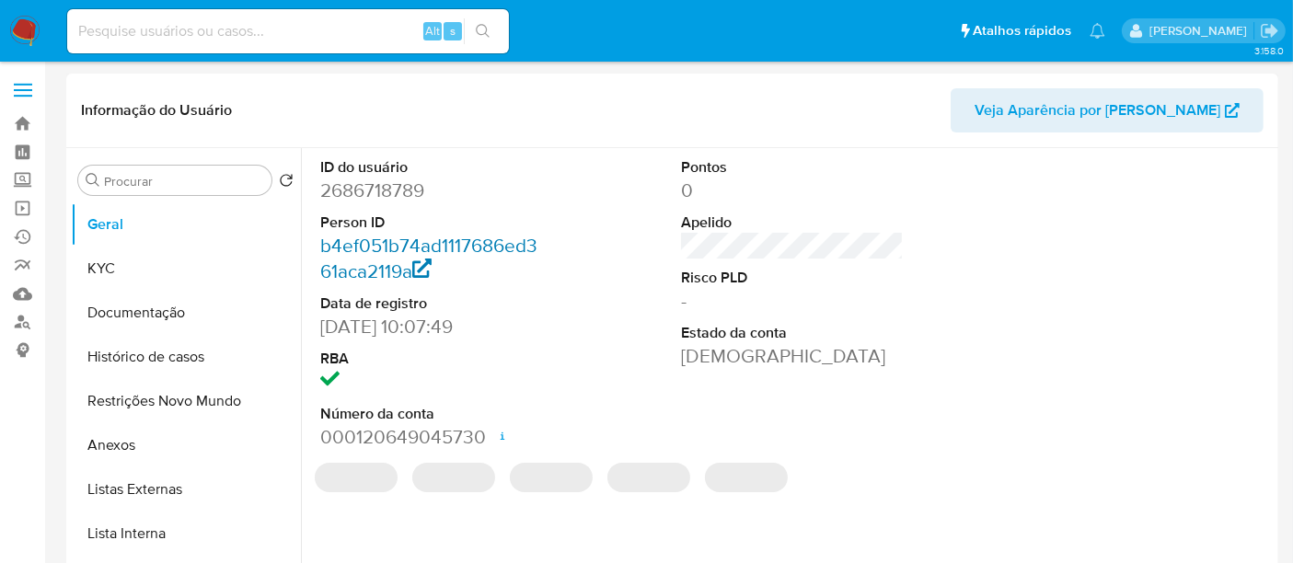
select select "10"
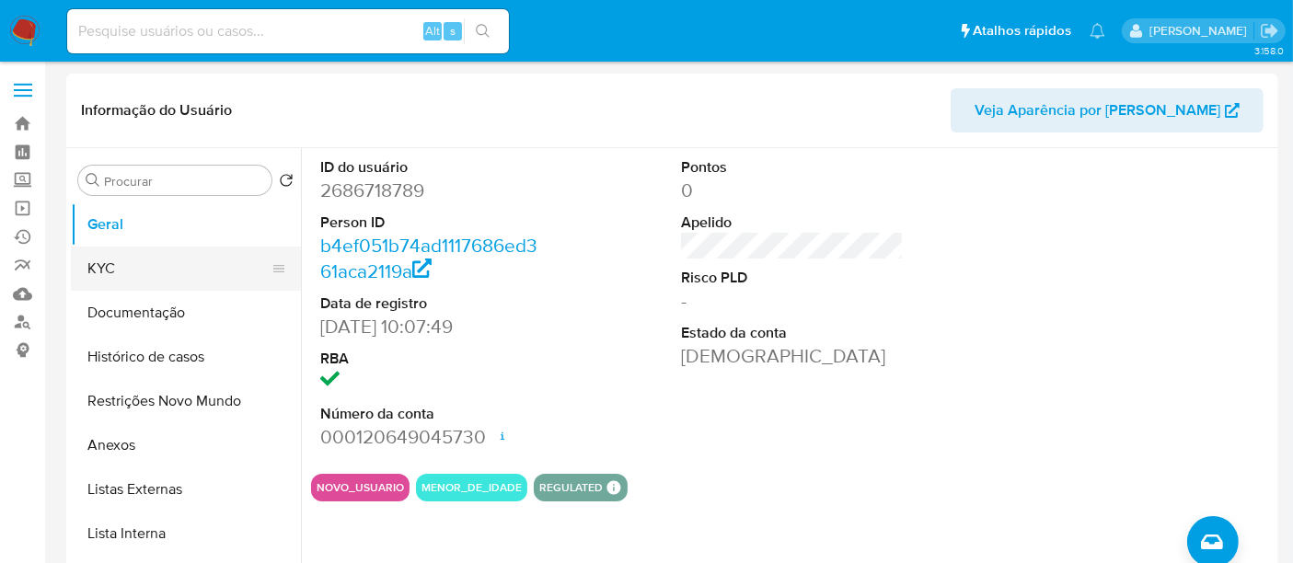
click at [94, 267] on button "KYC" at bounding box center [178, 269] width 215 height 44
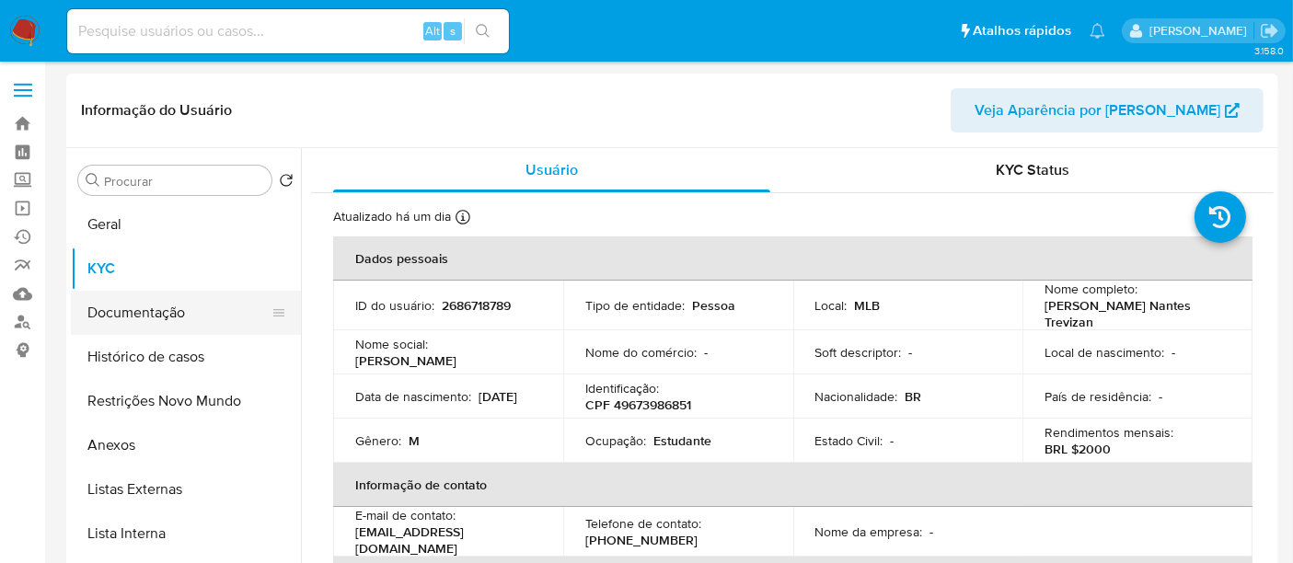
click at [131, 307] on button "Documentação" at bounding box center [178, 313] width 215 height 44
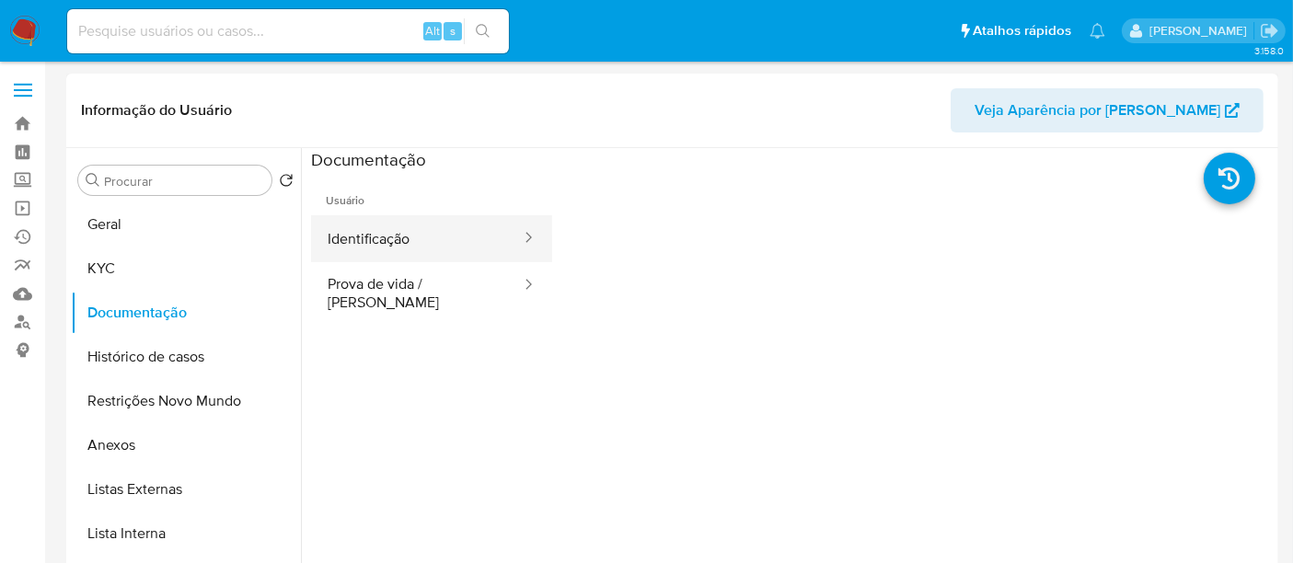
click at [380, 236] on button "Identificação" at bounding box center [417, 238] width 212 height 47
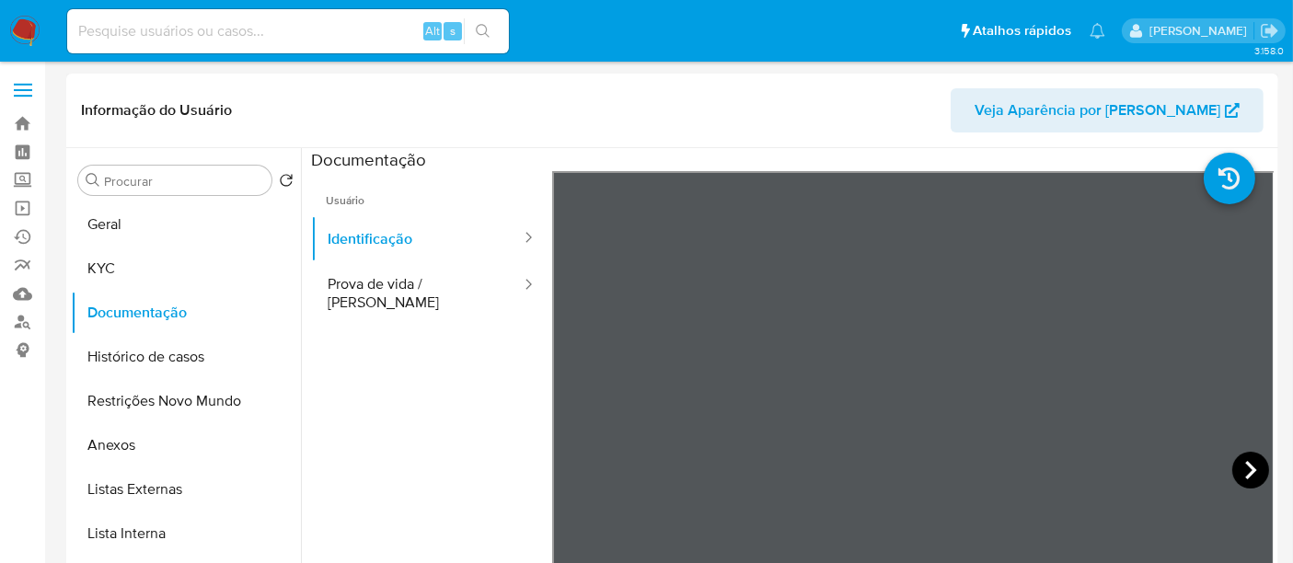
click at [1238, 461] on icon at bounding box center [1250, 470] width 37 height 37
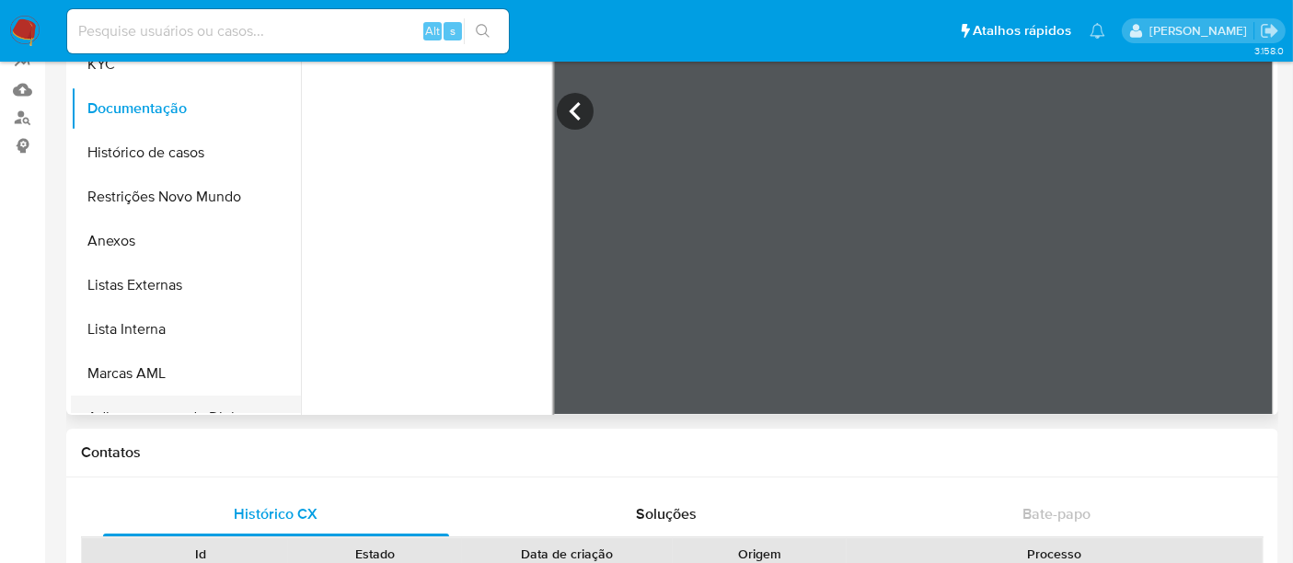
scroll to position [63, 0]
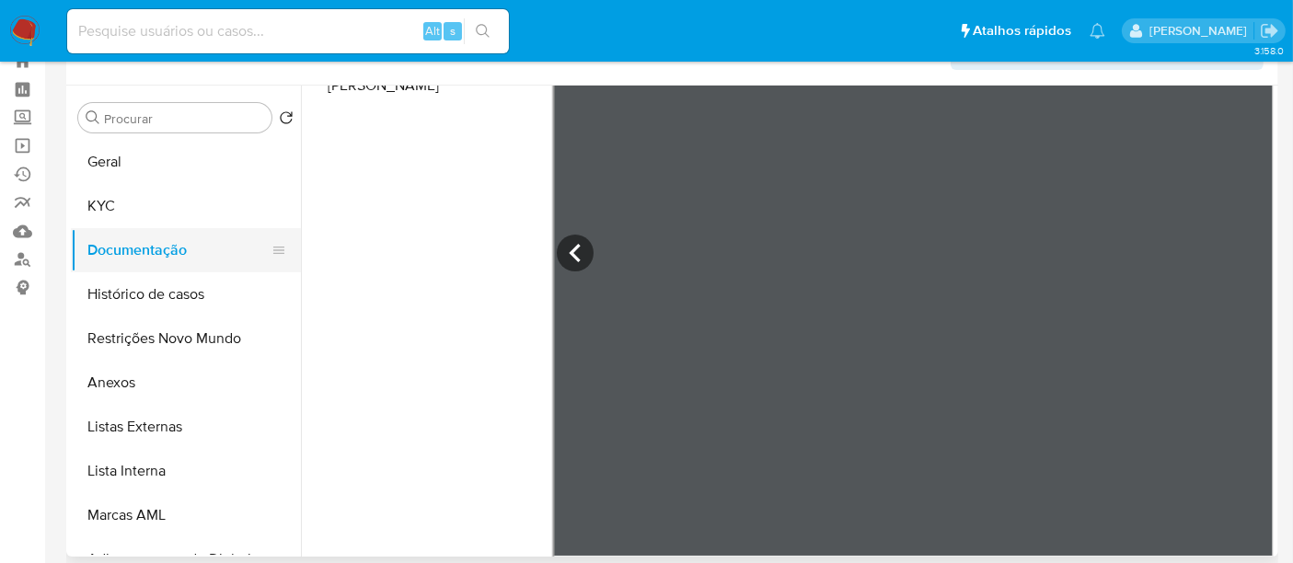
drag, startPoint x: 136, startPoint y: 252, endPoint x: 156, endPoint y: 249, distance: 20.4
click at [136, 252] on button "Documentação" at bounding box center [178, 250] width 215 height 44
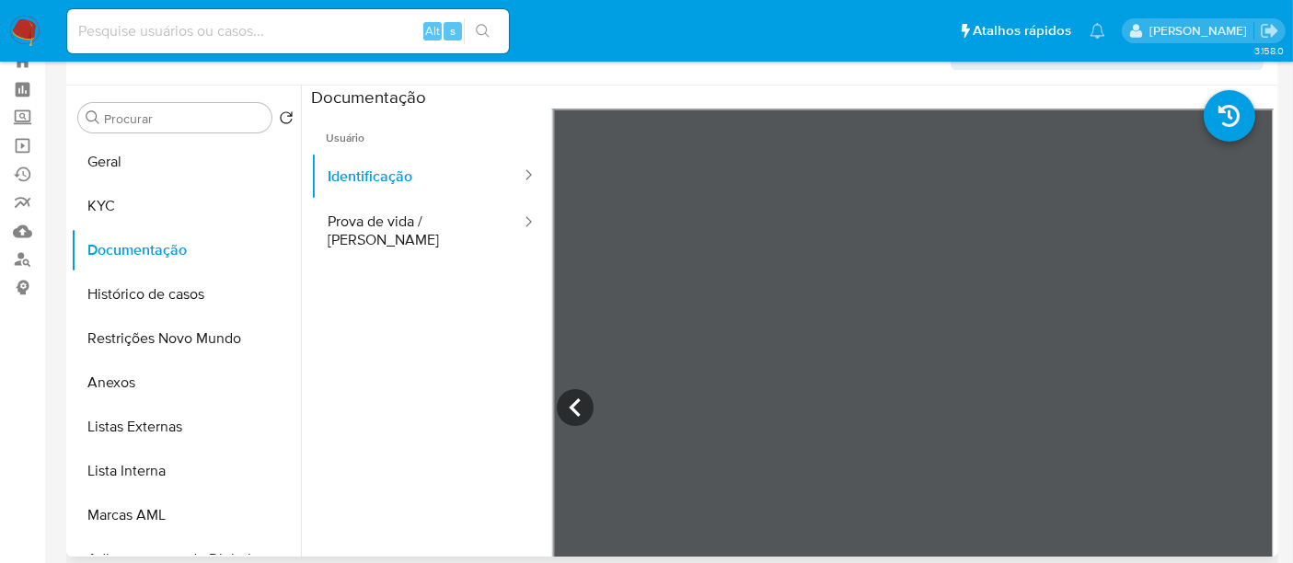
scroll to position [0, 0]
click at [370, 223] on button "Prova de vida / Selfie" at bounding box center [417, 231] width 212 height 63
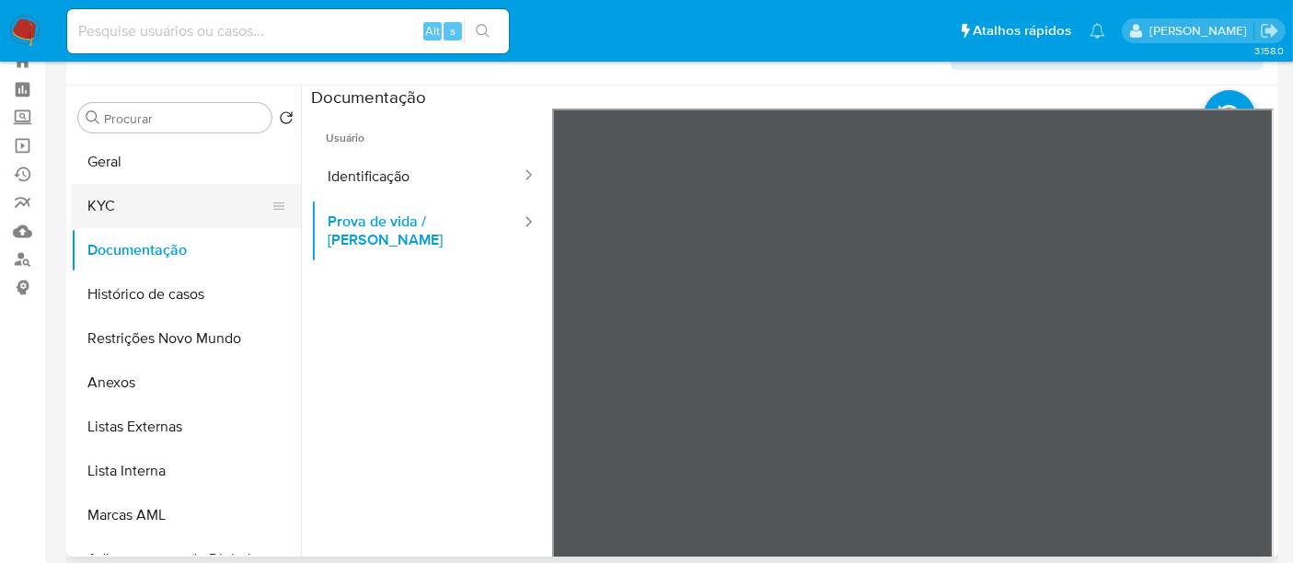
click at [105, 196] on button "KYC" at bounding box center [178, 206] width 215 height 44
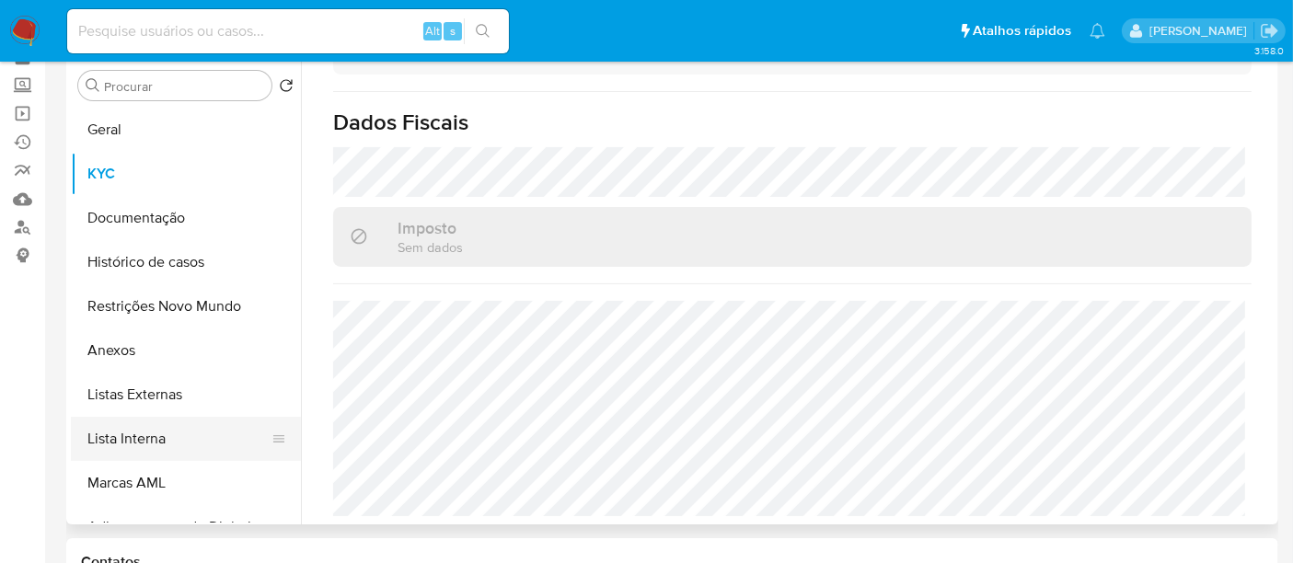
scroll to position [63, 0]
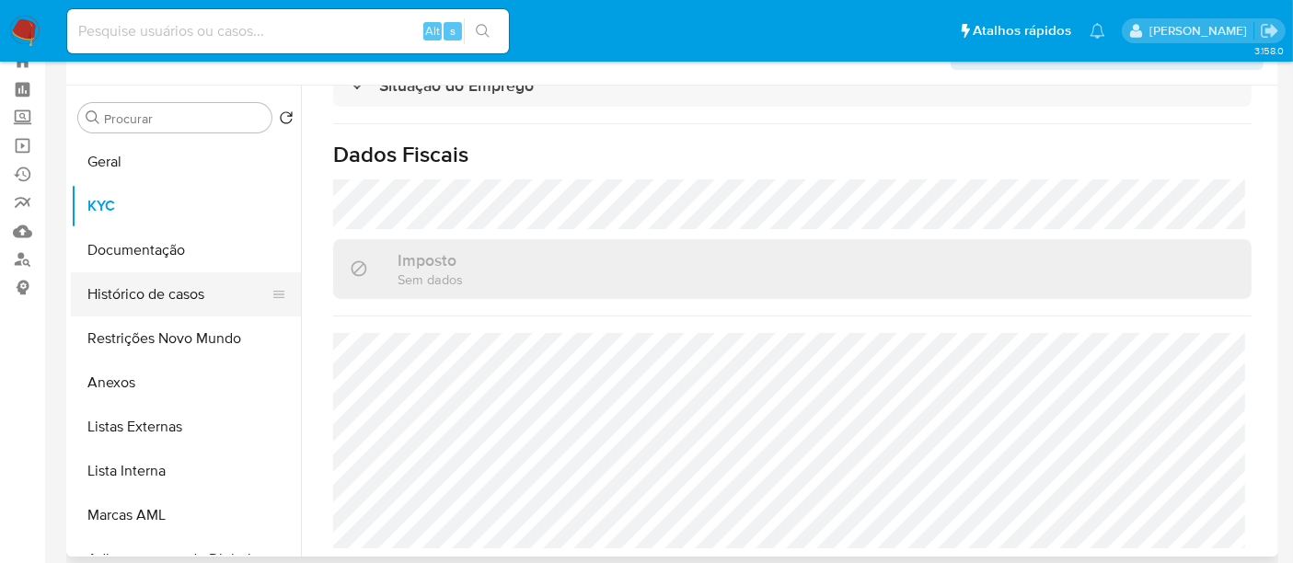
click at [139, 287] on button "Histórico de casos" at bounding box center [178, 294] width 215 height 44
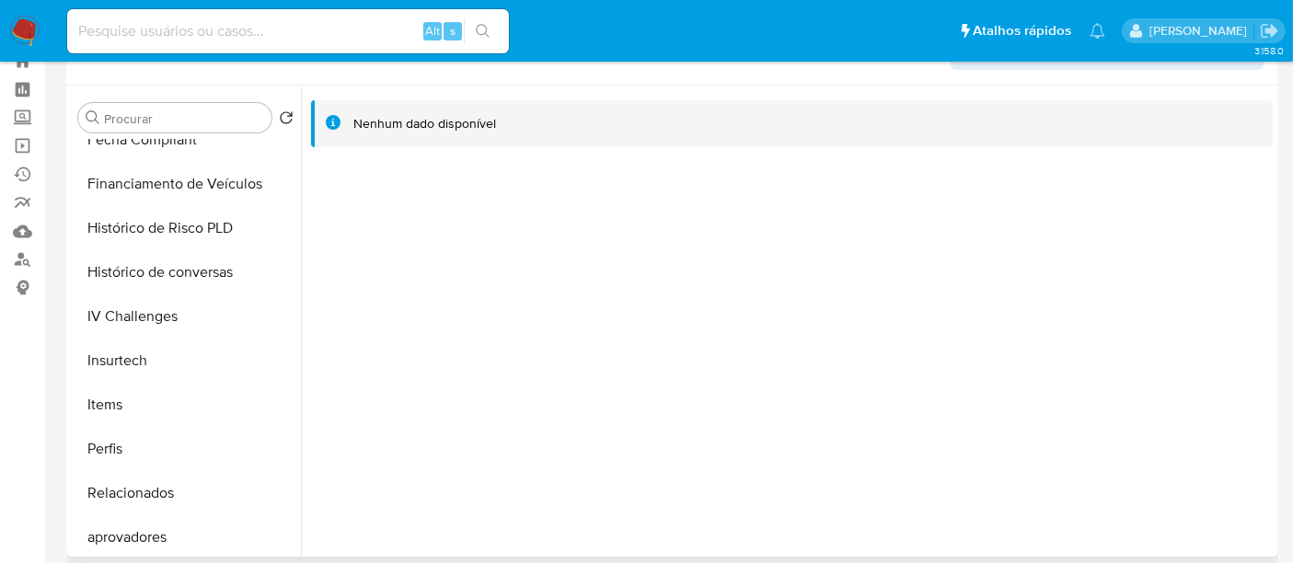
scroll to position [909, 0]
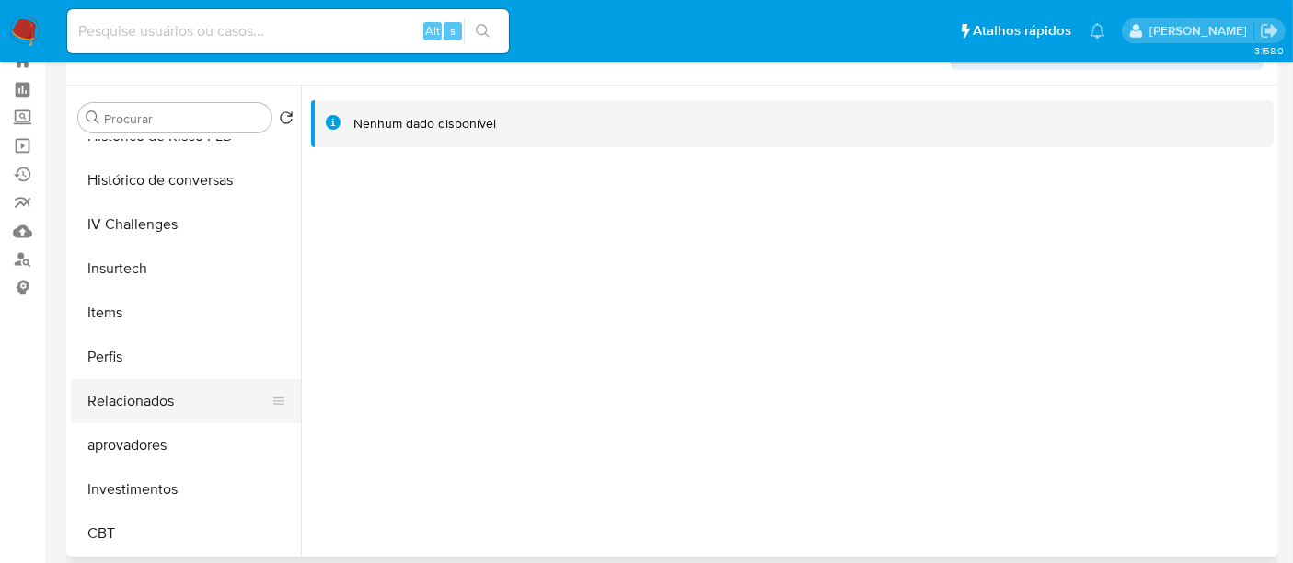
click at [165, 396] on button "Relacionados" at bounding box center [178, 401] width 215 height 44
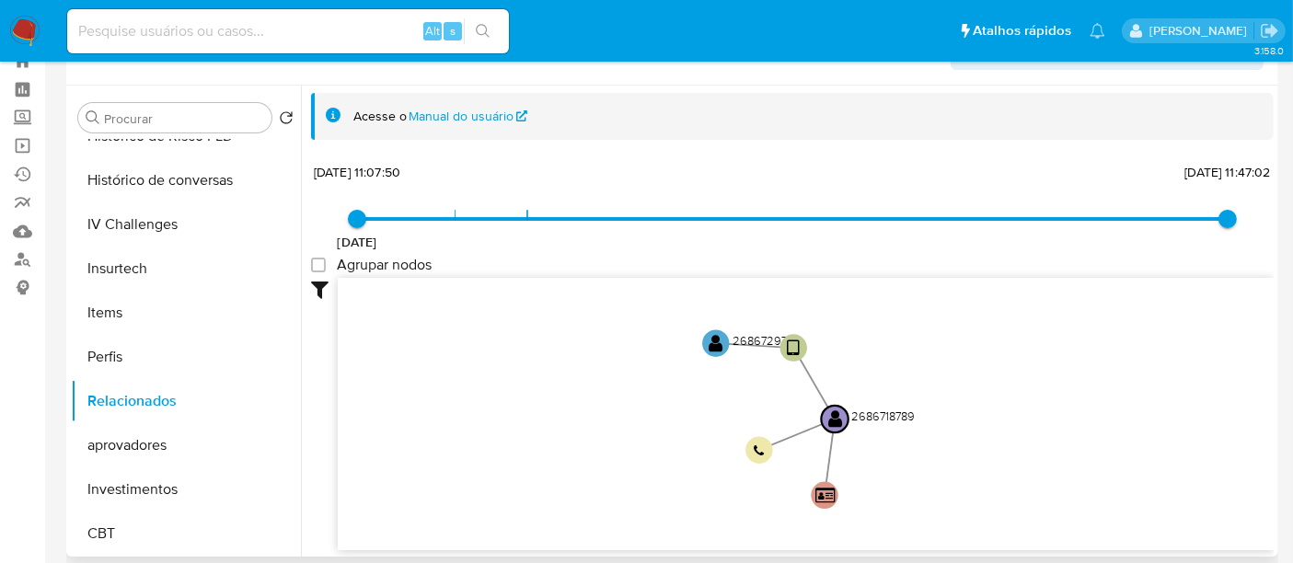
drag, startPoint x: 627, startPoint y: 367, endPoint x: 618, endPoint y: 425, distance: 58.6
click at [618, 425] on icon "user-2686718789  2686718789 user-2686729771  2686729771 device-68c6cc36cce8d2…" at bounding box center [806, 411] width 936 height 267
click at [828, 498] on text "" at bounding box center [825, 495] width 20 height 17
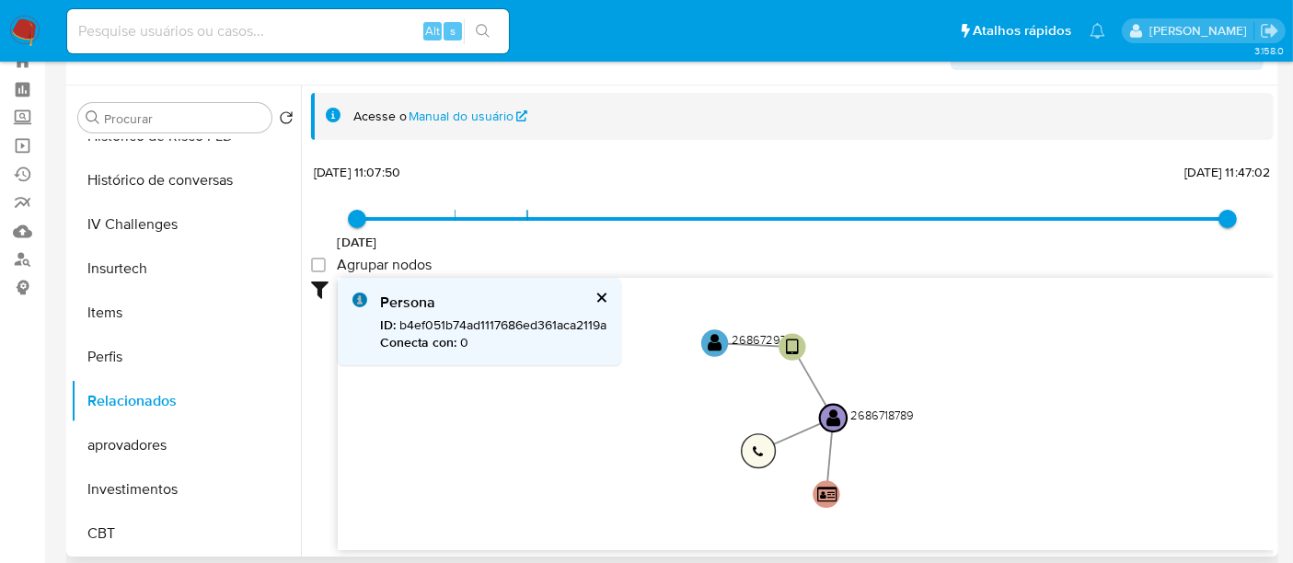
click at [761, 445] on text "" at bounding box center [758, 451] width 11 height 13
click at [722, 338] on circle at bounding box center [714, 344] width 34 height 34
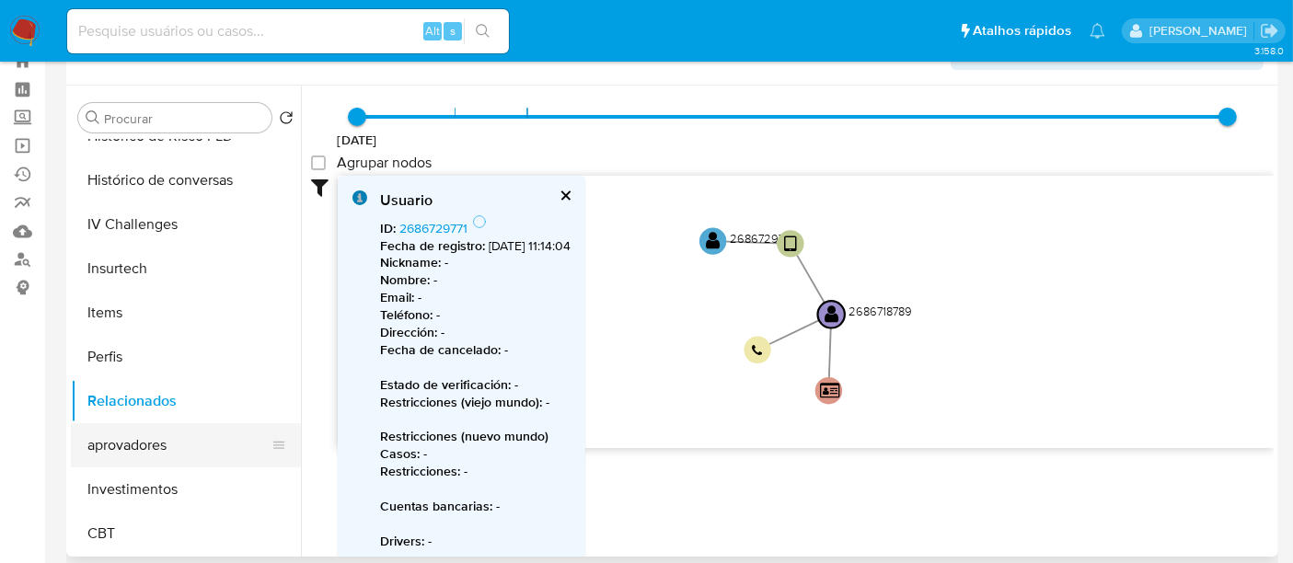
click at [170, 439] on button "aprovadores" at bounding box center [178, 445] width 215 height 44
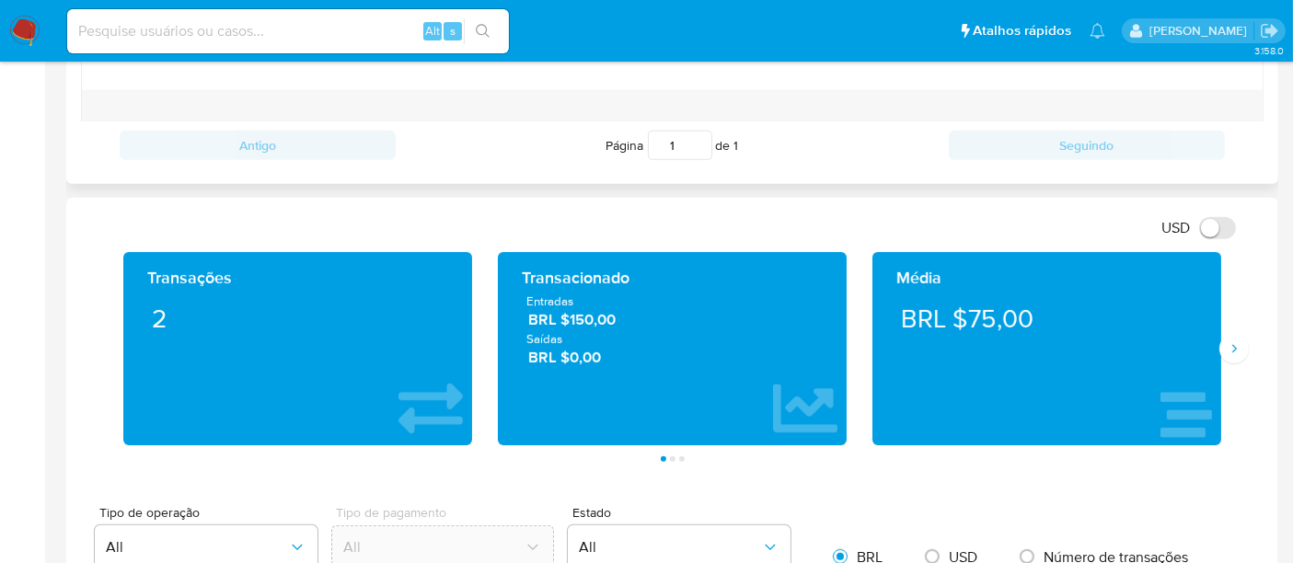
scroll to position [817, 0]
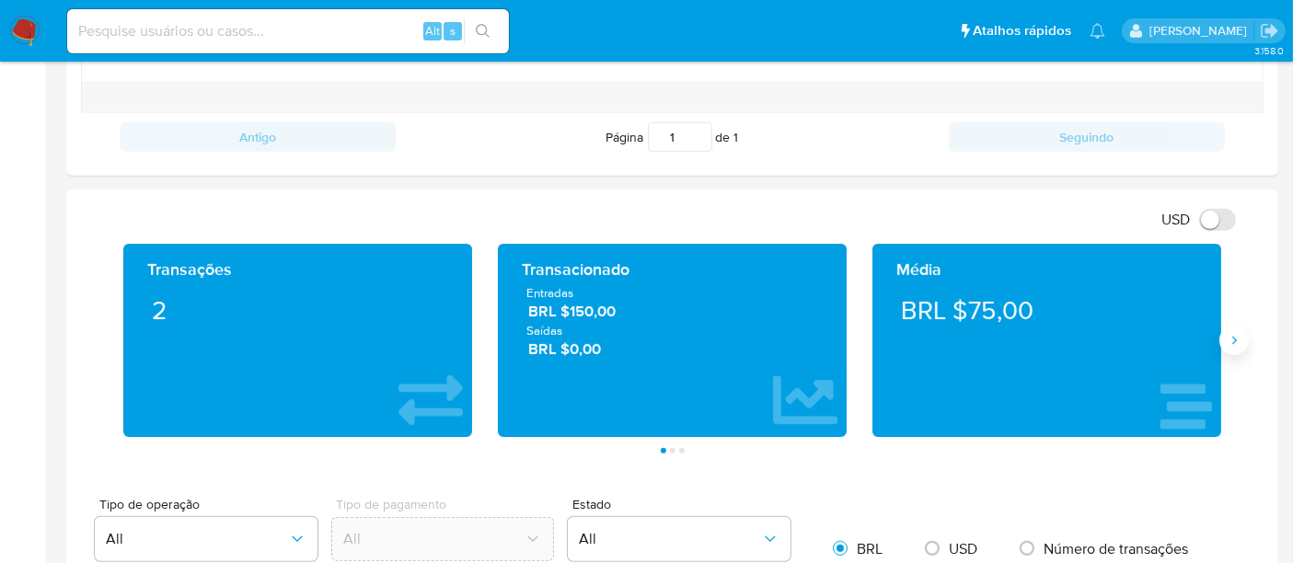
click at [1240, 340] on icon "Siguiente" at bounding box center [1234, 340] width 15 height 15
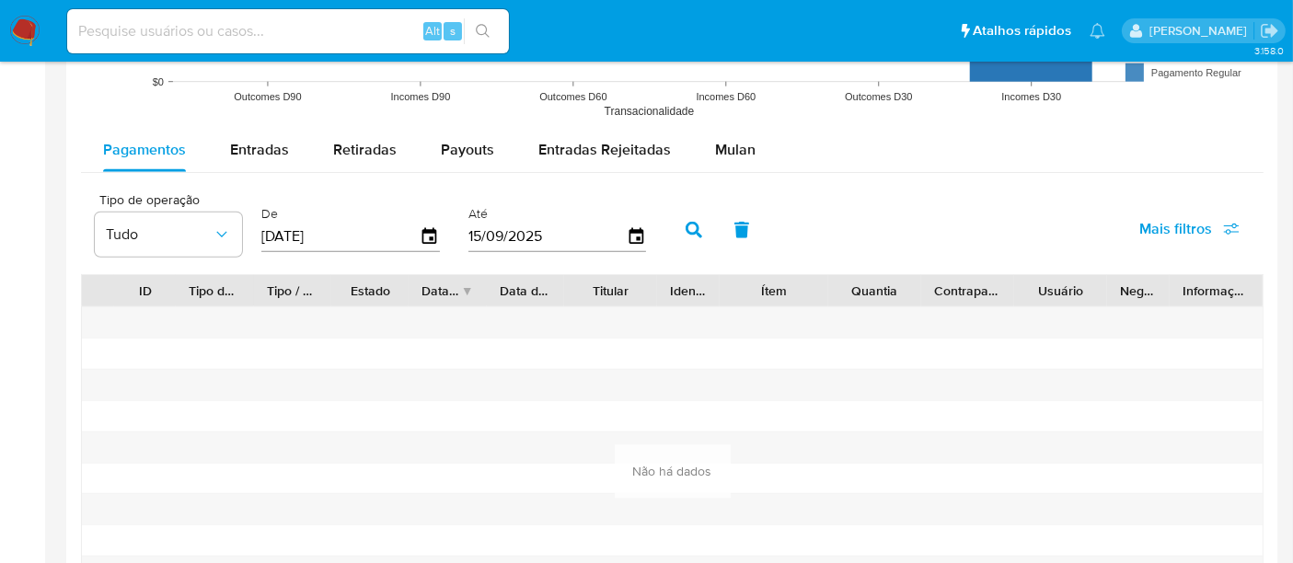
scroll to position [1635, 0]
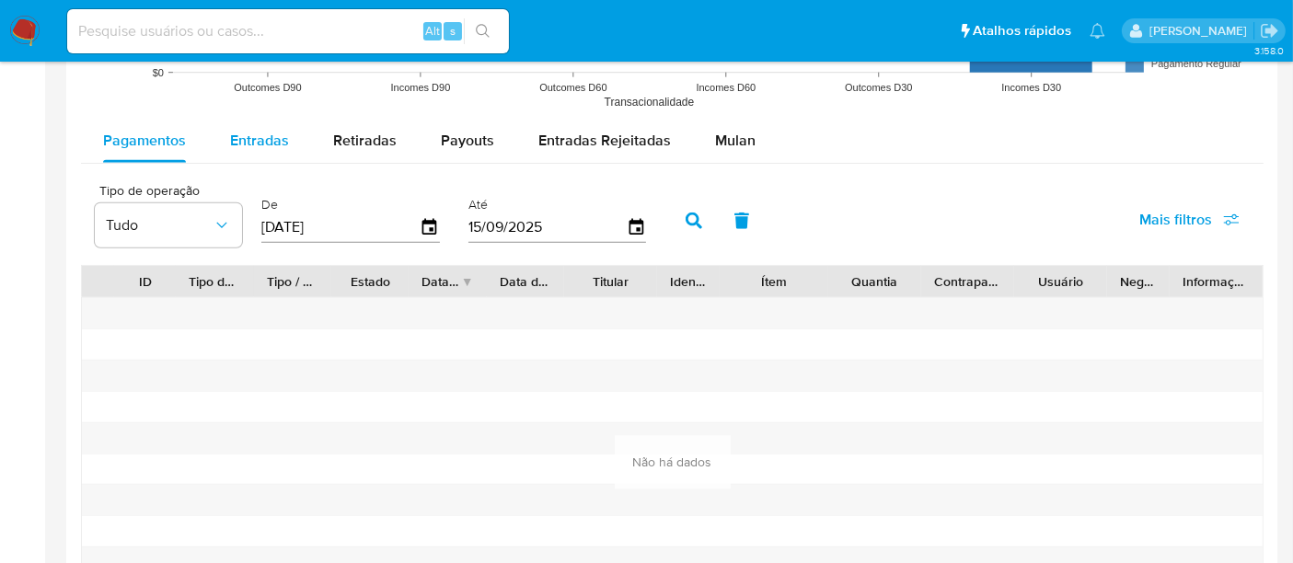
click at [252, 143] on span "Entradas" at bounding box center [259, 140] width 59 height 21
select select "10"
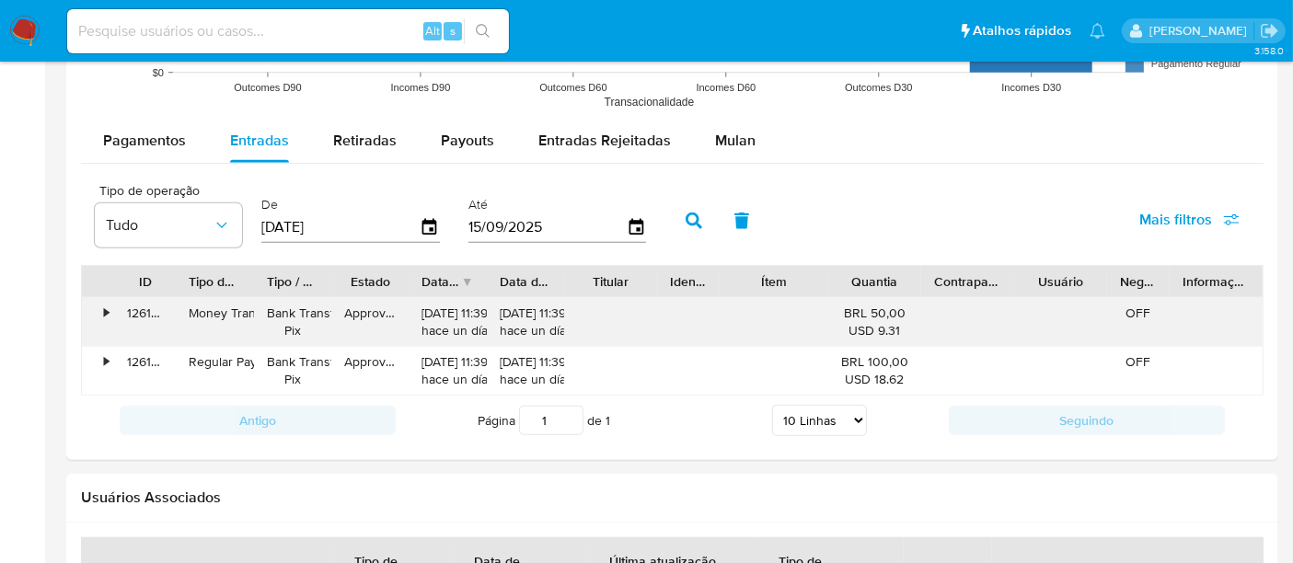
click at [101, 305] on div "•" at bounding box center [98, 322] width 32 height 48
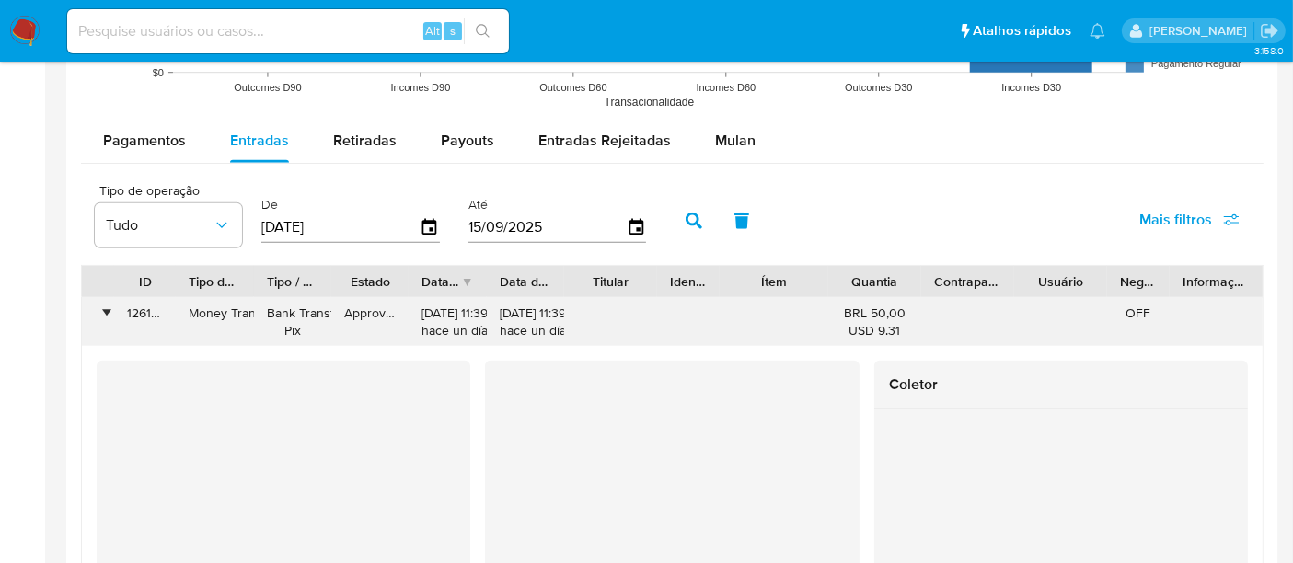
click at [104, 311] on div "•" at bounding box center [106, 313] width 5 height 17
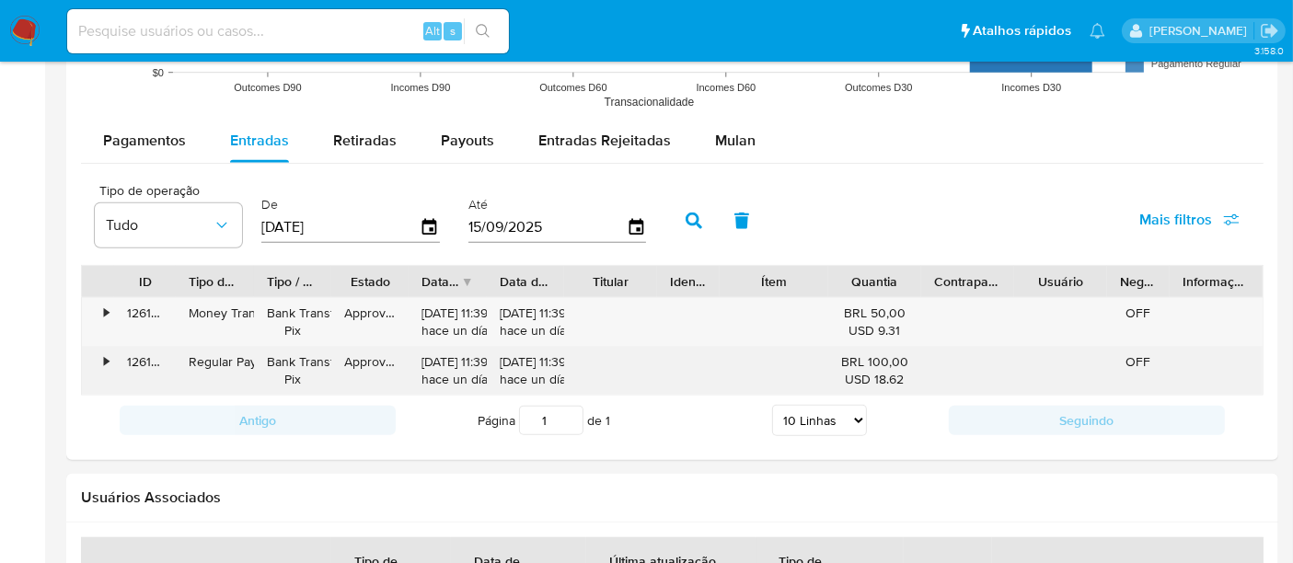
click at [102, 354] on div "•" at bounding box center [98, 371] width 32 height 48
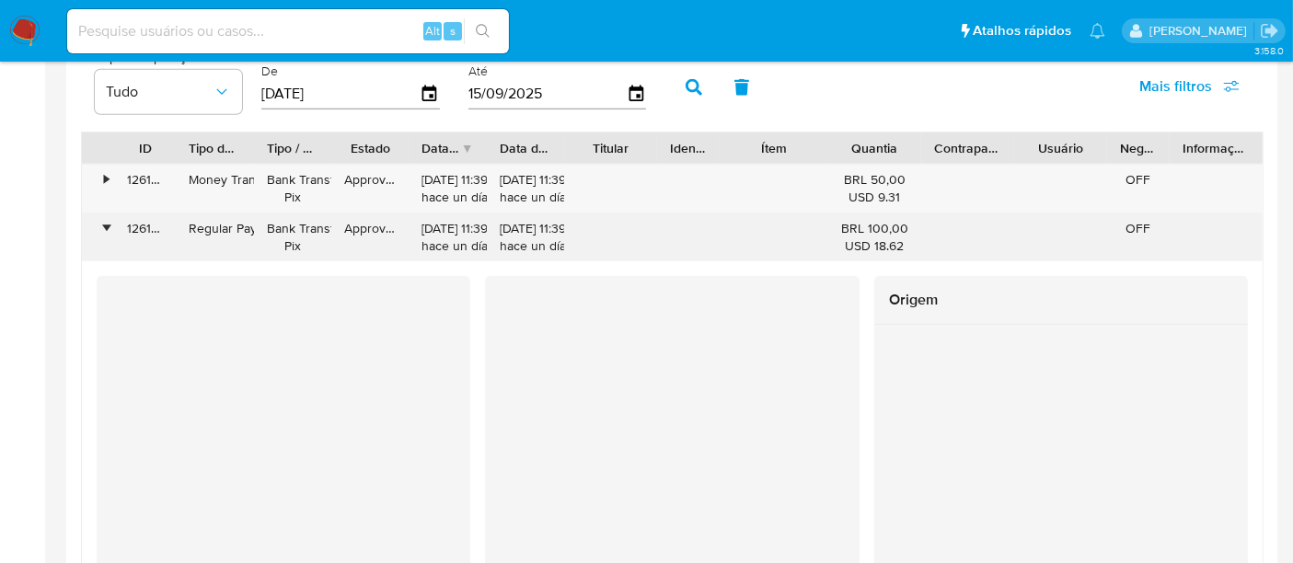
scroll to position [1737, 0]
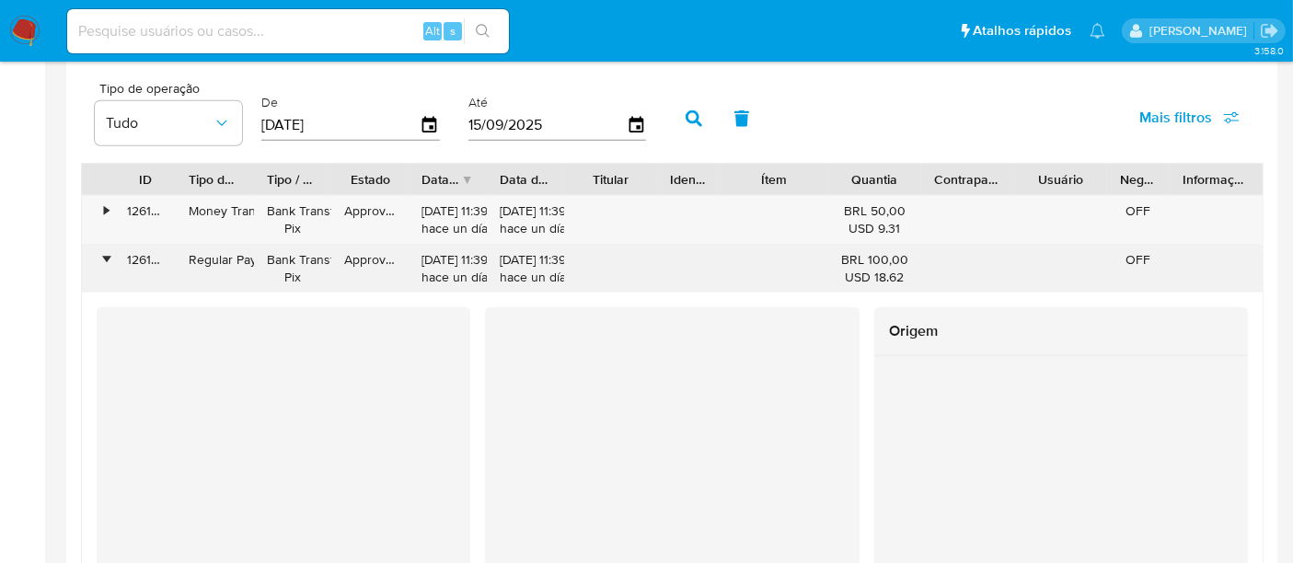
click at [108, 254] on div "•" at bounding box center [106, 259] width 5 height 17
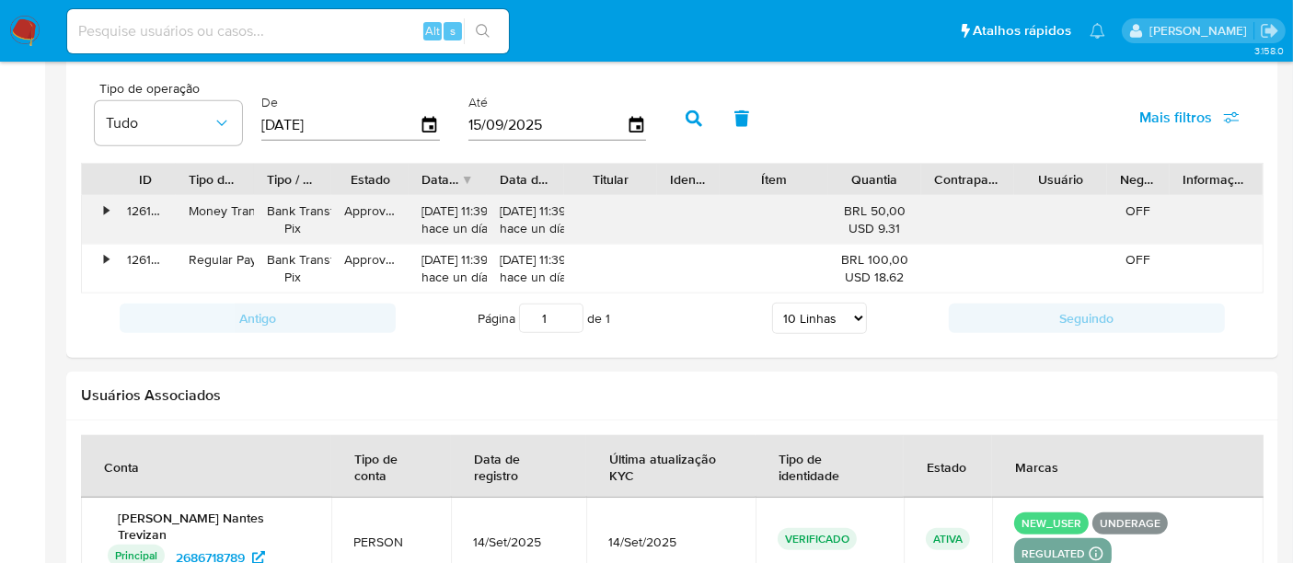
click at [104, 213] on div "•" at bounding box center [106, 210] width 5 height 17
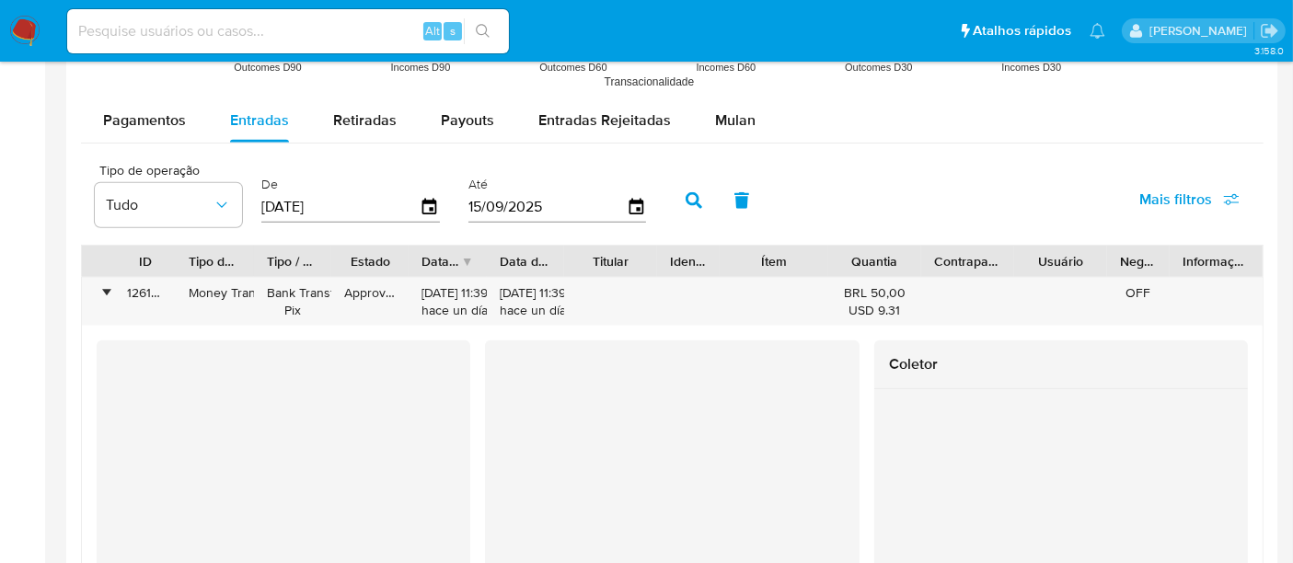
scroll to position [1635, 0]
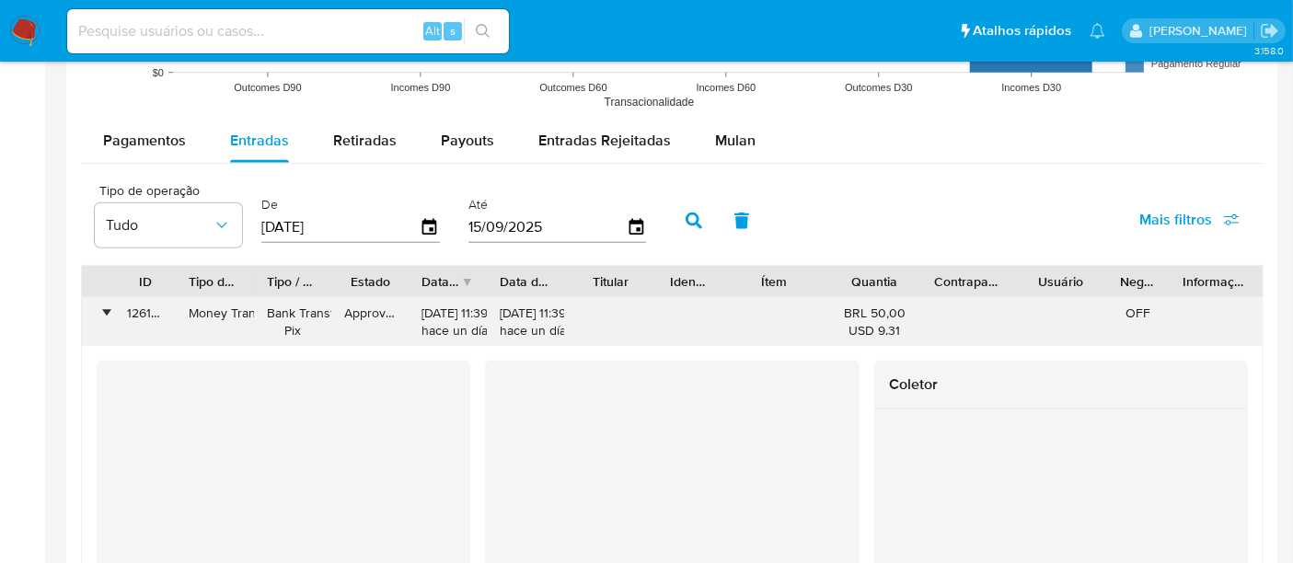
click at [105, 307] on div "•" at bounding box center [106, 313] width 5 height 17
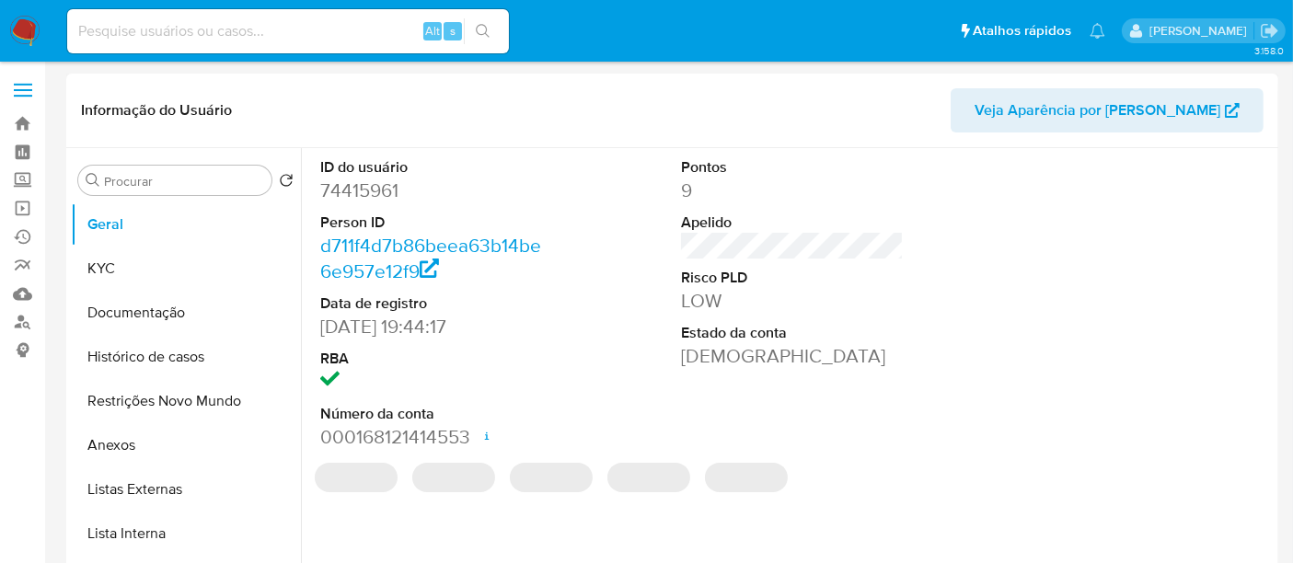
select select "10"
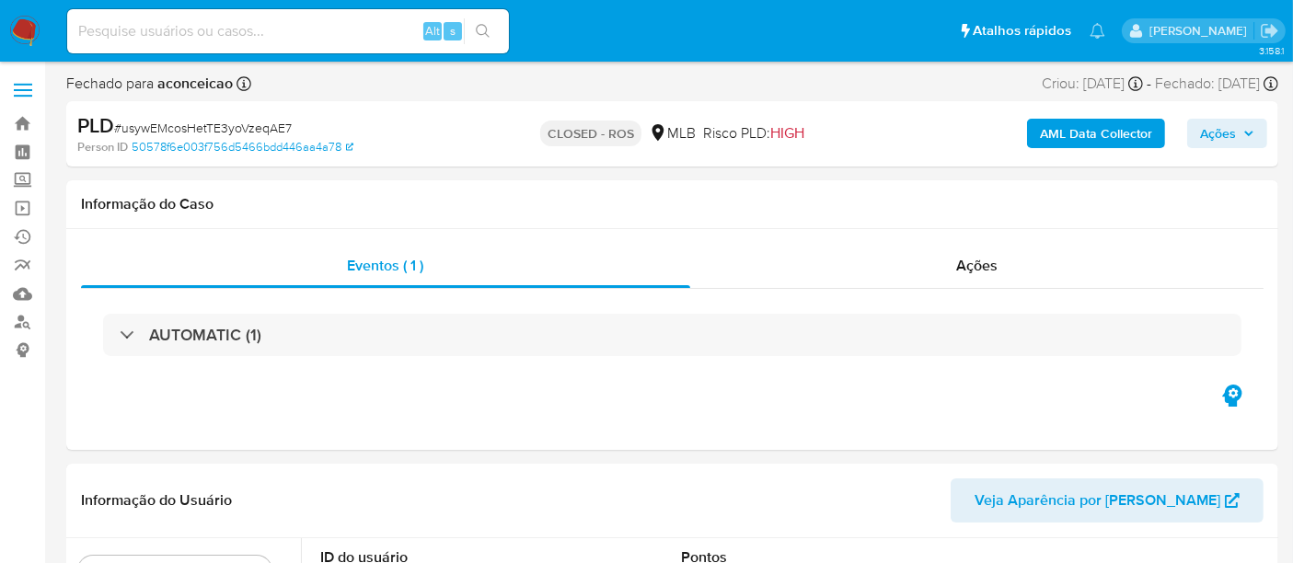
select select "10"
click at [103, 25] on input at bounding box center [288, 31] width 442 height 24
paste input "53280225000105"
type input "53280225000105"
click at [20, 320] on link "Localizador de pessoas" at bounding box center [109, 322] width 219 height 29
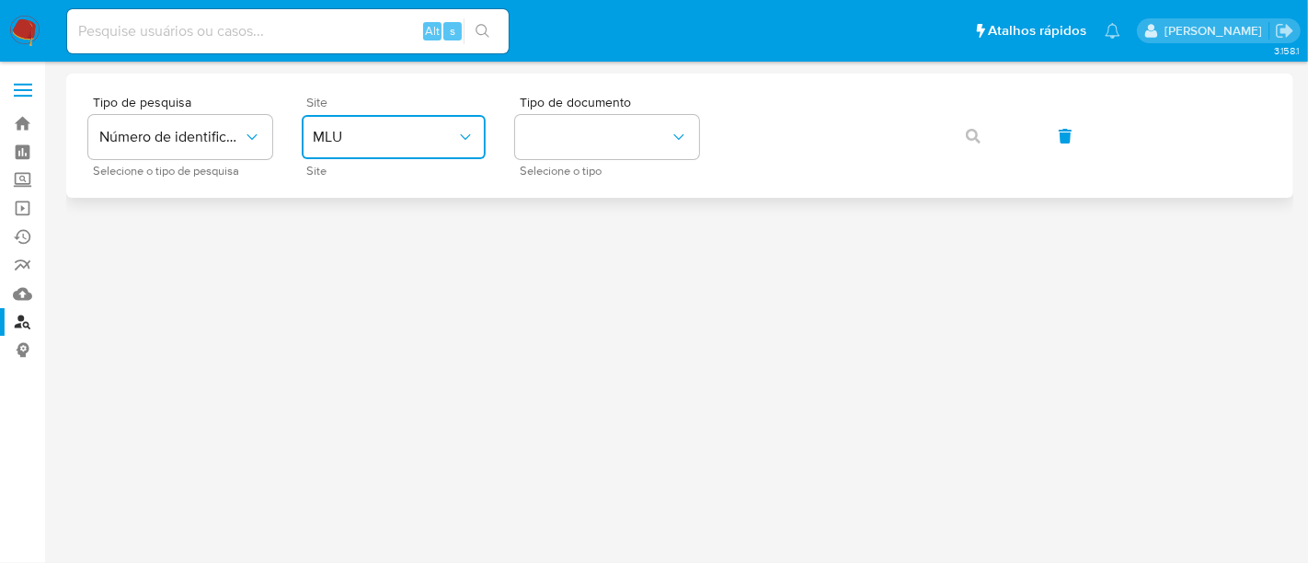
click at [461, 135] on icon "site_id" at bounding box center [465, 137] width 10 height 6
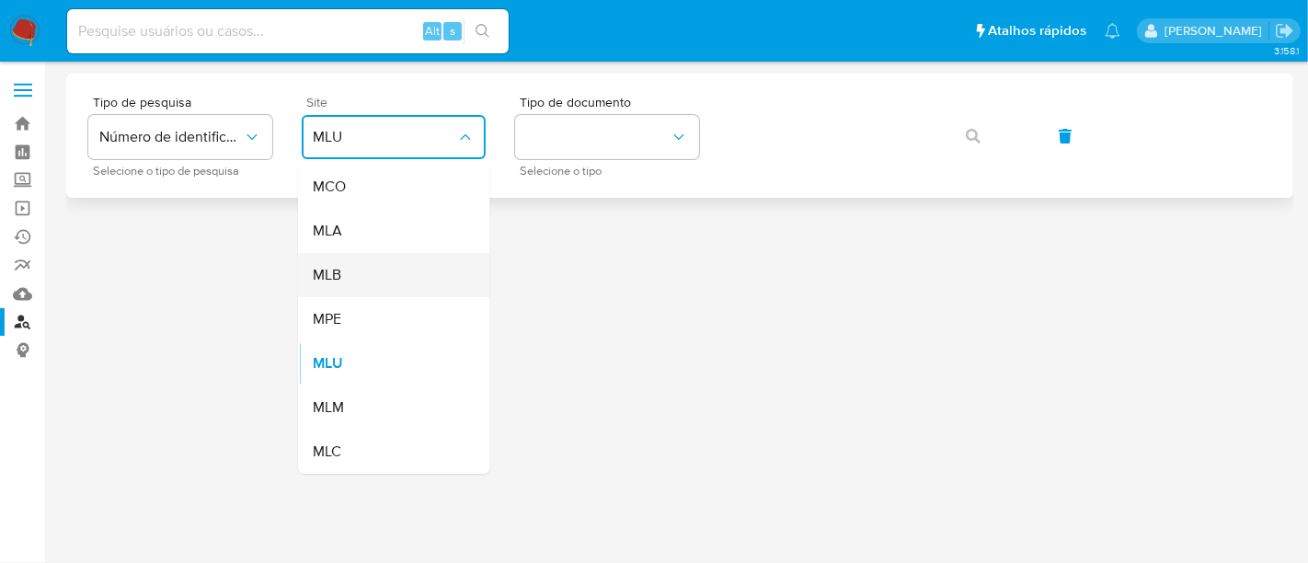
click at [365, 280] on div "MLB" at bounding box center [388, 275] width 151 height 44
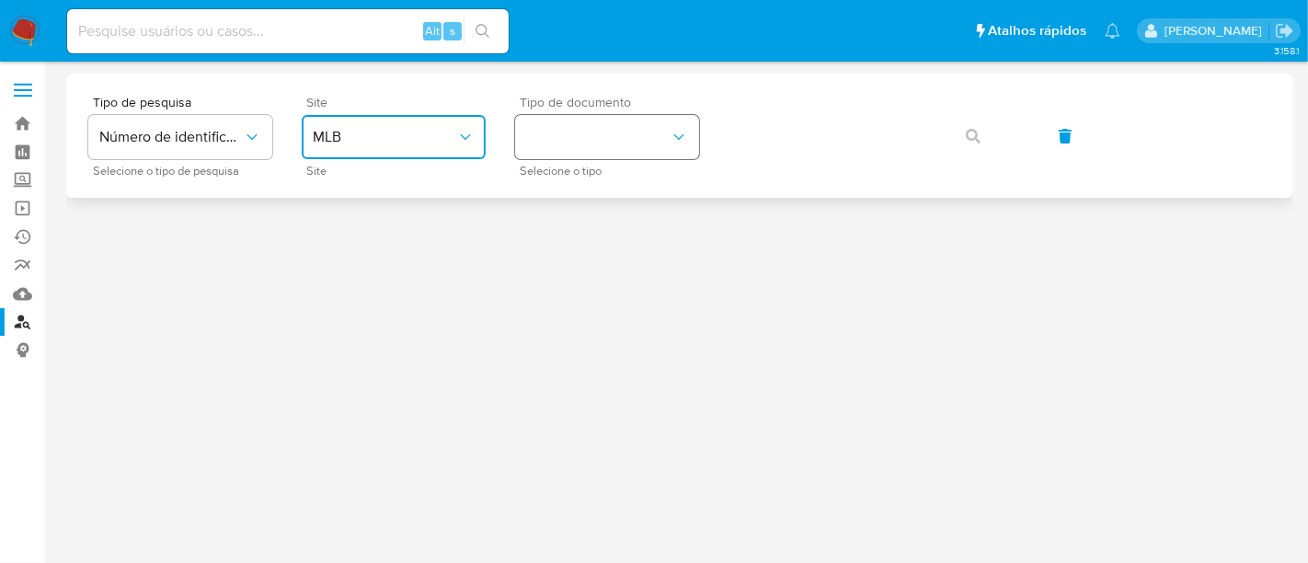
click at [682, 141] on icon "identificationType" at bounding box center [679, 137] width 18 height 18
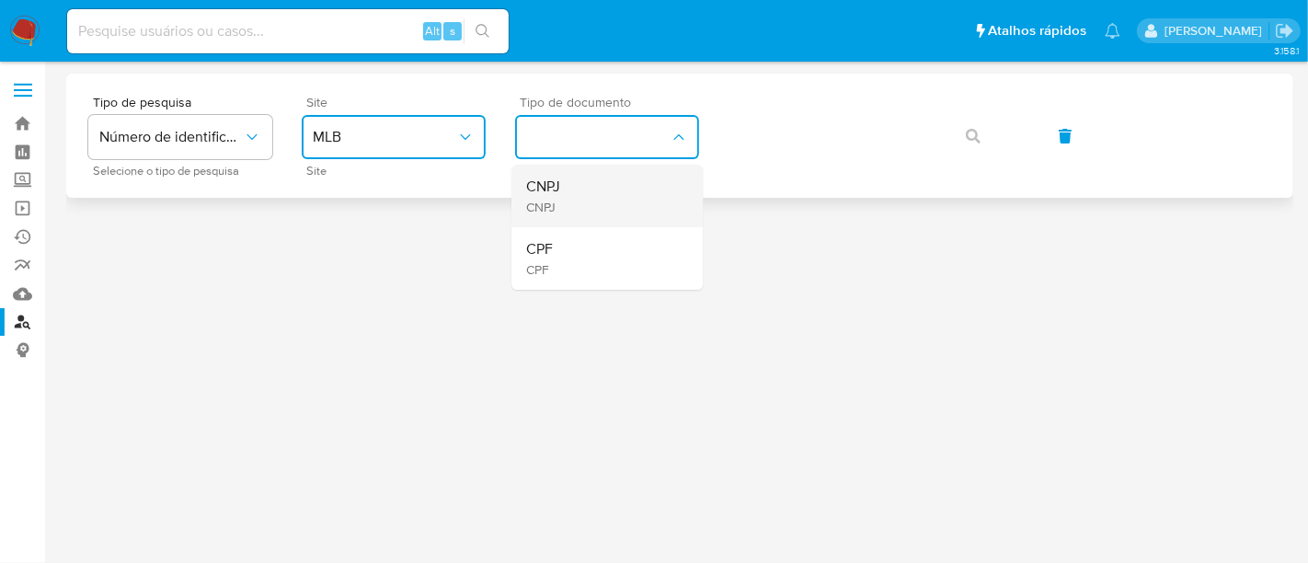
click at [550, 192] on span "CNPJ" at bounding box center [543, 187] width 34 height 18
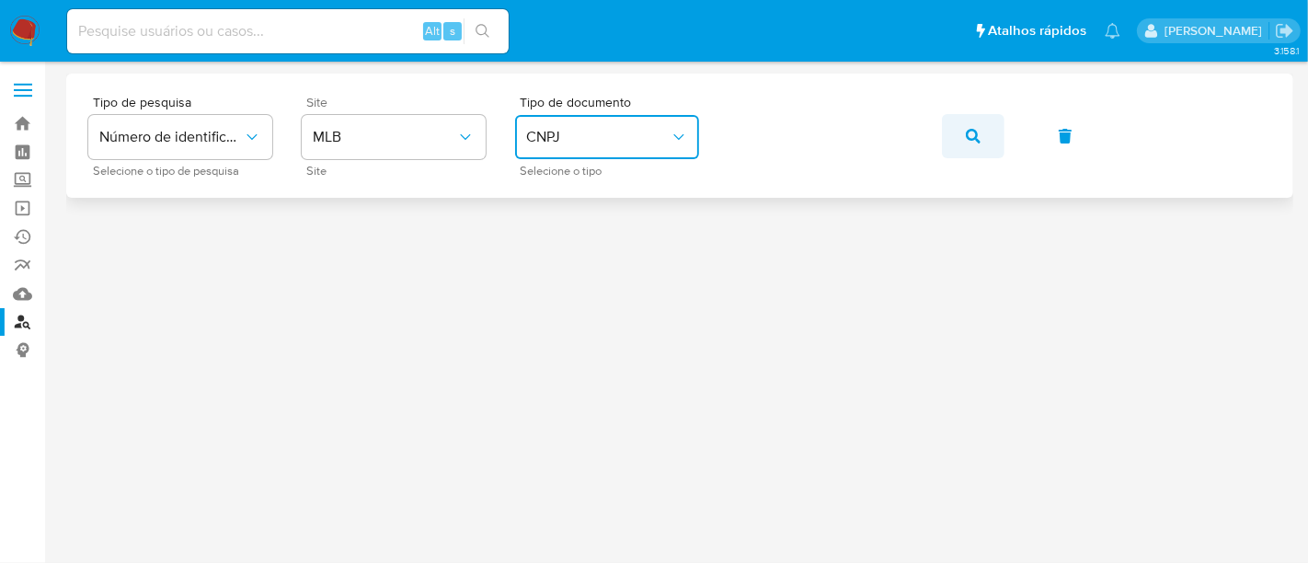
click at [973, 137] on icon "button" at bounding box center [973, 136] width 15 height 15
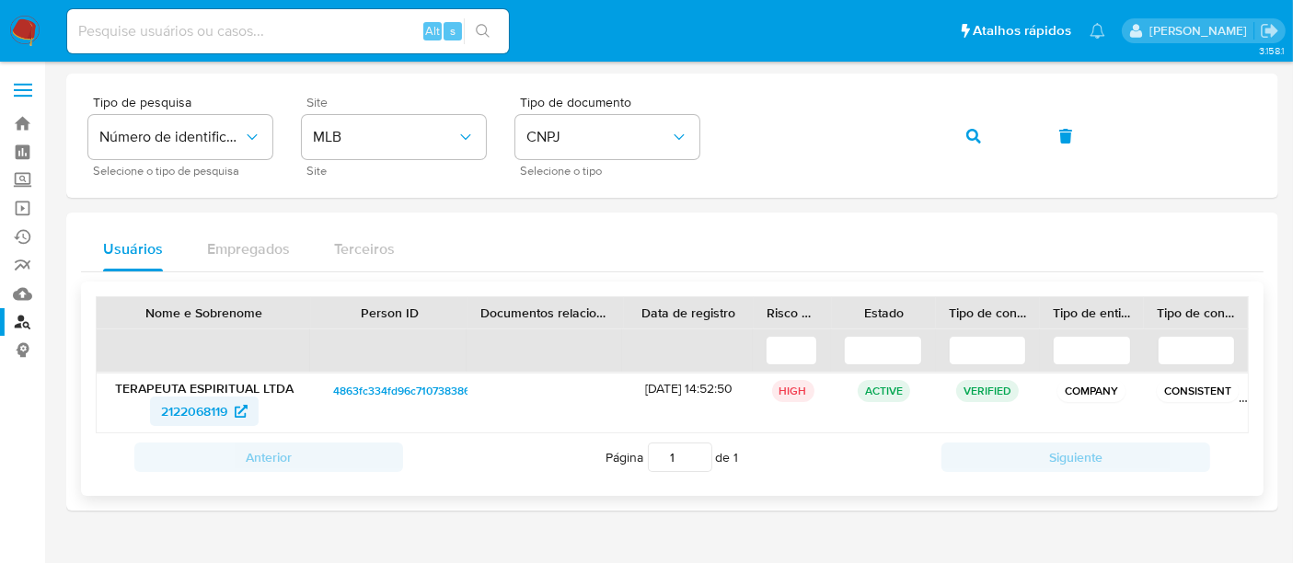
click at [190, 400] on span "2122068119" at bounding box center [194, 411] width 66 height 29
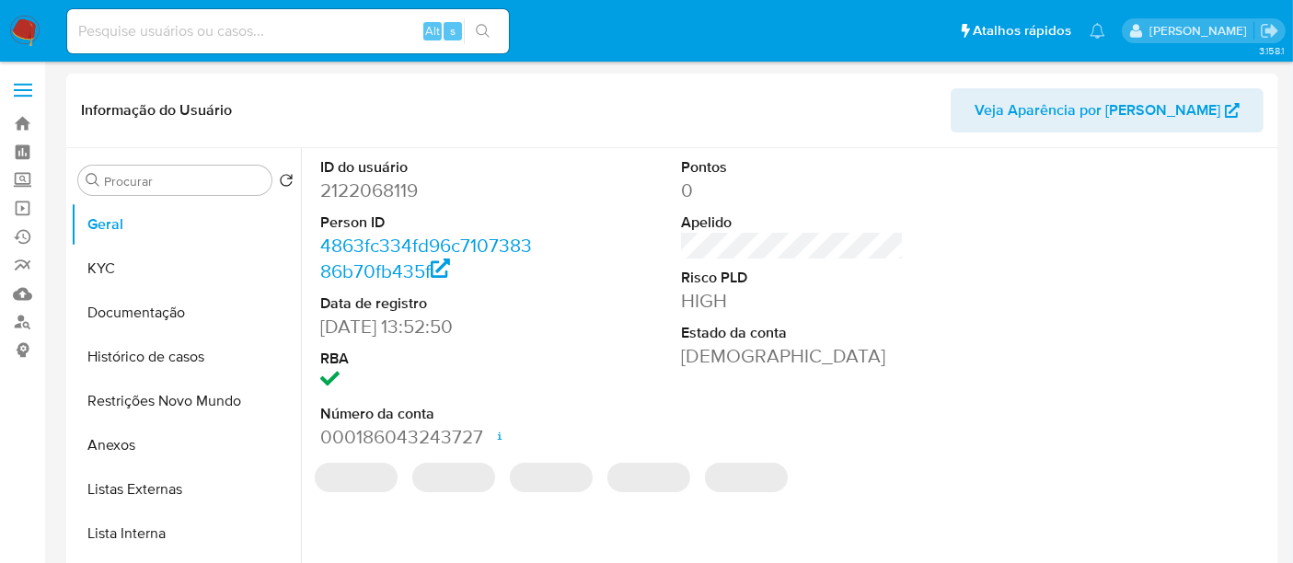
select select "10"
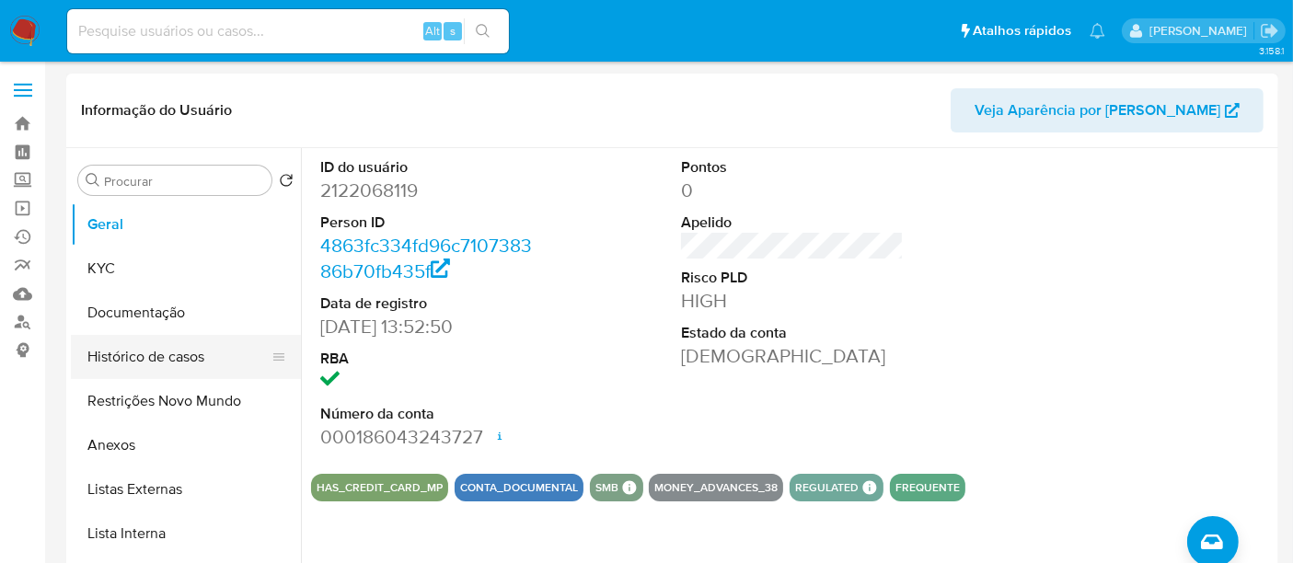
drag, startPoint x: 147, startPoint y: 349, endPoint x: 190, endPoint y: 346, distance: 42.4
click at [149, 348] on button "Histórico de casos" at bounding box center [178, 357] width 215 height 44
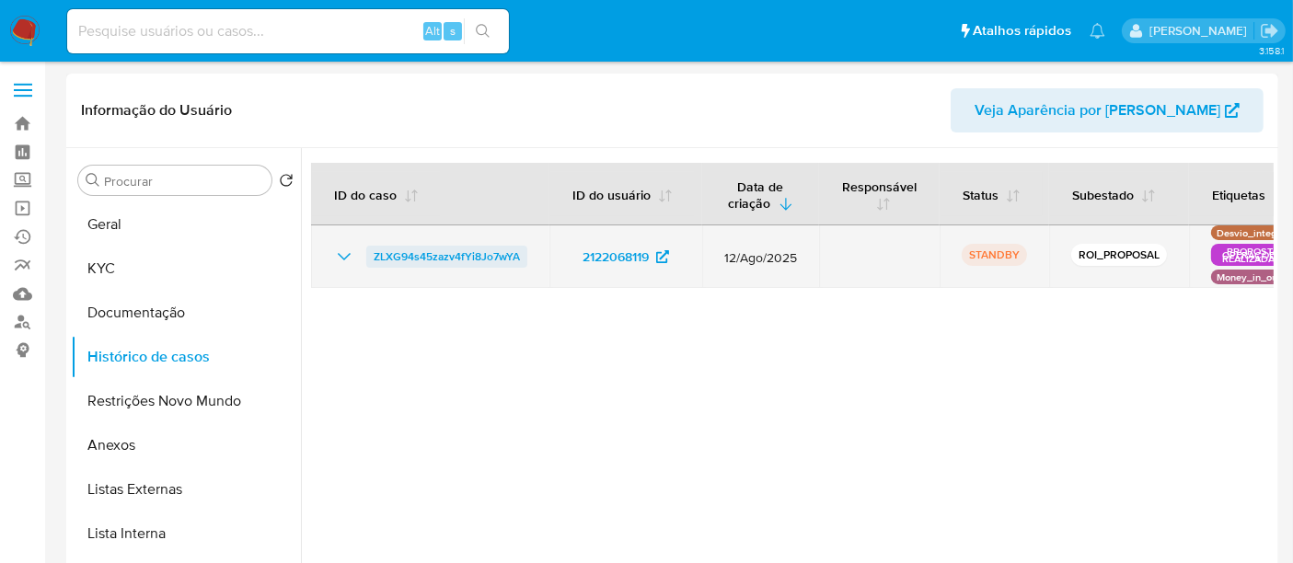
click at [418, 256] on span "ZLXG94s45zazv4fYi8Jo7wYA" at bounding box center [447, 257] width 146 height 22
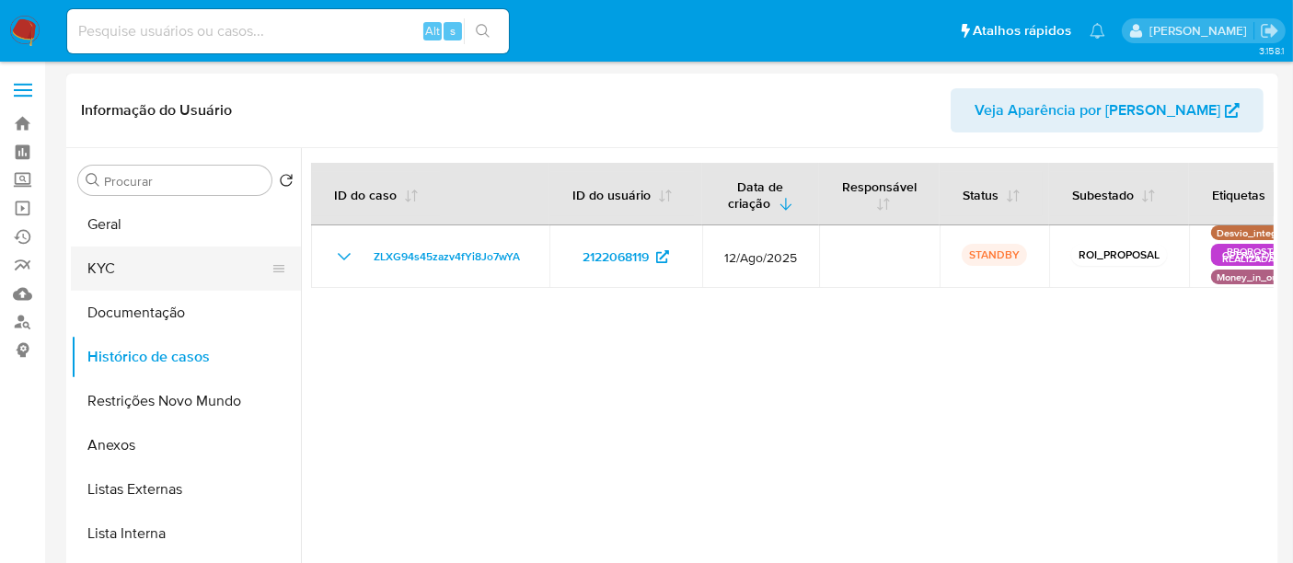
drag, startPoint x: 126, startPoint y: 269, endPoint x: 159, endPoint y: 271, distance: 33.2
click at [128, 269] on button "KYC" at bounding box center [178, 269] width 215 height 44
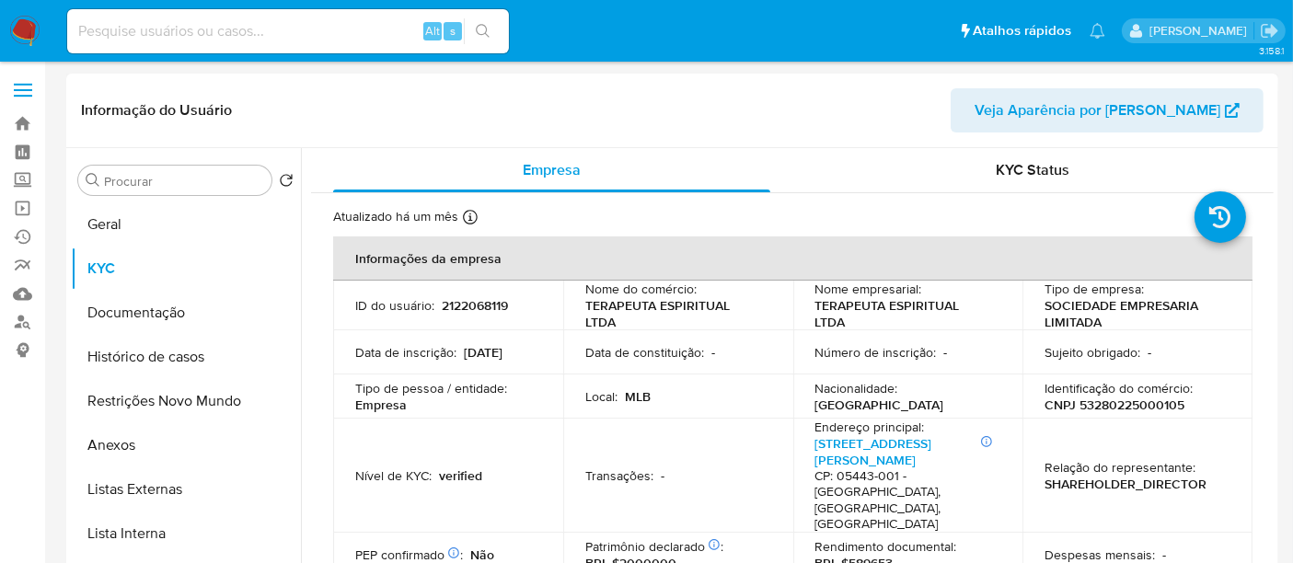
scroll to position [204, 0]
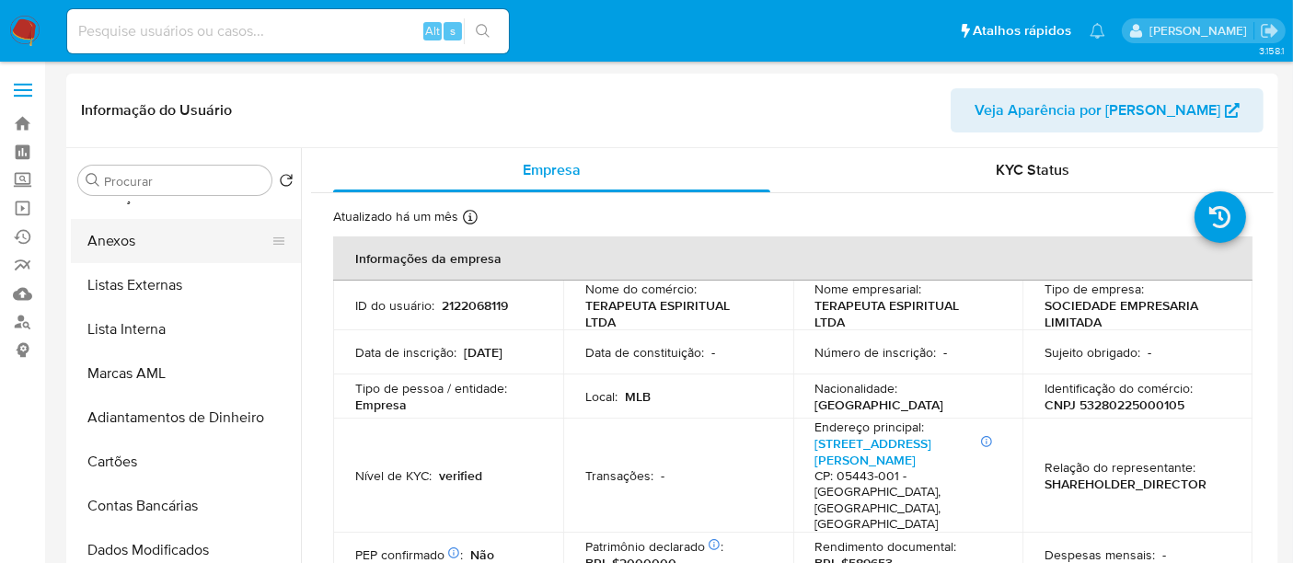
click at [124, 243] on button "Anexos" at bounding box center [178, 241] width 215 height 44
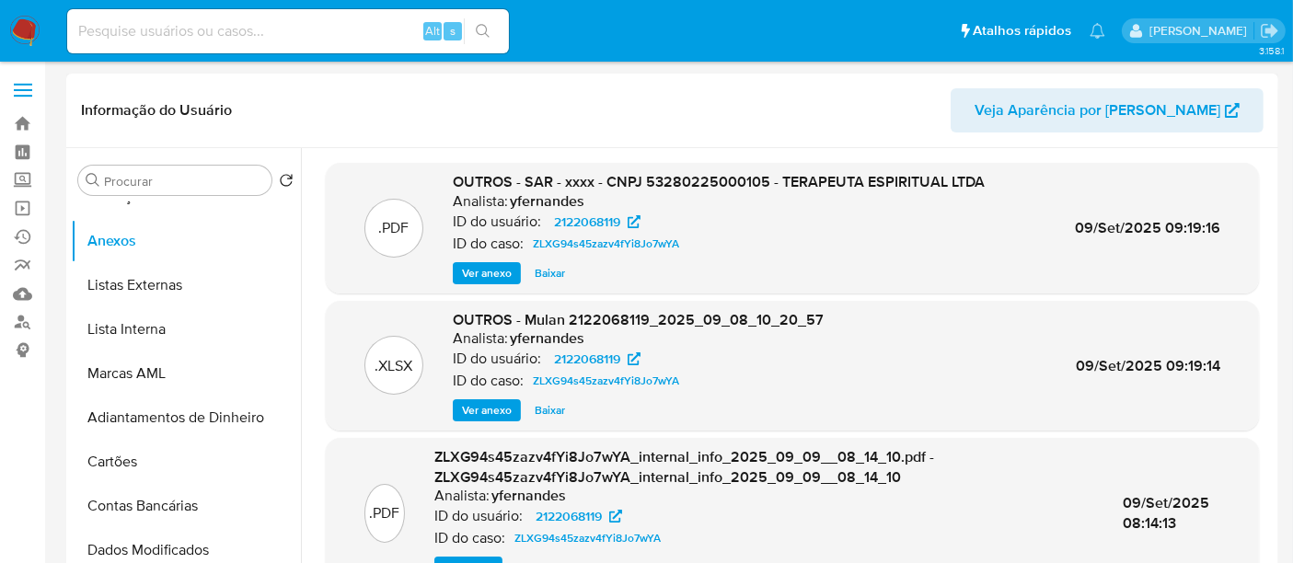
click at [486, 271] on span "Ver anexo" at bounding box center [487, 273] width 50 height 18
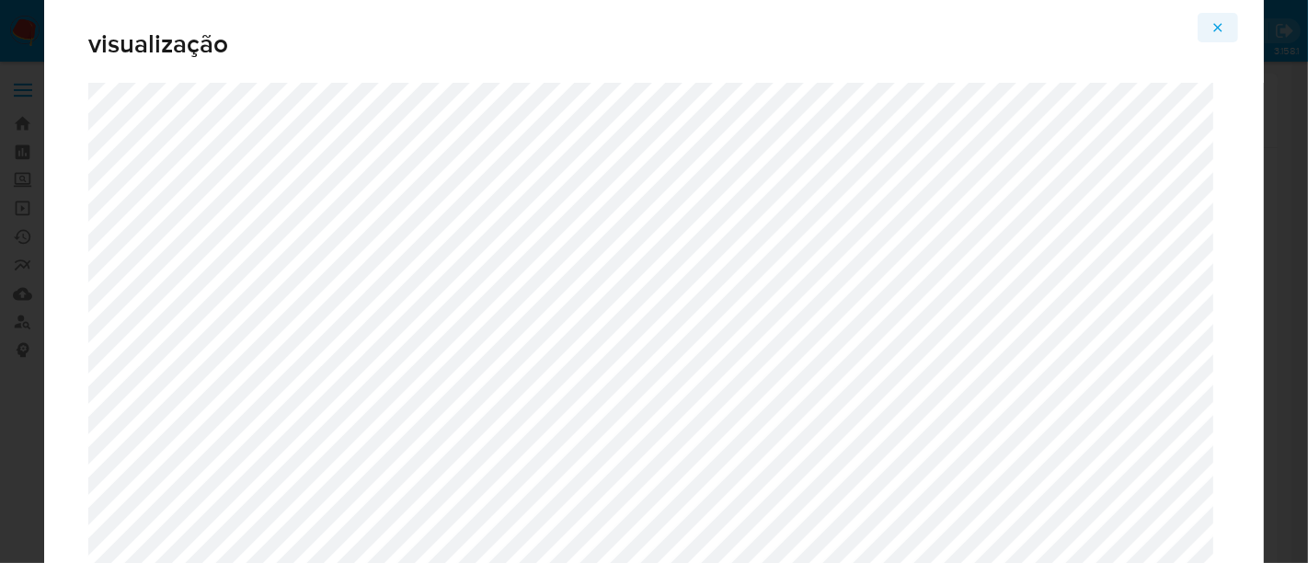
click at [1220, 29] on icon "Attachment preview" at bounding box center [1219, 27] width 8 height 8
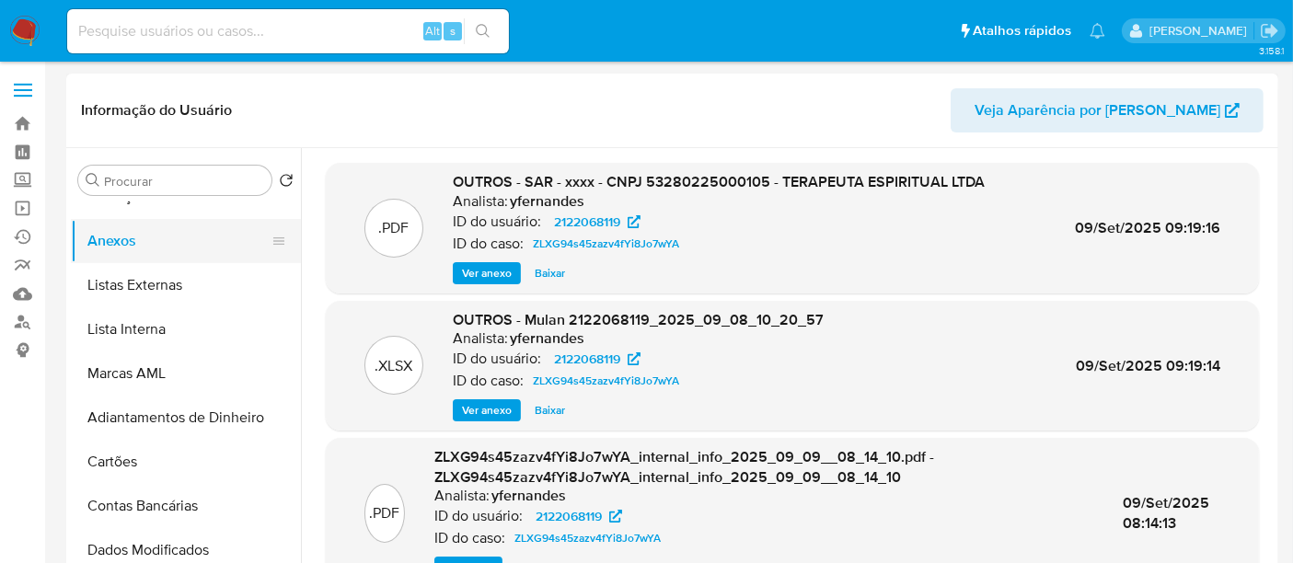
scroll to position [0, 0]
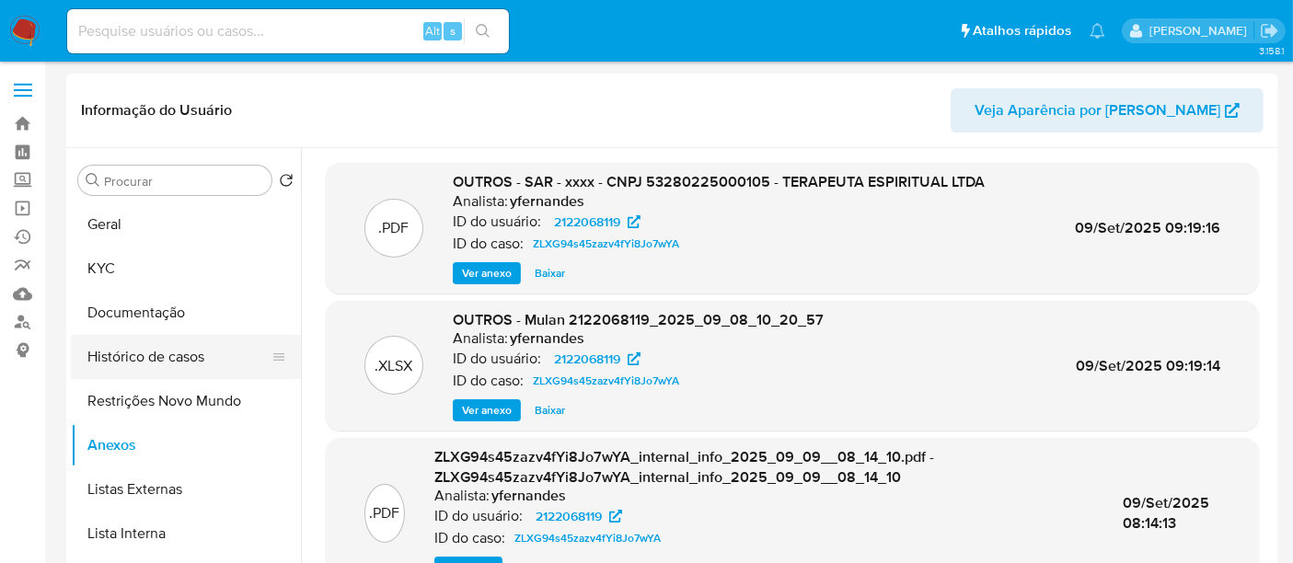
click at [155, 361] on button "Histórico de casos" at bounding box center [178, 357] width 215 height 44
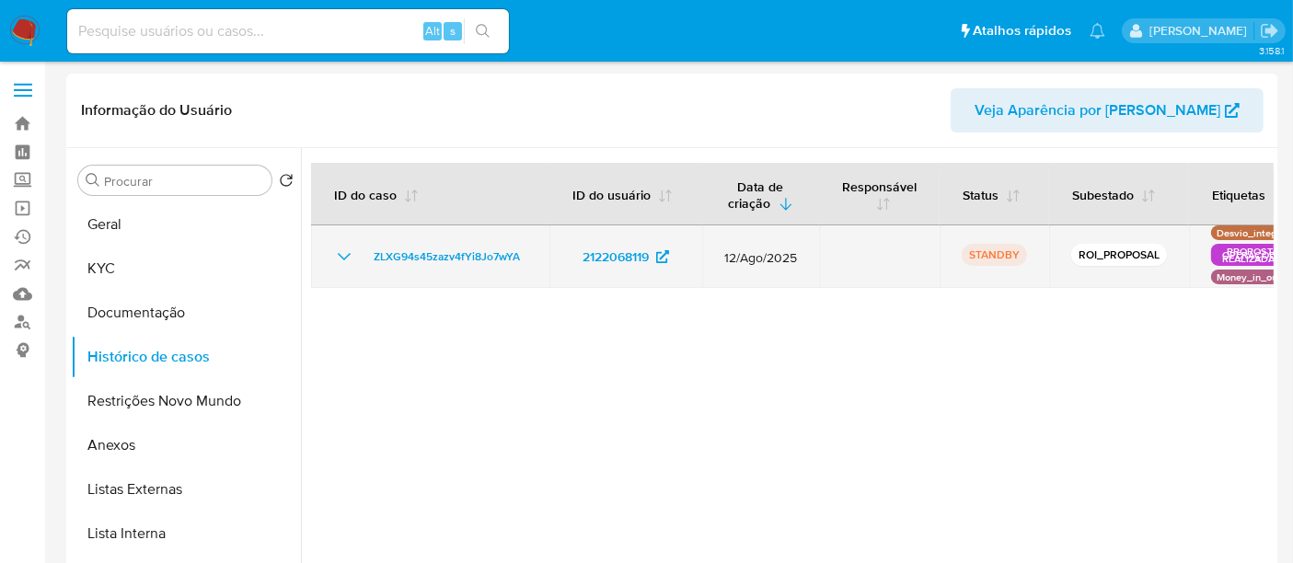
drag, startPoint x: 536, startPoint y: 255, endPoint x: 363, endPoint y: 265, distance: 172.4
click at [363, 265] on td "ZLXG94s45zazv4fYi8Jo7wYA" at bounding box center [430, 256] width 238 height 63
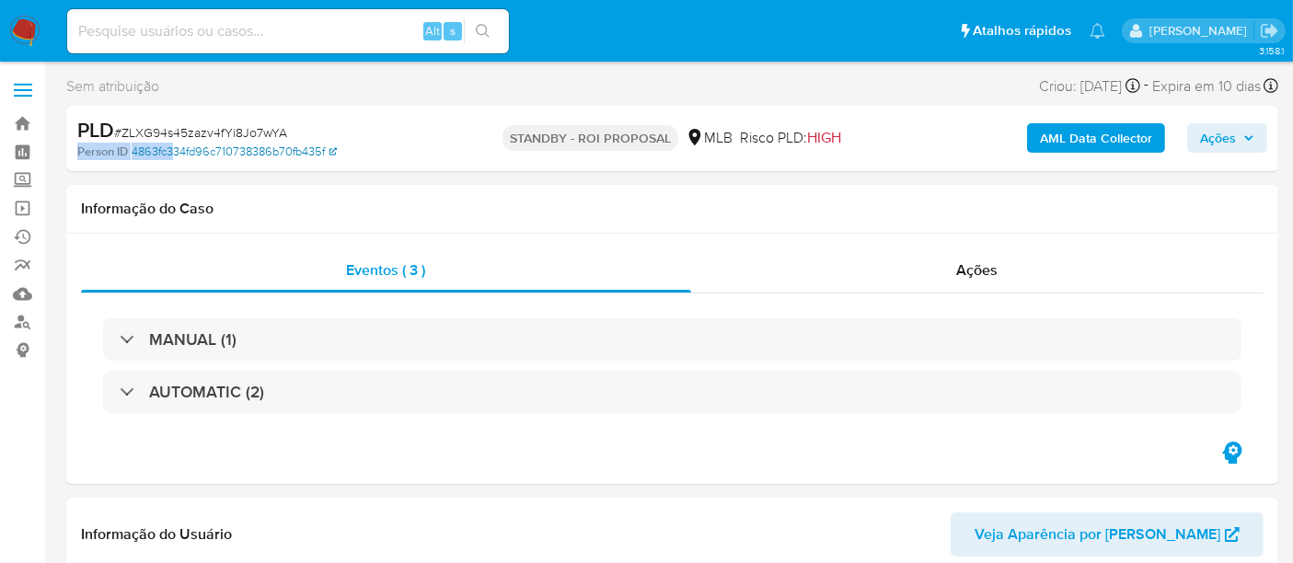
select select "10"
drag, startPoint x: 285, startPoint y: 128, endPoint x: 121, endPoint y: 138, distance: 165.0
click at [121, 138] on div "PLD # ZLXG94s45zazv4fYi8Jo7wYA" at bounding box center [272, 131] width 390 height 28
copy span "ZLXG94s45zazv4fYi8Jo7wYA"
